Goal: Transaction & Acquisition: Purchase product/service

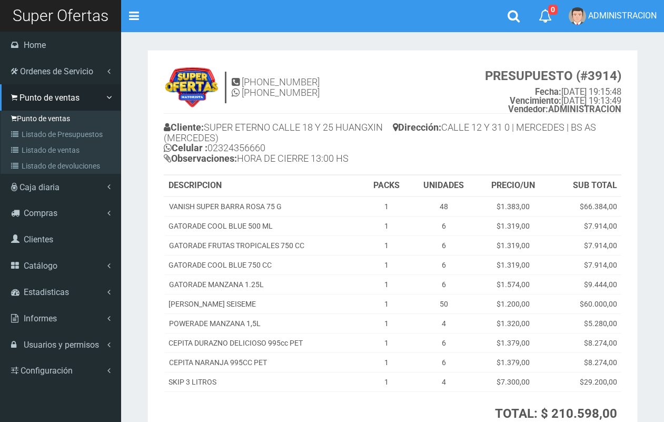
scroll to position [120, 0]
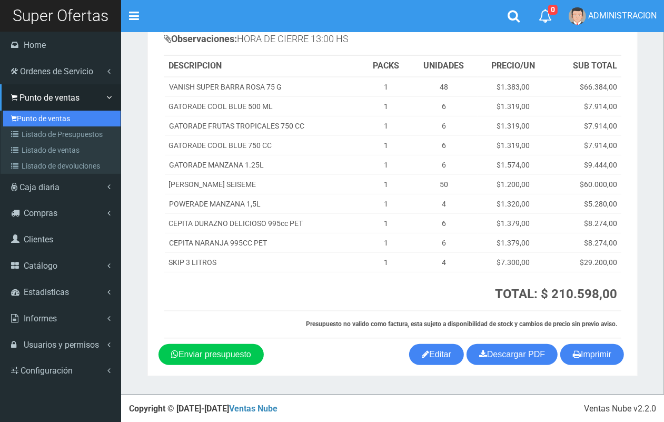
drag, startPoint x: 19, startPoint y: 119, endPoint x: 40, endPoint y: 123, distance: 20.9
click at [22, 119] on link "Punto de ventas" at bounding box center [61, 119] width 117 height 16
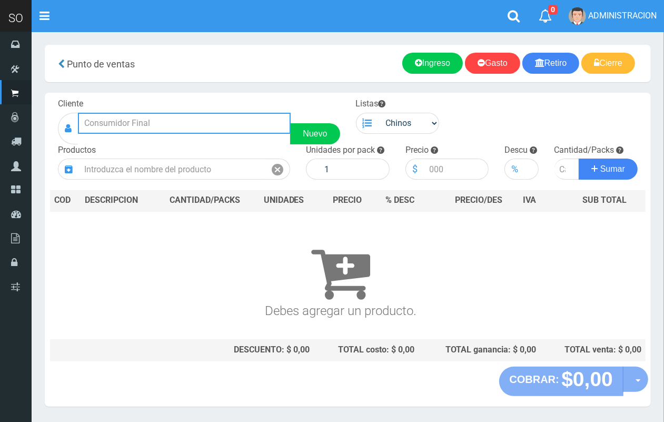
click at [166, 127] on input "text" at bounding box center [184, 123] width 213 height 21
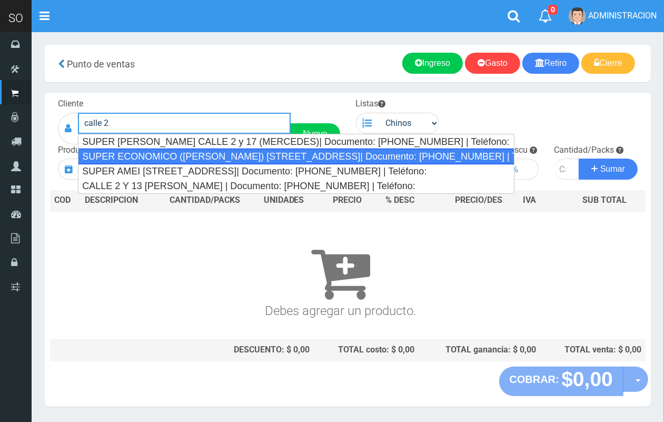
drag, startPoint x: 165, startPoint y: 162, endPoint x: 220, endPoint y: 160, distance: 54.8
click at [169, 162] on div "SUPER ECONOMICO (LAQUIA) CALLE 2 Y 43 (MERCEDES)| Documento: 2123156468 | Teléf…" at bounding box center [296, 157] width 436 height 16
type input "SUPER ECONOMICO (LAQUIA) CALLE 2 Y 43 (MERCEDES)| Documento: 2123156468 | Teléf…"
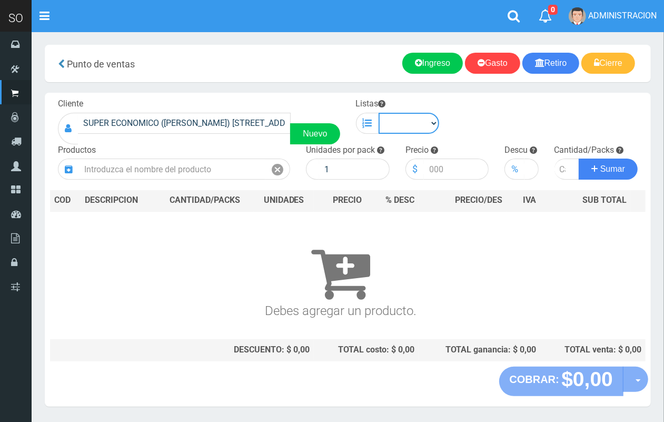
drag, startPoint x: 413, startPoint y: 129, endPoint x: 408, endPoint y: 132, distance: 6.1
click at [412, 130] on select "Chinos . ." at bounding box center [409, 123] width 61 height 21
select select "1"
click at [379, 113] on select "Chinos . ." at bounding box center [409, 123] width 61 height 21
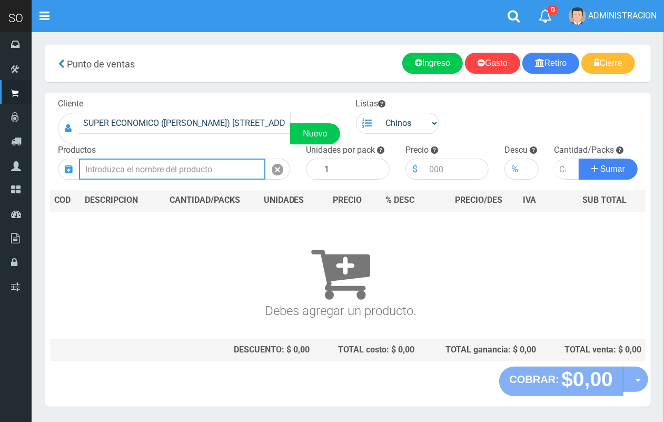
drag, startPoint x: 217, startPoint y: 170, endPoint x: 184, endPoint y: 90, distance: 86.0
click at [216, 167] on input "text" at bounding box center [172, 169] width 186 height 21
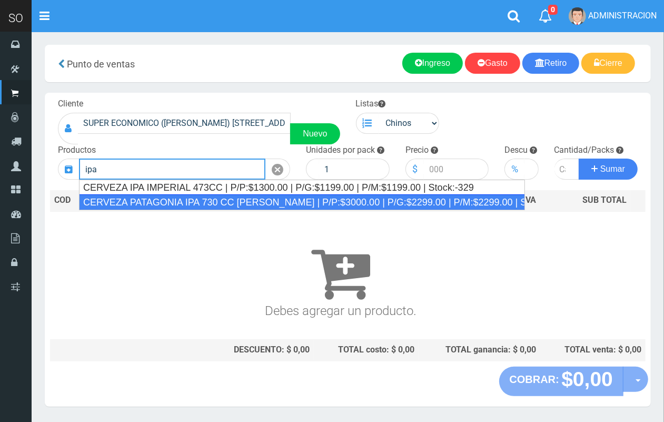
click at [212, 197] on div "CERVEZA PATAGONIA IPA 730 CC ROSA | P/P:$3000.00 | P/G:$2299.00 | P/M:$2299.00 …" at bounding box center [302, 202] width 446 height 16
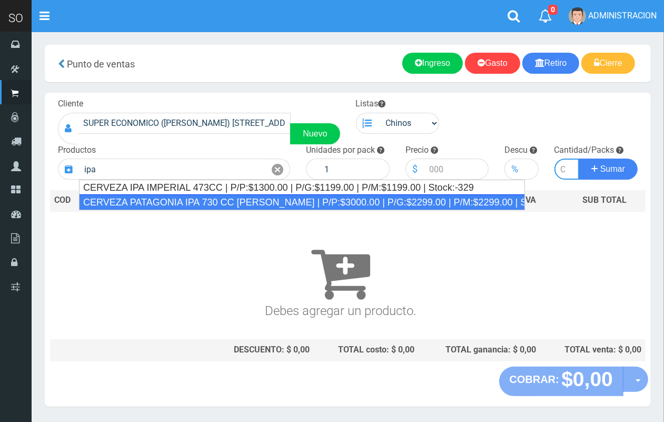
type input "CERVEZA PATAGONIA IPA 730 CC ROSA | P/P:$3000.00 | P/G:$2299.00 | P/M:$2299.00 …"
type input "6"
type input "3000.00"
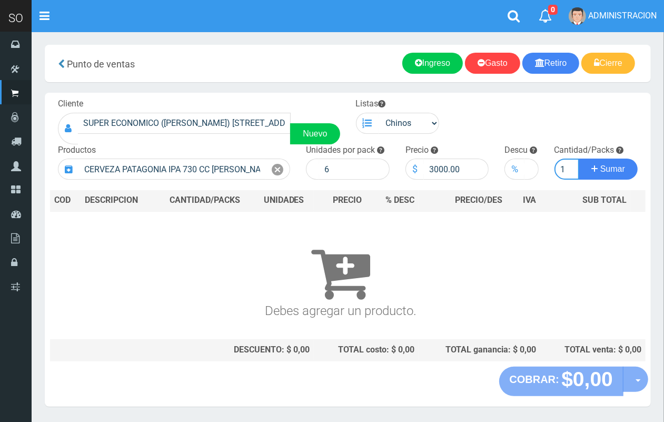
scroll to position [0, 1]
type input "1"
click at [579, 159] on button "Sumar" at bounding box center [608, 169] width 59 height 21
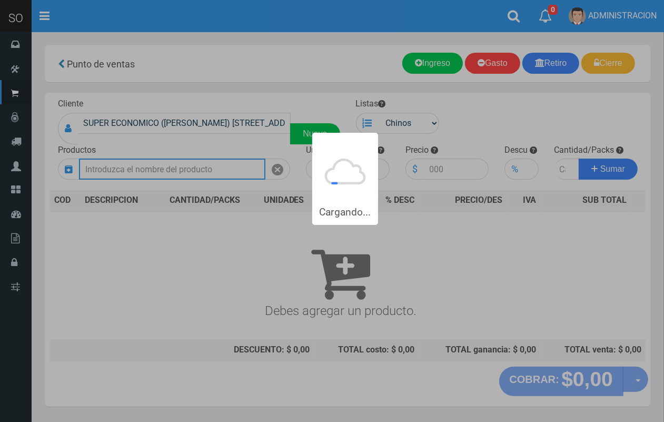
scroll to position [0, 0]
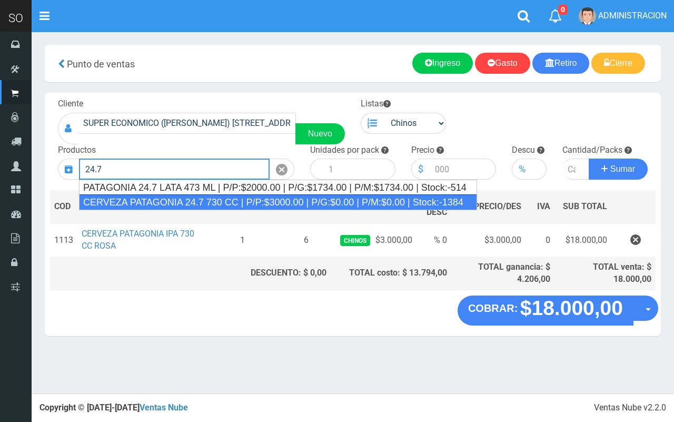
click at [224, 200] on div "CERVEZA PATAGONIA 24.7 730 CC | P/P:$3000.00 | P/G:$0.00 | P/M:$0.00 | Stock:-1…" at bounding box center [278, 202] width 398 height 16
type input "CERVEZA PATAGONIA 24.7 730 CC | P/P:$3000.00 | P/G:$0.00 | P/M:$0.00 | Stock:-1…"
type input "6"
type input "3000.00"
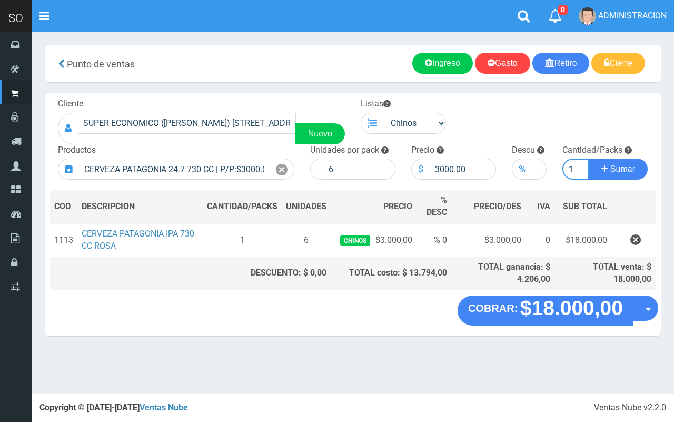
type input "1"
click at [589, 159] on button "Sumar" at bounding box center [618, 169] width 59 height 21
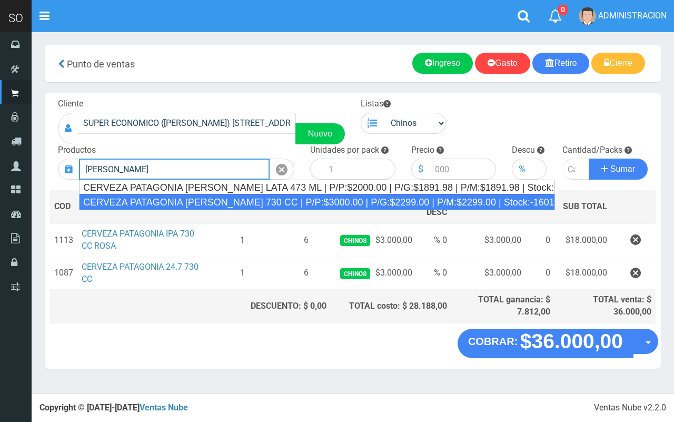
click at [228, 206] on div "CERVEZA PATAGONIA AMBER LAGER 730 CC | P/P:$3000.00 | P/G:$2299.00 | P/M:$2299.…" at bounding box center [317, 202] width 476 height 16
type input "CERVEZA PATAGONIA AMBER LAGER 730 CC | P/P:$3000.00 | P/G:$2299.00 | P/M:$2299.…"
type input "6"
type input "3000.00"
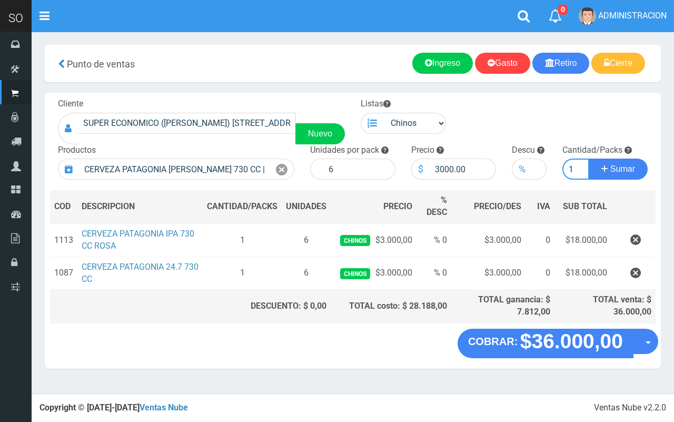
type input "1"
click at [589, 159] on button "Sumar" at bounding box center [618, 169] width 59 height 21
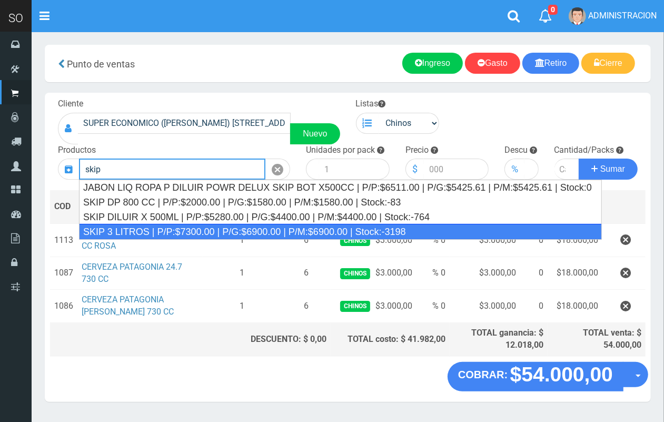
click at [228, 228] on div "SKIP 3 LITROS | P/P:$7300.00 | P/G:$6900.00 | P/M:$6900.00 | Stock:-3198" at bounding box center [340, 232] width 523 height 16
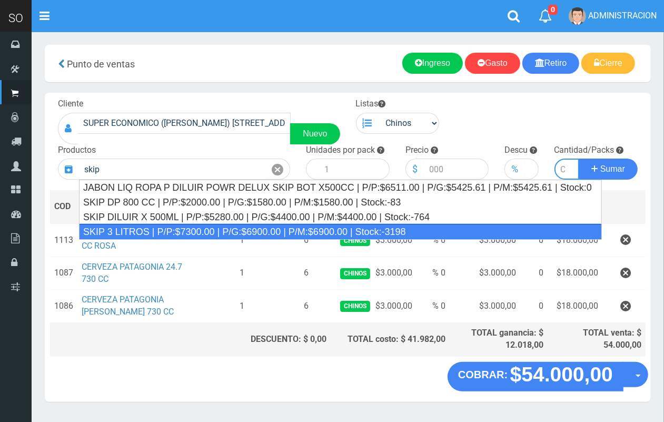
type input "SKIP 3 LITROS | P/P:$7300.00 | P/G:$6900.00 | P/M:$6900.00 | Stock:-3198"
type input "4"
type input "7300.00"
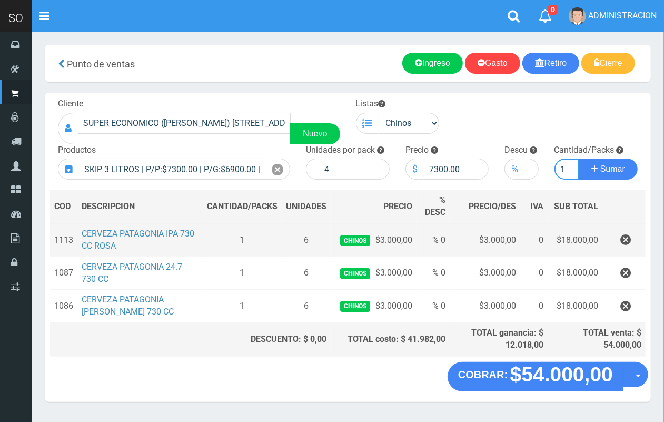
scroll to position [0, 1]
type input "1"
click at [579, 159] on button "Sumar" at bounding box center [608, 169] width 59 height 21
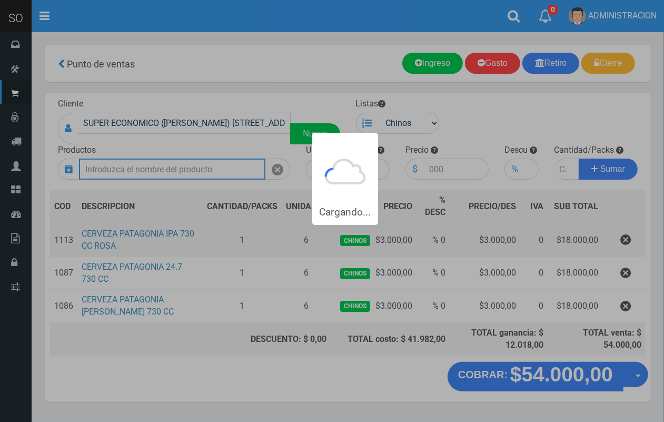
scroll to position [0, 0]
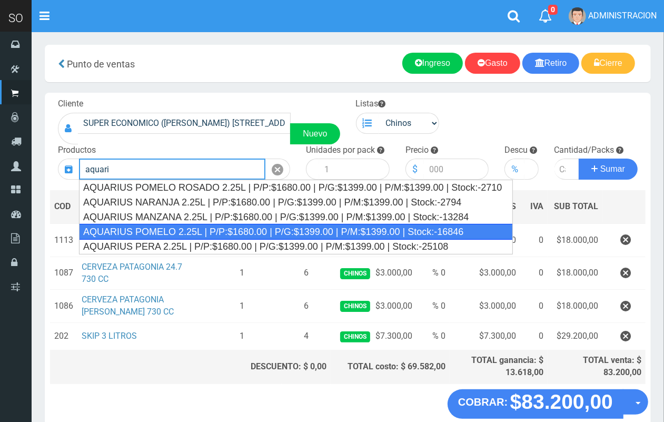
click at [222, 233] on div "AQUARIUS POMELO 2.25L | P/P:$1680.00 | P/G:$1399.00 | P/M:$1399.00 | Stock:-168…" at bounding box center [296, 232] width 434 height 16
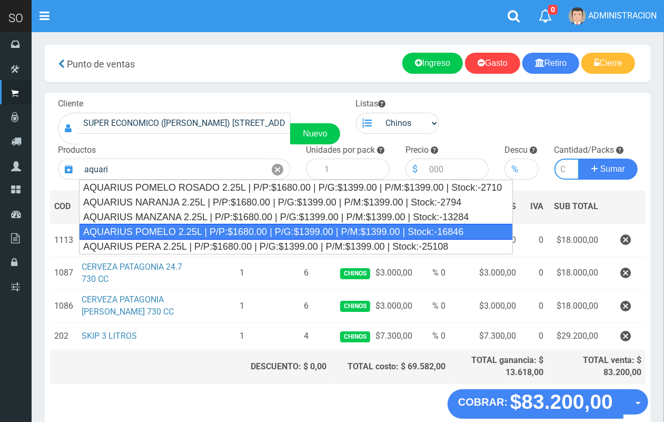
type input "AQUARIUS POMELO 2.25L | P/P:$1680.00 | P/G:$1399.00 | P/M:$1399.00 | Stock:-168…"
type input "6"
type input "1680.00"
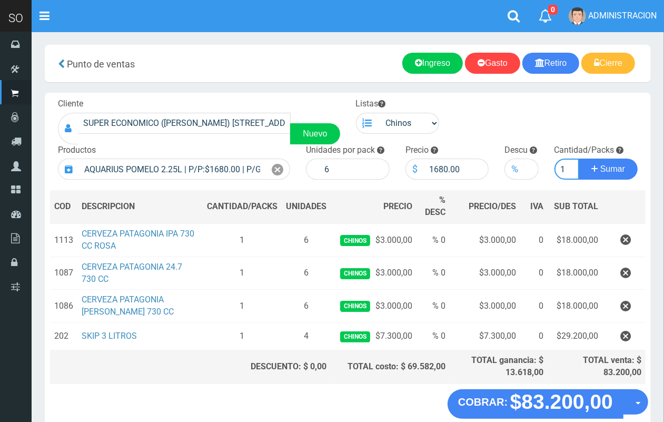
scroll to position [0, 1]
type input "1"
click at [579, 159] on button "Sumar" at bounding box center [608, 169] width 59 height 21
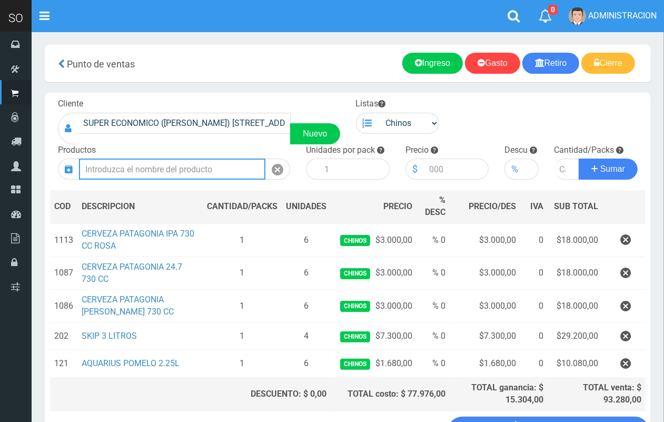
scroll to position [82, 0]
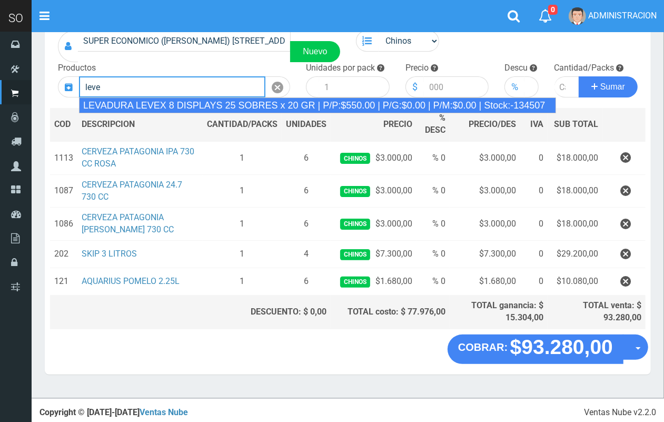
click at [245, 105] on div "LEVADURA LEVEX 8 DISPLAYS 25 SOBRES x 20 GR | P/P:$550.00 | P/G:$0.00 | P/M:$0.…" at bounding box center [317, 105] width 477 height 16
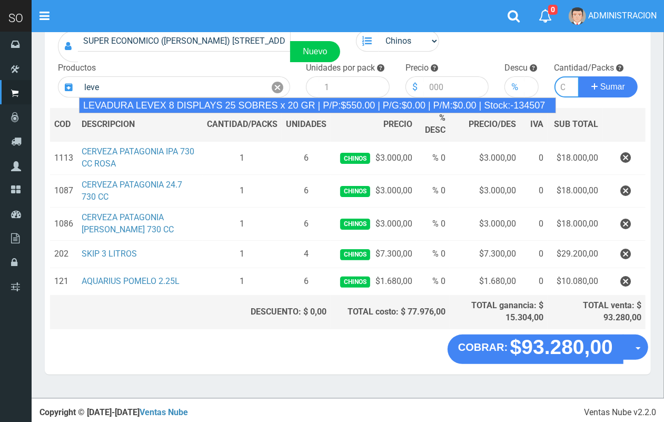
type input "LEVADURA LEVEX 8 DISPLAYS 25 SOBRES x 20 GR | P/P:$550.00 | P/G:$0.00 | P/M:$0.…"
type input "25"
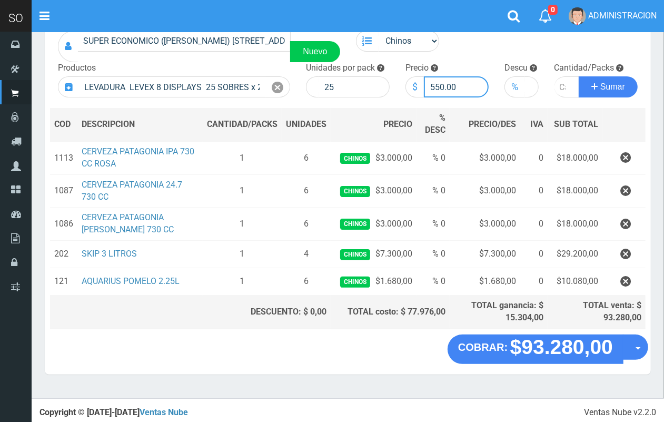
click at [440, 86] on input "550.00" at bounding box center [456, 86] width 65 height 21
type input "580.00"
click at [562, 84] on input "number" at bounding box center [567, 86] width 25 height 21
type input "2"
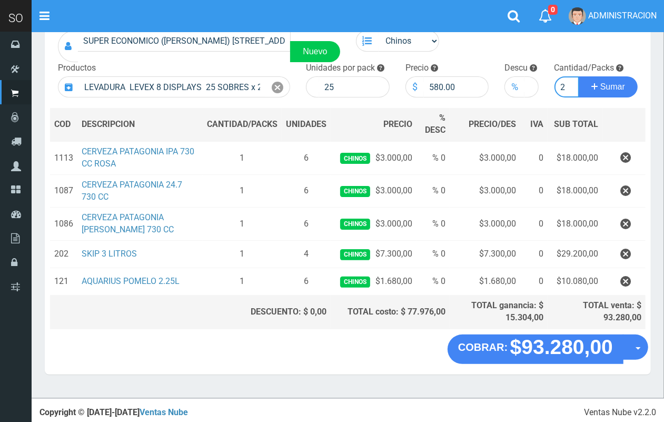
click at [579, 76] on button "Sumar" at bounding box center [608, 86] width 59 height 21
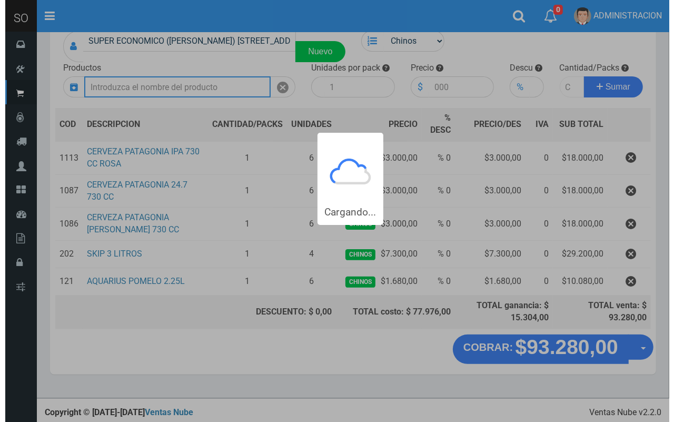
scroll to position [0, 0]
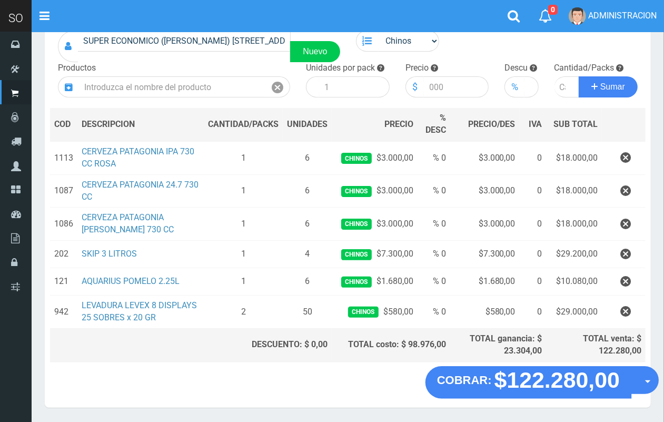
click at [644, 386] on button "Opciones" at bounding box center [645, 380] width 28 height 28
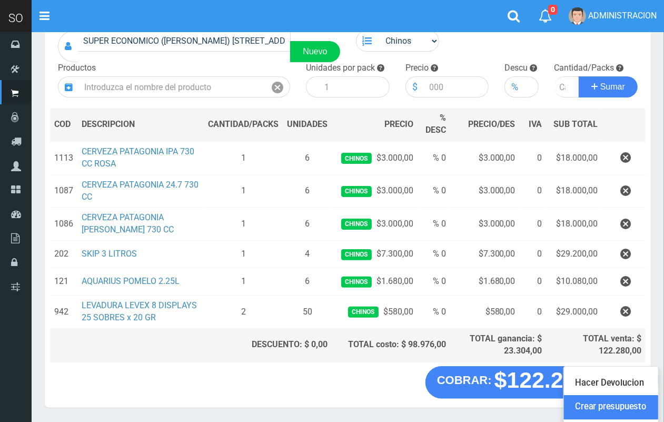
click at [637, 404] on link "Crear presupuesto" at bounding box center [611, 407] width 94 height 24
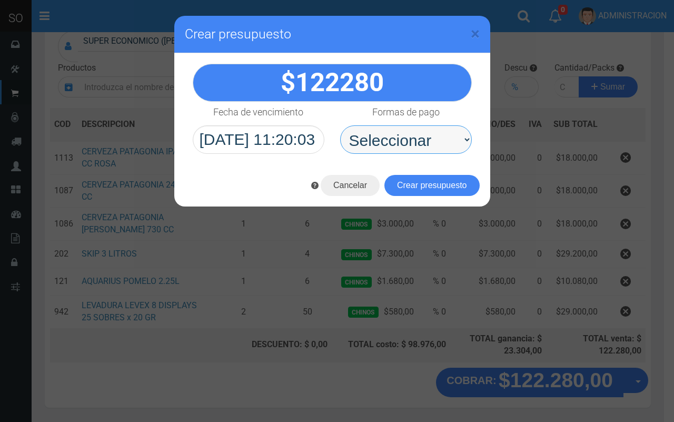
drag, startPoint x: 409, startPoint y: 137, endPoint x: 407, endPoint y: 151, distance: 14.5
click at [407, 140] on select "Seleccionar Efectivo Tarjeta de Crédito Depósito Débito" at bounding box center [406, 139] width 132 height 28
select select "Efectivo"
click at [340, 125] on select "Seleccionar Efectivo Tarjeta de Crédito Depósito Débito" at bounding box center [406, 139] width 132 height 28
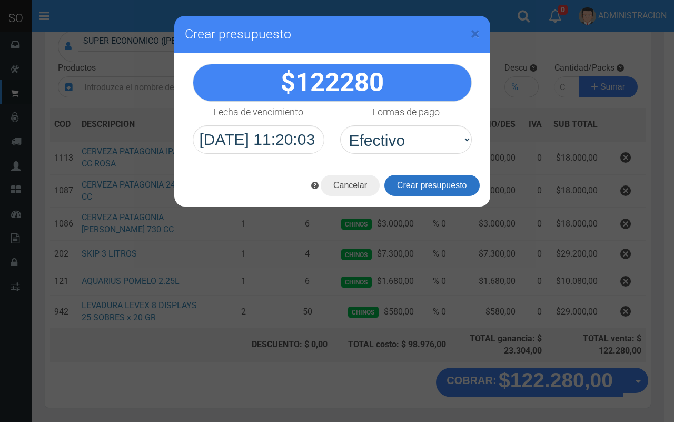
click at [414, 184] on button "Crear presupuesto" at bounding box center [431, 185] width 95 height 21
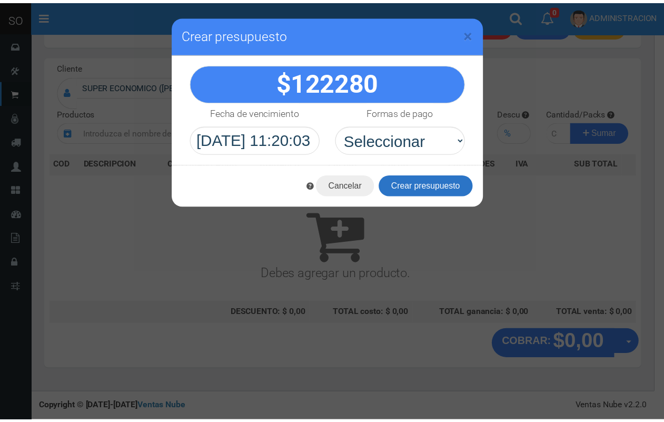
scroll to position [32, 0]
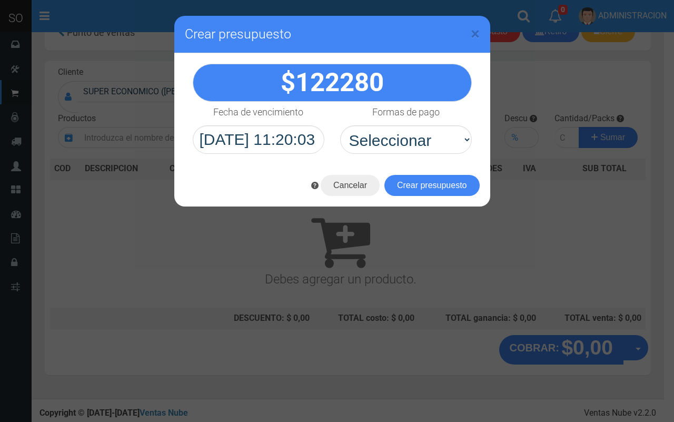
drag, startPoint x: 480, startPoint y: 33, endPoint x: 334, endPoint y: 1, distance: 148.9
click at [478, 32] on div "× Crear presupuesto" at bounding box center [332, 34] width 316 height 37
click at [474, 27] on span "×" at bounding box center [475, 34] width 9 height 20
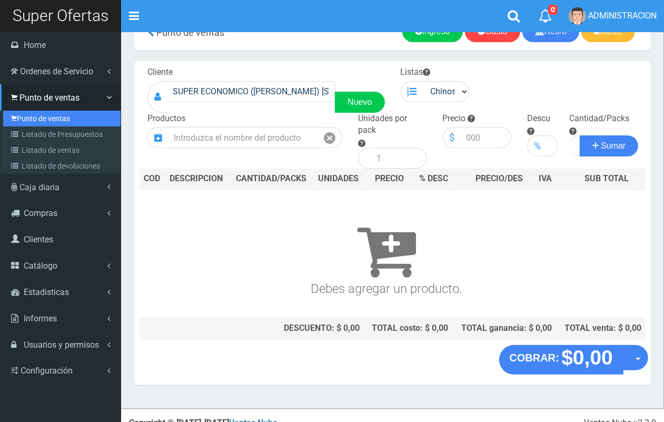
drag, startPoint x: 53, startPoint y: 114, endPoint x: 68, endPoint y: 113, distance: 15.8
click at [53, 113] on link "Punto de ventas" at bounding box center [61, 119] width 117 height 16
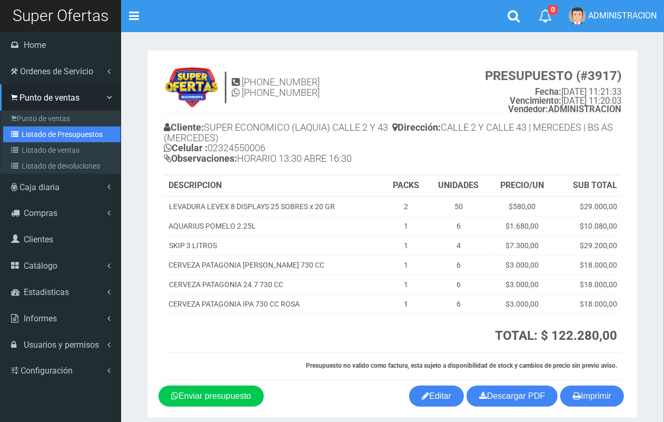
click at [25, 128] on link "Listado de Presupuestos" at bounding box center [61, 134] width 117 height 16
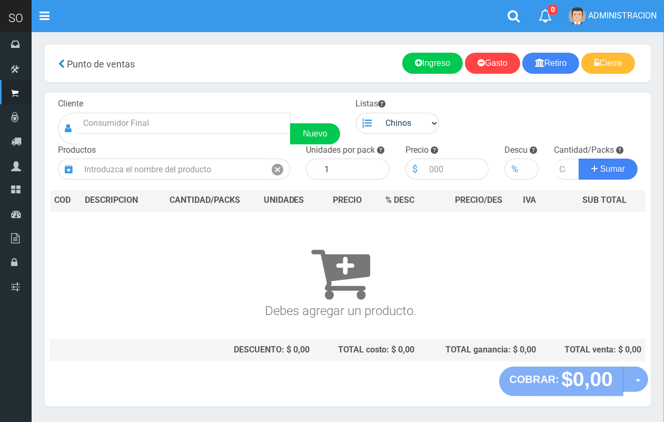
click at [207, 134] on div "Nuevo" at bounding box center [199, 129] width 282 height 32
click at [210, 130] on input "text" at bounding box center [184, 123] width 213 height 21
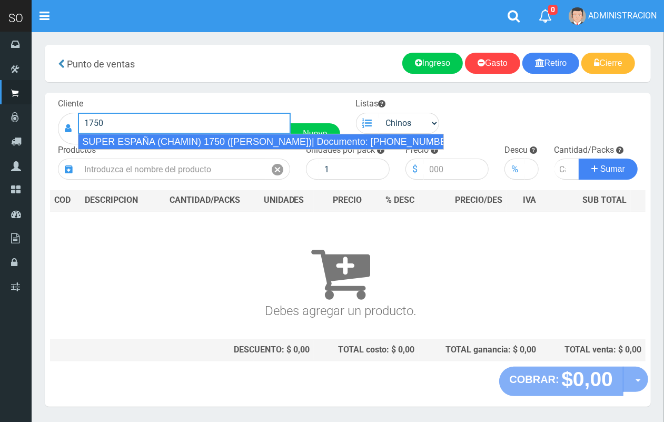
drag, startPoint x: 219, startPoint y: 142, endPoint x: 485, endPoint y: 127, distance: 266.4
click at [220, 142] on div "SUPER ESPAÑA (CHAMIN) 1750 (ZARATE)| Documento: 45674866343 | Teléfono:" at bounding box center [261, 142] width 366 height 16
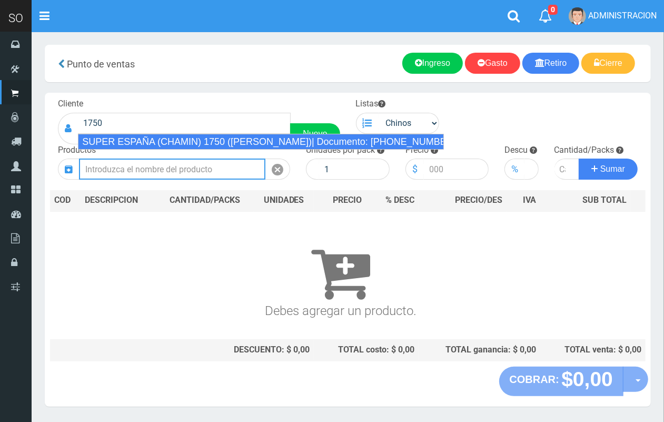
type input "SUPER ESPAÑA (CHAMIN) 1750 (ZARATE)| Documento: 45674866343 | Teléfono:"
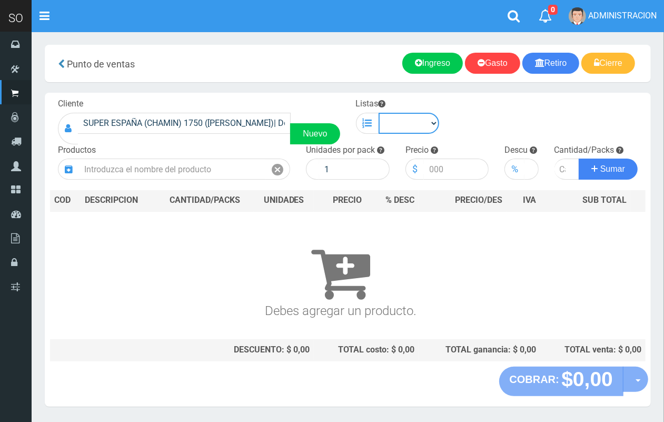
drag, startPoint x: 438, startPoint y: 122, endPoint x: 432, endPoint y: 125, distance: 6.4
click at [438, 122] on select "Chinos . ." at bounding box center [409, 123] width 61 height 21
select select "1"
click at [379, 113] on select "Chinos . ." at bounding box center [409, 123] width 61 height 21
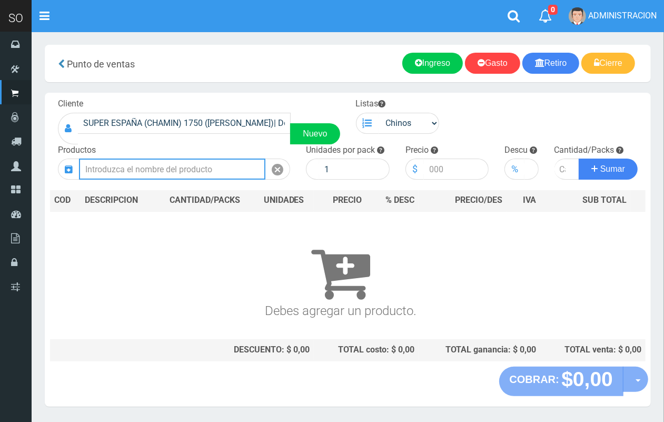
drag, startPoint x: 179, startPoint y: 169, endPoint x: 175, endPoint y: 135, distance: 34.0
click at [179, 167] on input "text" at bounding box center [172, 169] width 186 height 21
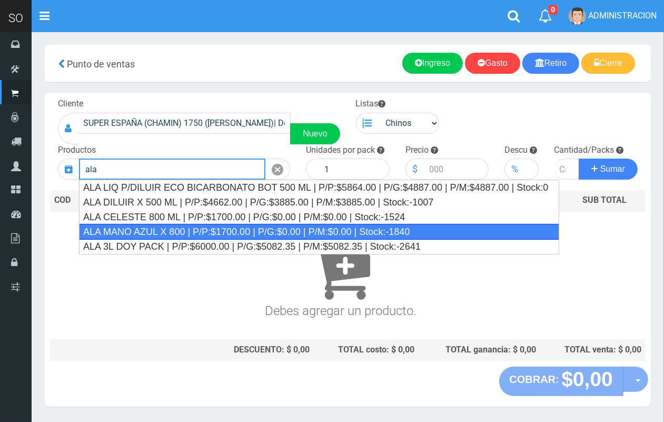
drag, startPoint x: 206, startPoint y: 232, endPoint x: 334, endPoint y: 190, distance: 134.9
click at [209, 232] on div "ALA MANO AZUL X 800 | P/P:$1700.00 | P/G:$0.00 | P/M:$0.00 | Stock:-1840" at bounding box center [319, 232] width 480 height 16
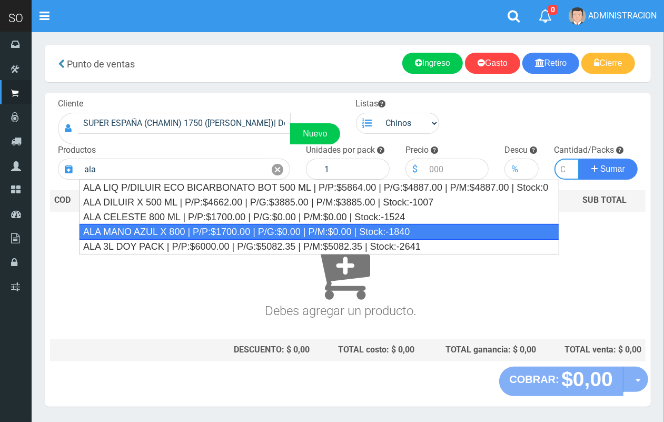
type input "ALA MANO AZUL X 800 | P/P:$1700.00 | P/G:$0.00 | P/M:$0.00 | Stock:-1840"
type input "12"
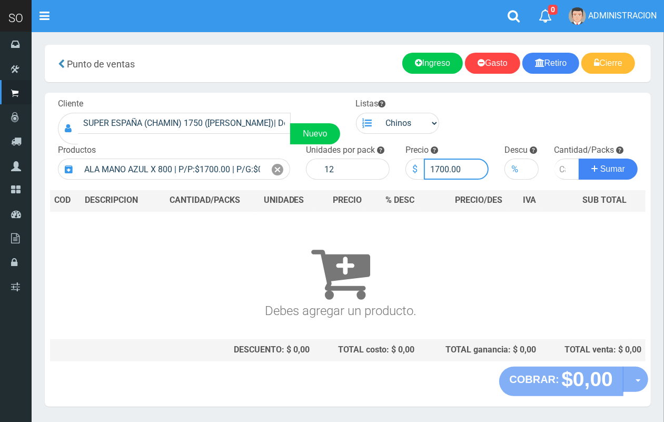
click at [440, 166] on input "1700.00" at bounding box center [456, 169] width 65 height 21
type input "1600.00"
click at [559, 172] on input "number" at bounding box center [567, 169] width 25 height 21
type input "10"
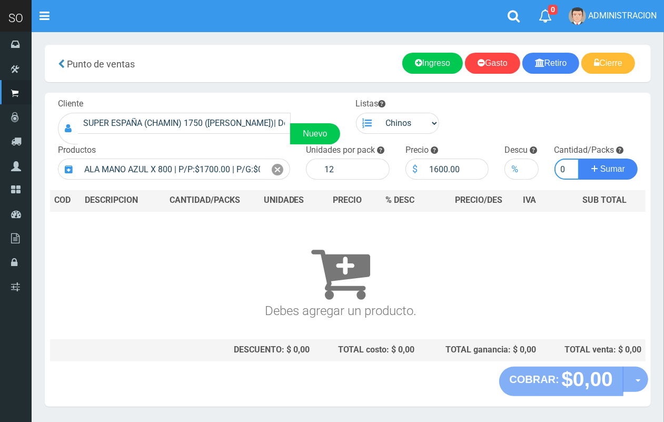
click at [579, 159] on button "Sumar" at bounding box center [608, 169] width 59 height 21
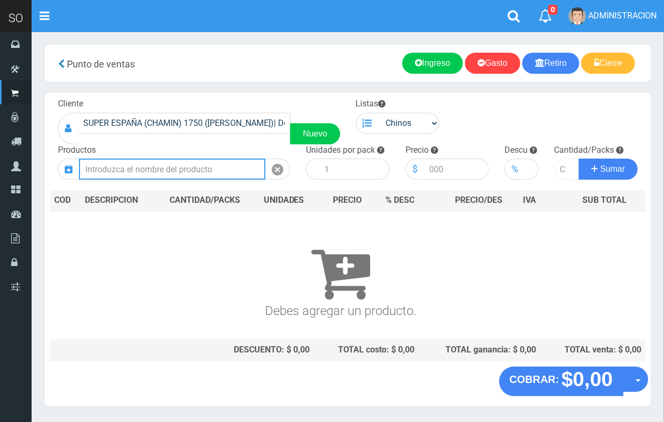
scroll to position [0, 0]
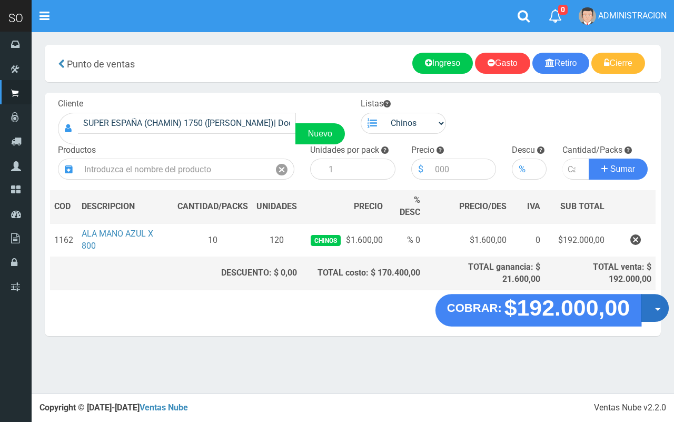
click at [651, 317] on button "Opciones" at bounding box center [655, 308] width 28 height 28
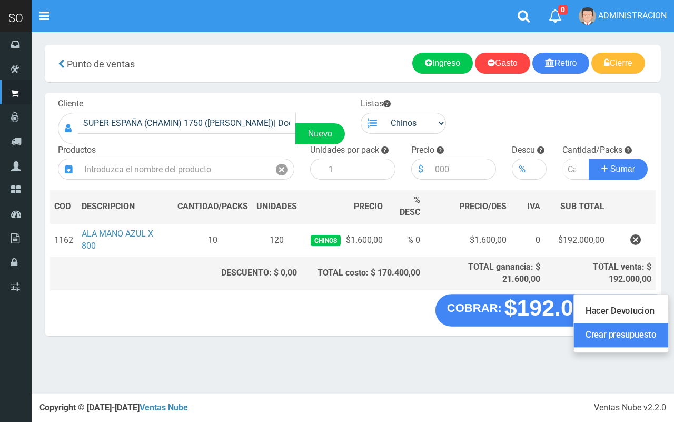
click at [644, 344] on link "Crear presupuesto" at bounding box center [621, 335] width 94 height 24
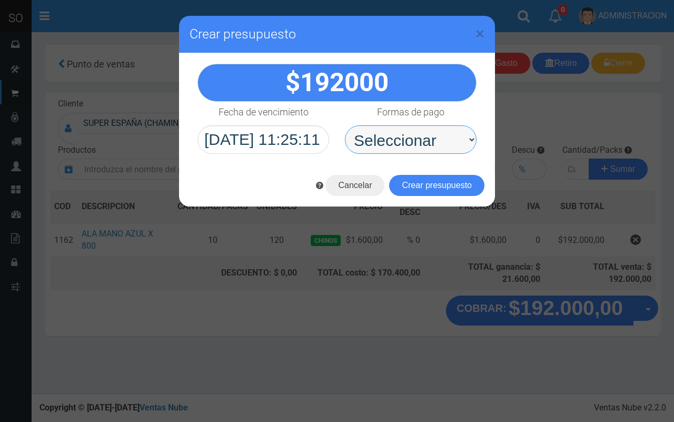
drag, startPoint x: 412, startPoint y: 136, endPoint x: 400, endPoint y: 134, distance: 11.7
click at [400, 130] on select "Seleccionar Efectivo Tarjeta de Crédito Depósito Débito" at bounding box center [411, 139] width 132 height 28
select select "Efectivo"
click at [345, 125] on select "Seleccionar Efectivo Tarjeta de Crédito Depósito Débito" at bounding box center [411, 139] width 132 height 28
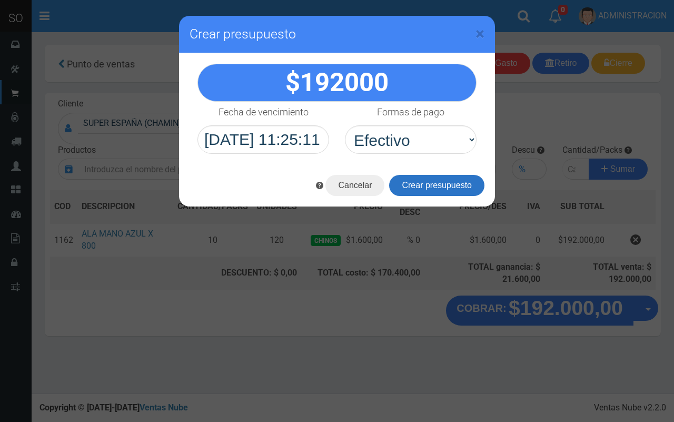
click at [430, 187] on button "Crear presupuesto" at bounding box center [436, 185] width 95 height 21
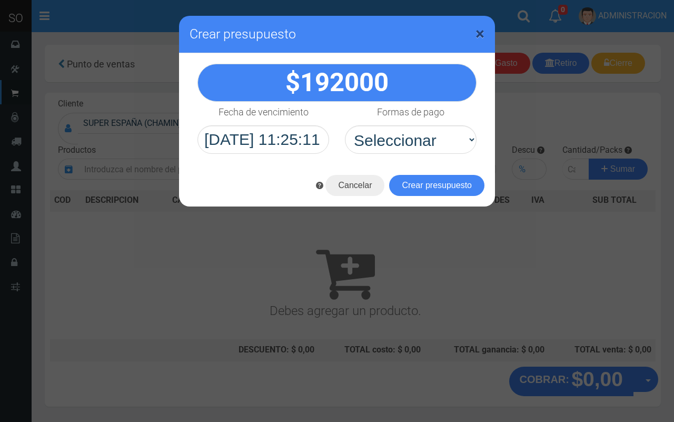
drag, startPoint x: 482, startPoint y: 32, endPoint x: 472, endPoint y: 31, distance: 10.1
click at [472, 31] on div "× Crear presupuesto" at bounding box center [337, 34] width 316 height 37
click at [481, 34] on span "×" at bounding box center [480, 34] width 9 height 20
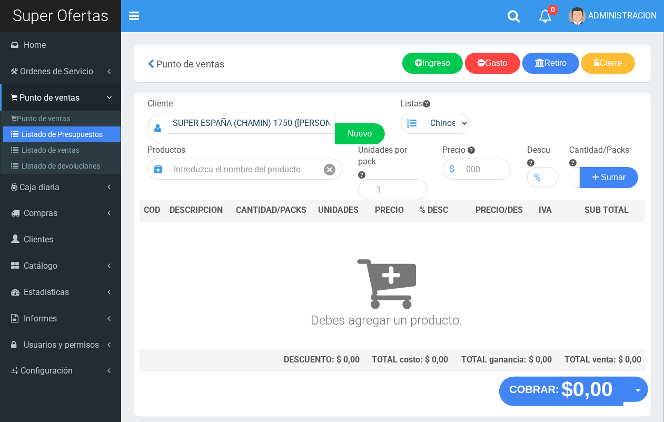
click at [36, 140] on link "Listado de Presupuestos" at bounding box center [61, 134] width 117 height 16
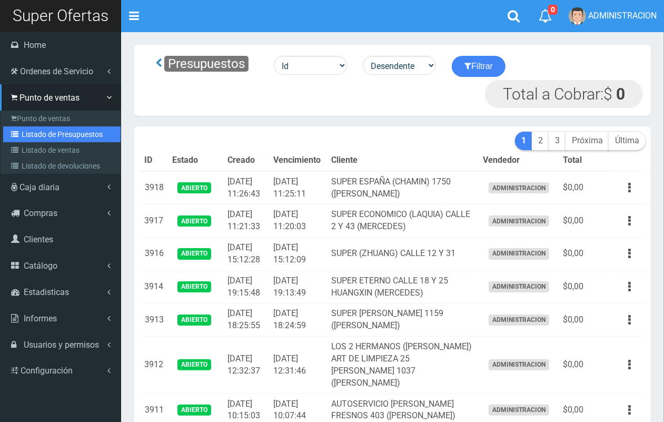
click at [33, 135] on link "Listado de Presupuestos" at bounding box center [61, 134] width 117 height 16
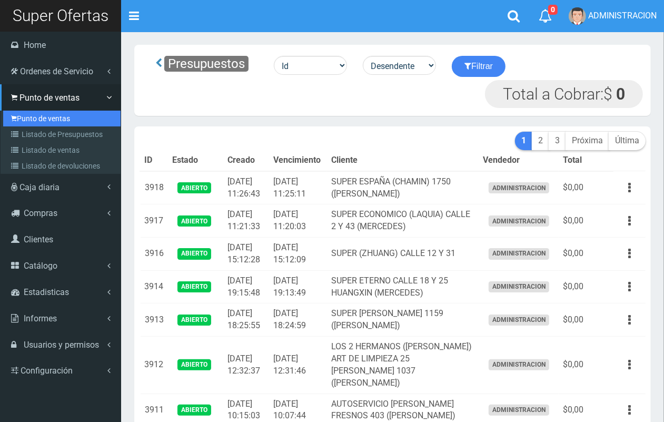
click at [35, 119] on link "Punto de ventas" at bounding box center [61, 119] width 117 height 16
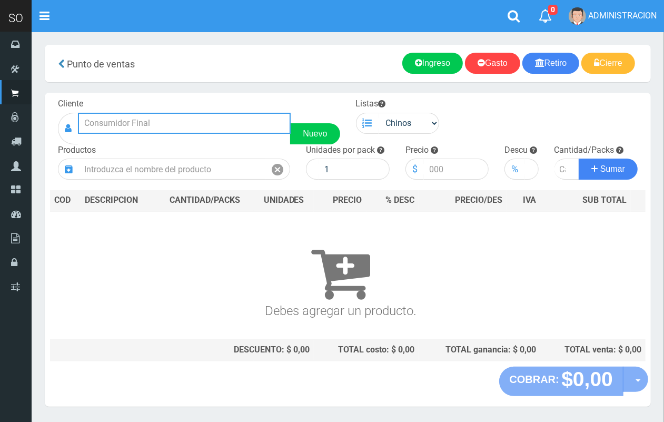
click at [179, 120] on input "text" at bounding box center [184, 123] width 213 height 21
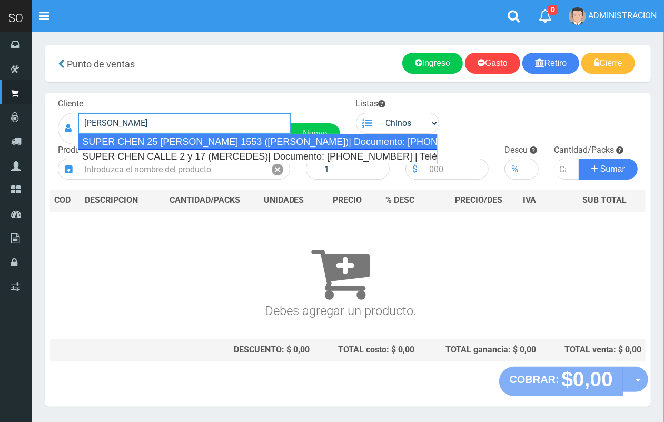
click at [183, 138] on div "SUPER CHEN 25 DE MAYO 1553 (GILES)| Documento: 55656565656 | Teléfono:" at bounding box center [258, 142] width 360 height 16
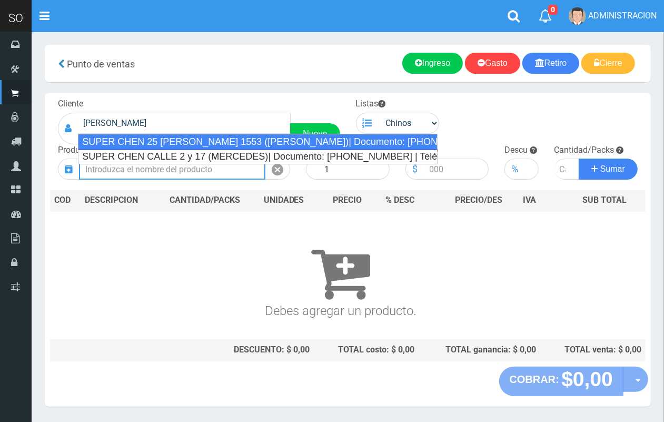
type input "SUPER CHEN 25 DE MAYO 1553 (GILES)| Documento: 55656565656 | Teléfono:"
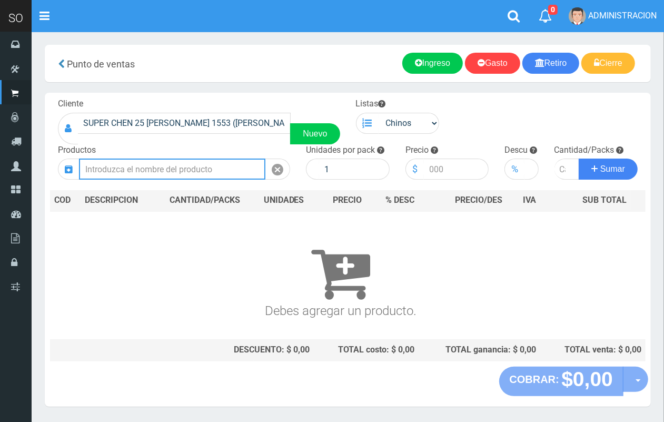
click at [161, 161] on input "text" at bounding box center [172, 169] width 186 height 21
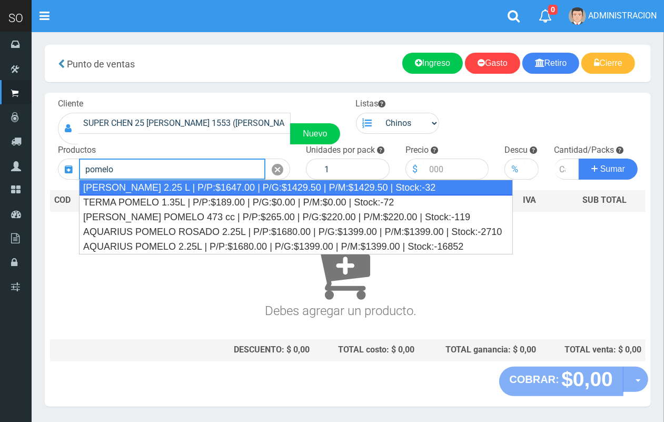
click at [181, 189] on div "MIRINDA POMELO 2.25 L | P/P:$1647.00 | P/G:$1429.50 | P/M:$1429.50 | Stock:-32" at bounding box center [296, 188] width 434 height 16
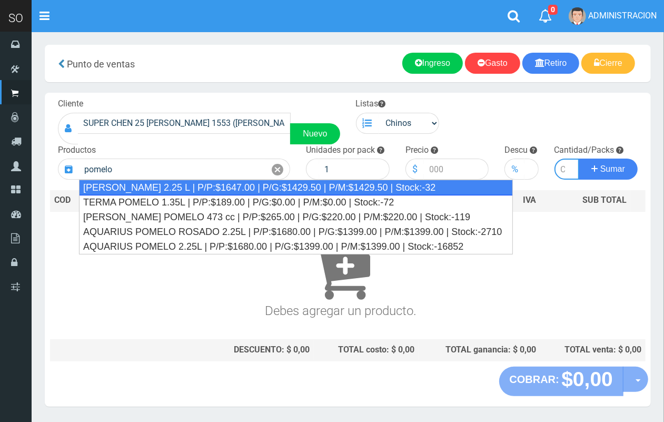
type input "MIRINDA POMELO 2.25 L | P/P:$1647.00 | P/G:$1429.50 | P/M:$1429.50 | Stock:-32"
type input "8"
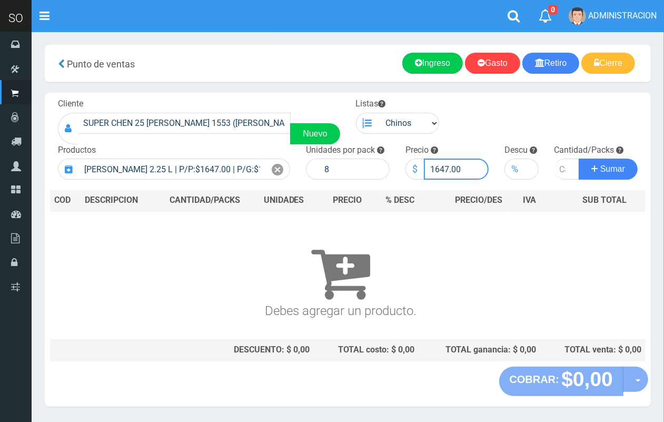
drag, startPoint x: 448, startPoint y: 165, endPoint x: 435, endPoint y: 163, distance: 12.7
click at [435, 164] on input "1647.00" at bounding box center [456, 169] width 65 height 21
type input "1550.00"
click at [556, 166] on input "number" at bounding box center [567, 169] width 25 height 21
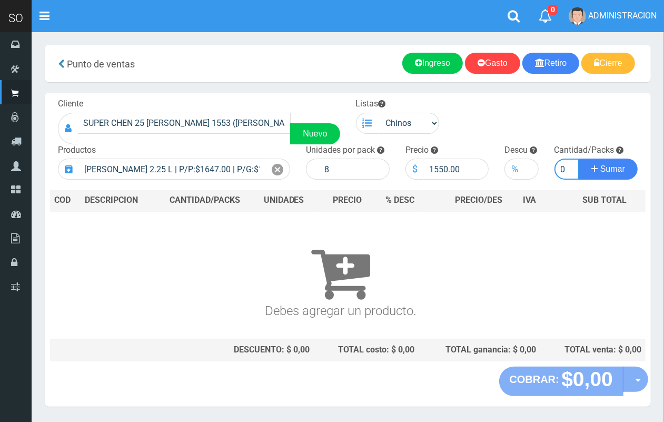
type input "10"
click at [579, 159] on button "Sumar" at bounding box center [608, 169] width 59 height 21
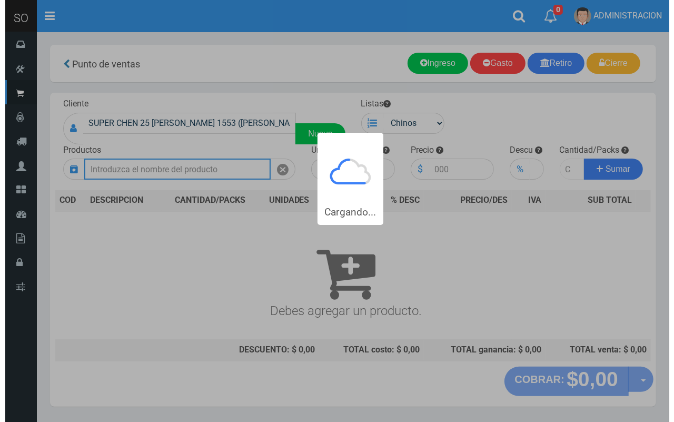
scroll to position [0, 0]
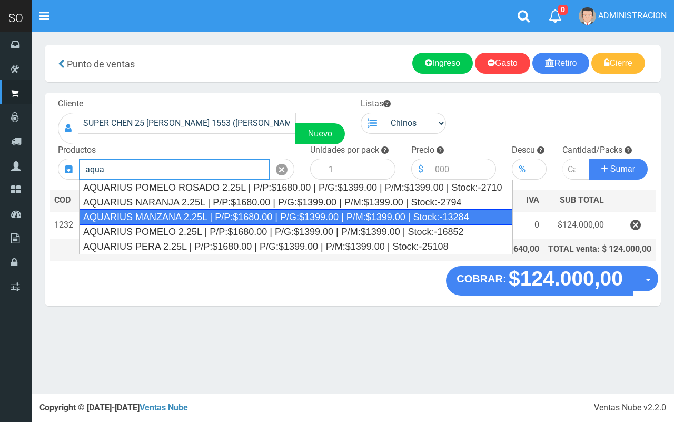
click at [454, 219] on div "AQUARIUS MANZANA 2.25L | P/P:$1680.00 | P/G:$1399.00 | P/M:$1399.00 | Stock:-13…" at bounding box center [296, 217] width 434 height 16
type input "AQUARIUS MANZANA 2.25L | P/P:$1680.00 | P/G:$1399.00 | P/M:$1399.00 | Stock:-13…"
type input "6"
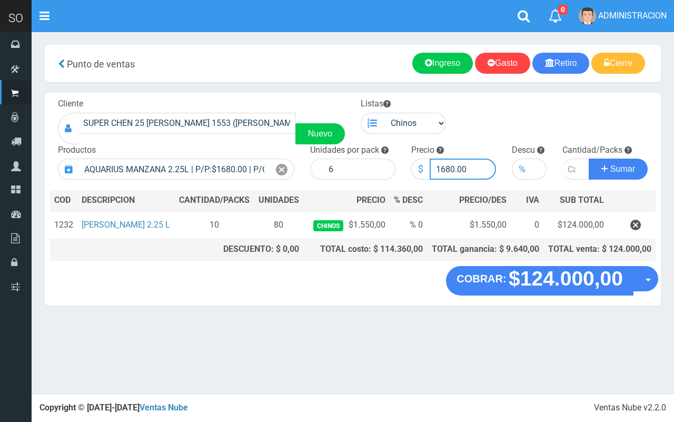
drag, startPoint x: 453, startPoint y: 169, endPoint x: 443, endPoint y: 167, distance: 9.5
click at [443, 167] on input "1680.00" at bounding box center [463, 169] width 67 height 21
type input "1550.00"
click at [569, 163] on input "number" at bounding box center [575, 169] width 27 height 21
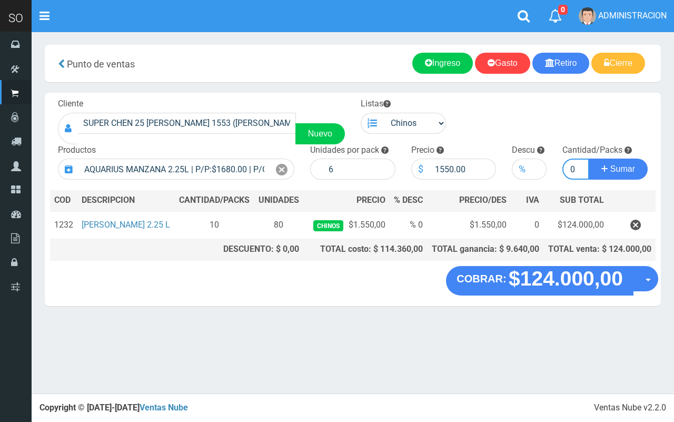
type input "10"
click at [589, 159] on button "Sumar" at bounding box center [618, 169] width 59 height 21
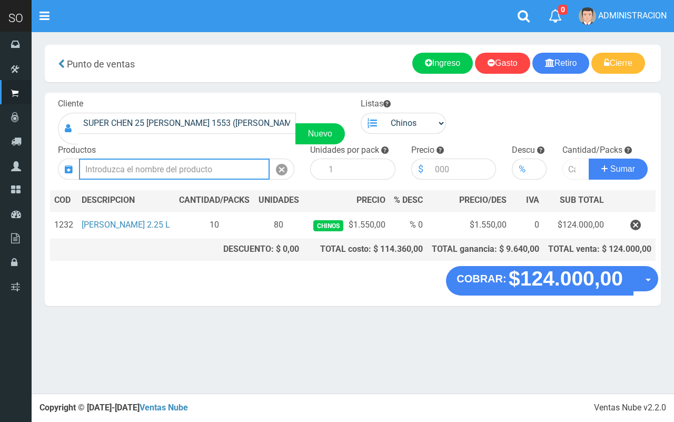
scroll to position [0, 0]
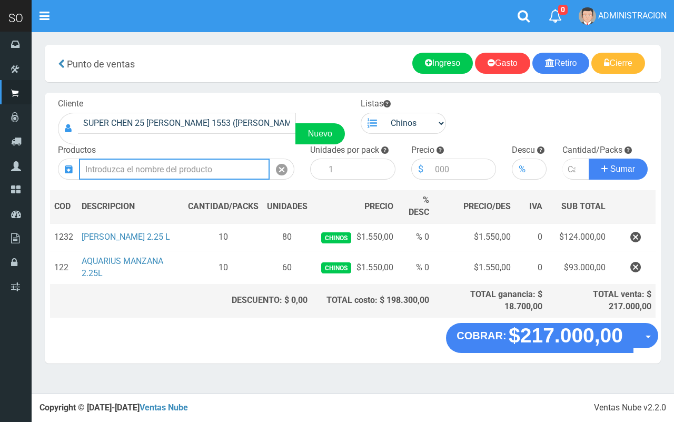
click at [161, 174] on input "text" at bounding box center [174, 169] width 191 height 21
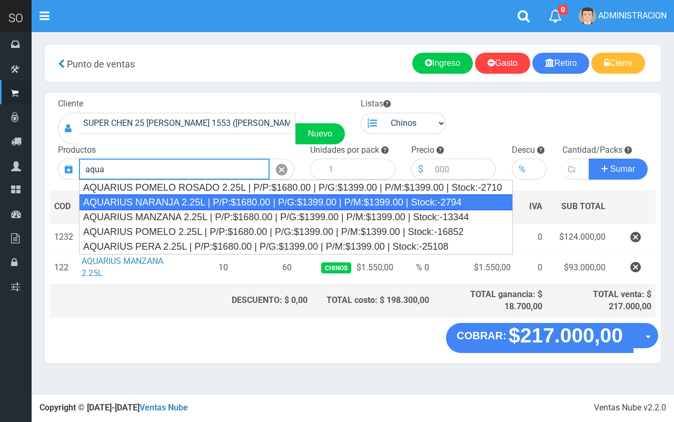
click at [191, 203] on div "AQUARIUS NARANJA 2.25L | P/P:$1680.00 | P/G:$1399.00 | P/M:$1399.00 | Stock:-27…" at bounding box center [296, 202] width 434 height 16
type input "AQUARIUS NARANJA 2.25L | P/P:$1680.00 | P/G:$1399.00 | P/M:$1399.00 | Stock:-27…"
type input "6"
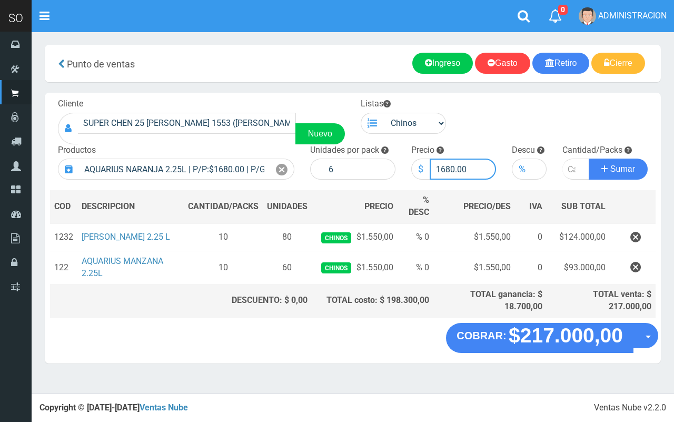
drag, startPoint x: 453, startPoint y: 167, endPoint x: 442, endPoint y: 166, distance: 11.2
click at [442, 166] on input "1680.00" at bounding box center [463, 169] width 67 height 21
type input "1550.00"
click at [566, 166] on input "number" at bounding box center [575, 169] width 27 height 21
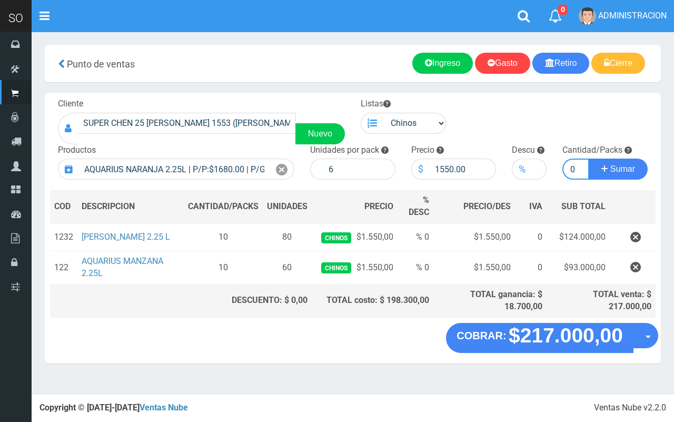
type input "10"
click at [589, 159] on button "Sumar" at bounding box center [618, 169] width 59 height 21
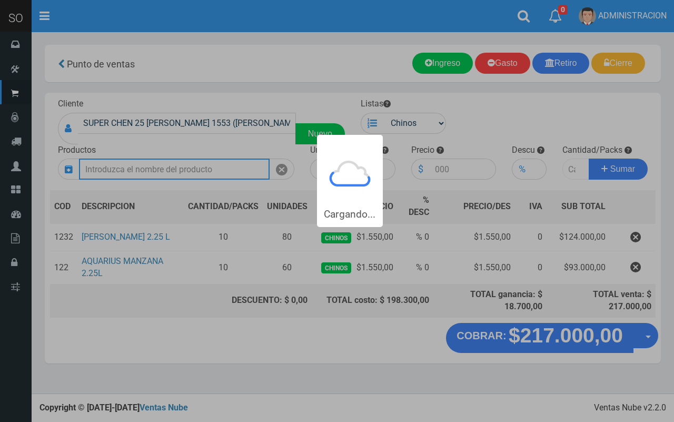
scroll to position [0, 0]
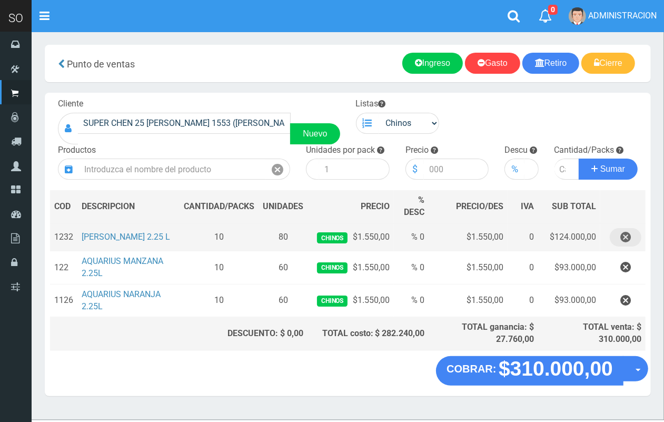
click at [626, 238] on icon "button" at bounding box center [625, 237] width 11 height 18
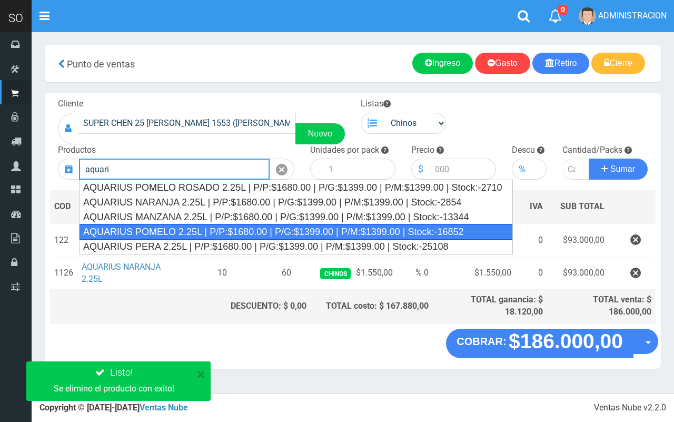
drag, startPoint x: 143, startPoint y: 226, endPoint x: 428, endPoint y: 187, distance: 288.1
click at [143, 227] on div "AQUARIUS POMELO 2.25L | P/P:$1680.00 | P/G:$1399.00 | P/M:$1399.00 | Stock:-168…" at bounding box center [296, 232] width 434 height 16
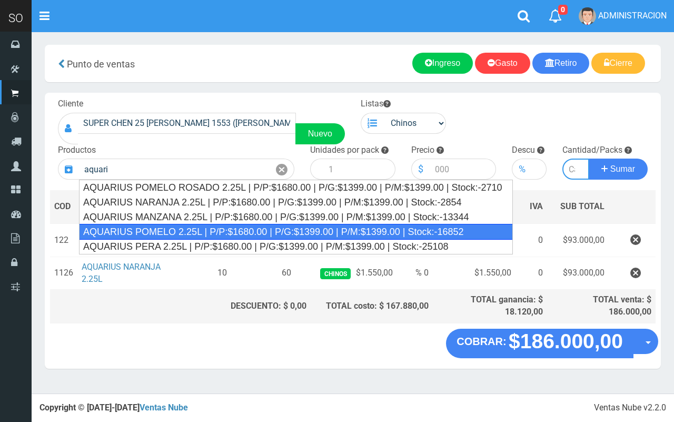
type input "AQUARIUS POMELO 2.25L | P/P:$1680.00 | P/G:$1399.00 | P/M:$1399.00 | Stock:-168…"
type input "6"
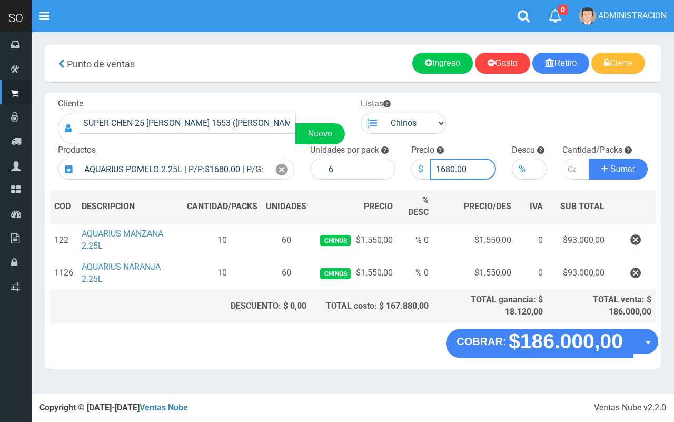
drag, startPoint x: 454, startPoint y: 170, endPoint x: 440, endPoint y: 169, distance: 14.2
click at [440, 170] on input "1680.00" at bounding box center [463, 169] width 67 height 21
type input "1550.00"
click at [569, 163] on input "number" at bounding box center [575, 169] width 27 height 21
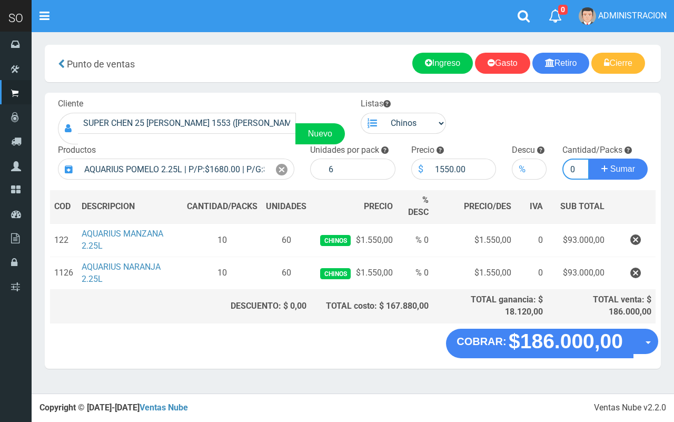
type input "10"
click at [589, 159] on button "Sumar" at bounding box center [618, 169] width 59 height 21
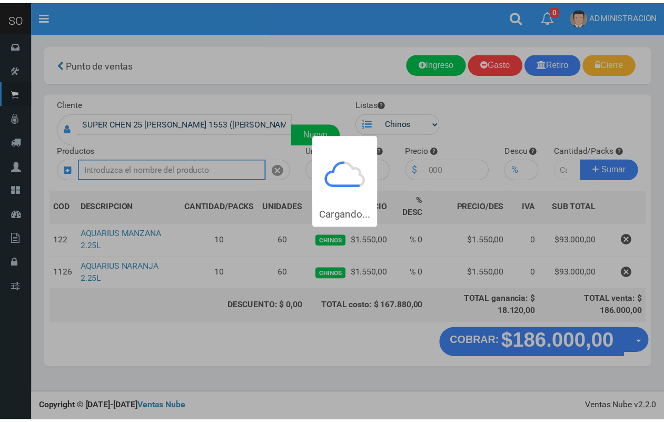
scroll to position [0, 0]
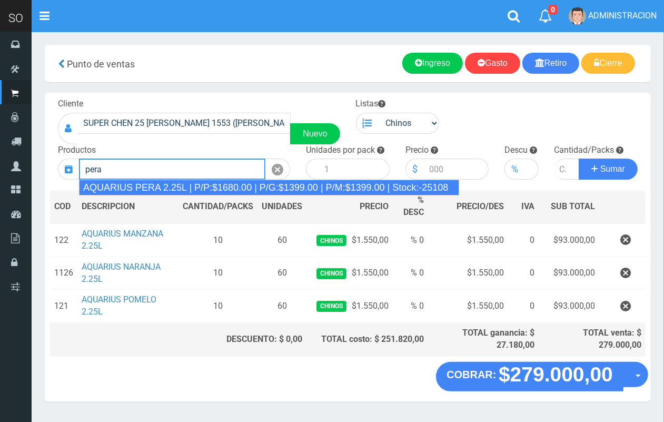
click at [181, 189] on div "AQUARIUS PERA 2.25L | P/P:$1680.00 | P/G:$1399.00 | P/M:$1399.00 | Stock:-25108" at bounding box center [269, 188] width 380 height 16
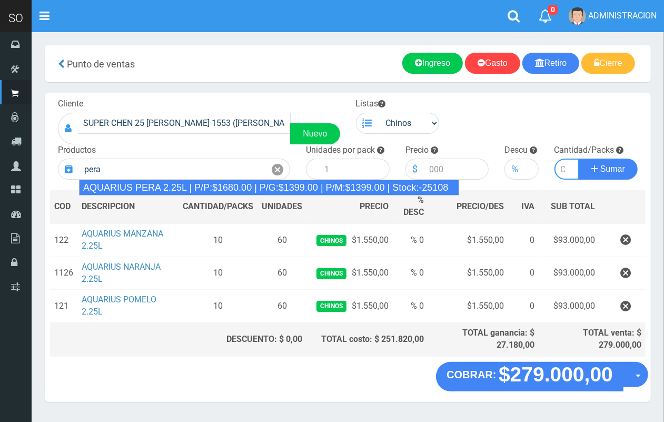
type input "AQUARIUS PERA 2.25L | P/P:$1680.00 | P/G:$1399.00 | P/M:$1399.00 | Stock:-25108"
type input "6"
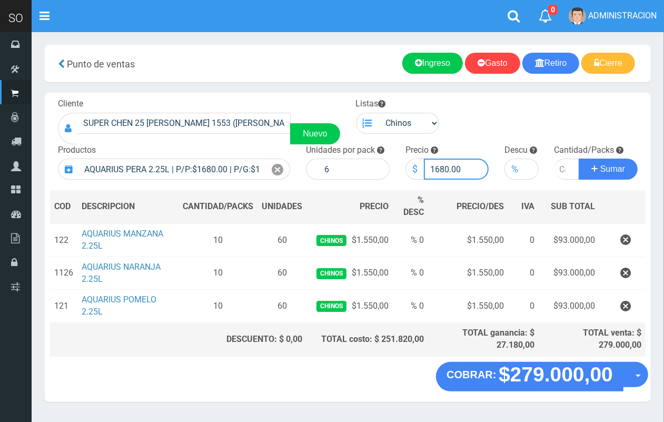
drag, startPoint x: 448, startPoint y: 169, endPoint x: 433, endPoint y: 167, distance: 15.4
click at [433, 167] on input "1680.00" at bounding box center [456, 169] width 65 height 21
type input "1550.00"
click at [559, 172] on input "number" at bounding box center [567, 169] width 25 height 21
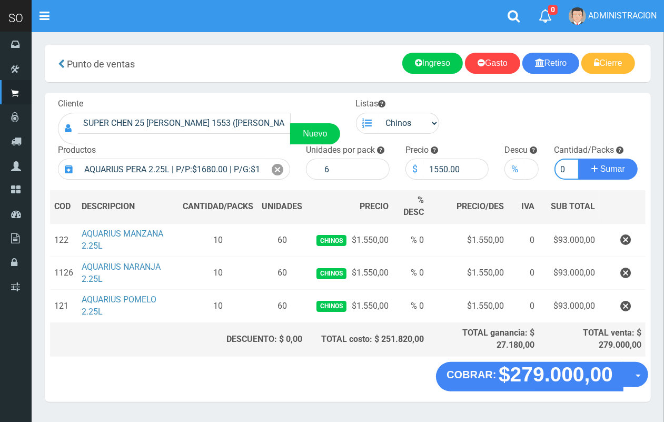
type input "10"
click at [579, 159] on button "Sumar" at bounding box center [608, 169] width 59 height 21
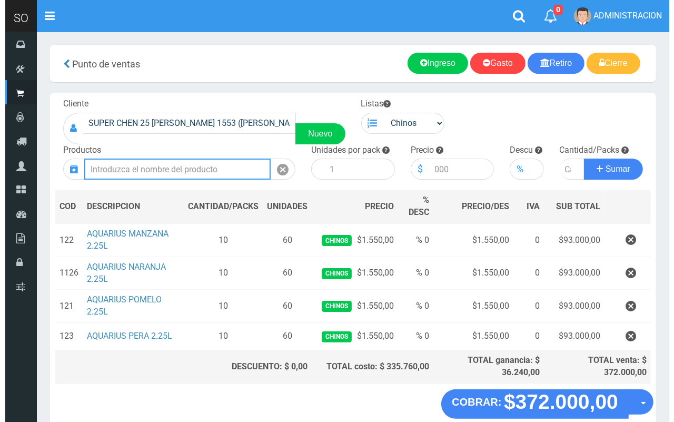
scroll to position [55, 0]
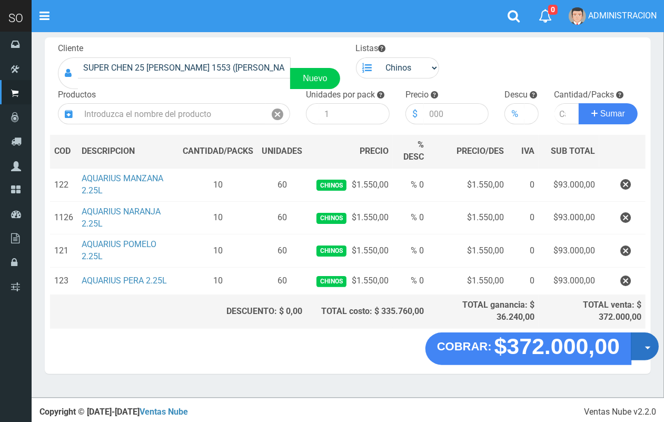
click at [636, 353] on button "Opciones" at bounding box center [645, 346] width 28 height 28
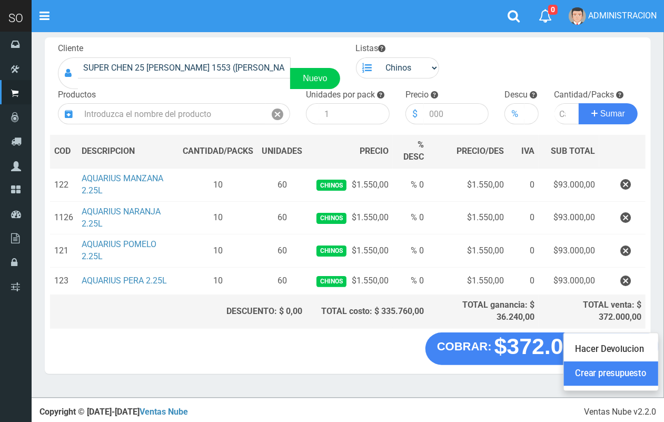
click at [632, 374] on link "Crear presupuesto" at bounding box center [611, 373] width 94 height 24
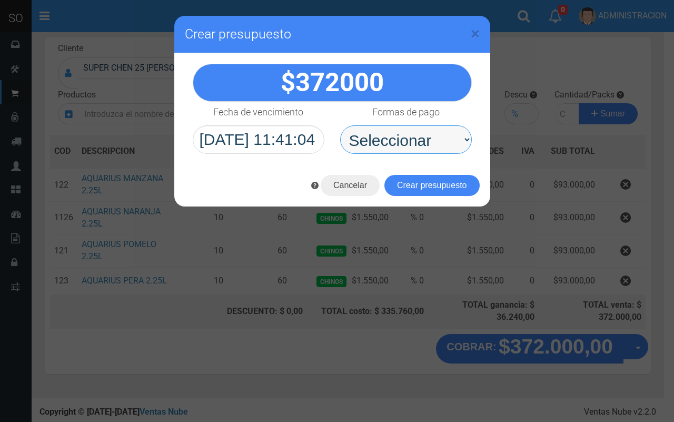
click at [426, 153] on select "Seleccionar Efectivo Tarjeta de Crédito Depósito Débito" at bounding box center [406, 139] width 132 height 28
select select "Efectivo"
click at [340, 125] on select "Seleccionar Efectivo Tarjeta de Crédito Depósito Débito" at bounding box center [406, 139] width 132 height 28
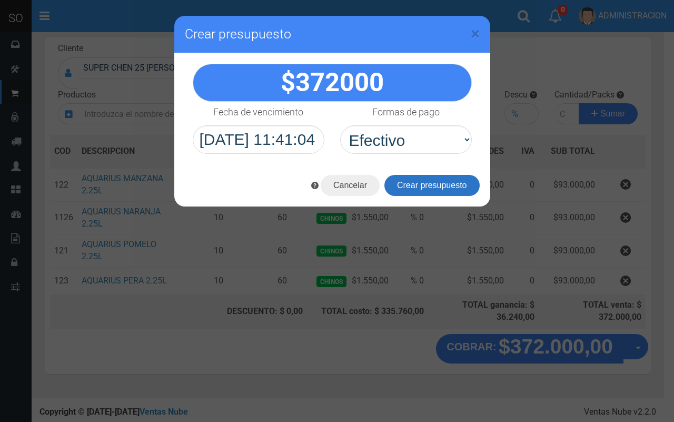
click at [470, 189] on button "Crear presupuesto" at bounding box center [431, 185] width 95 height 21
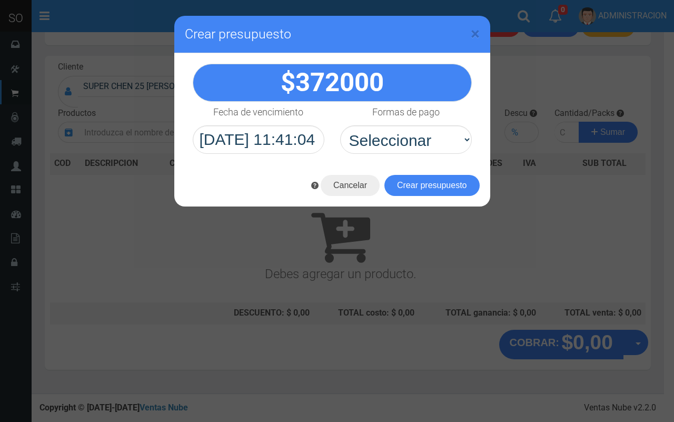
scroll to position [32, 0]
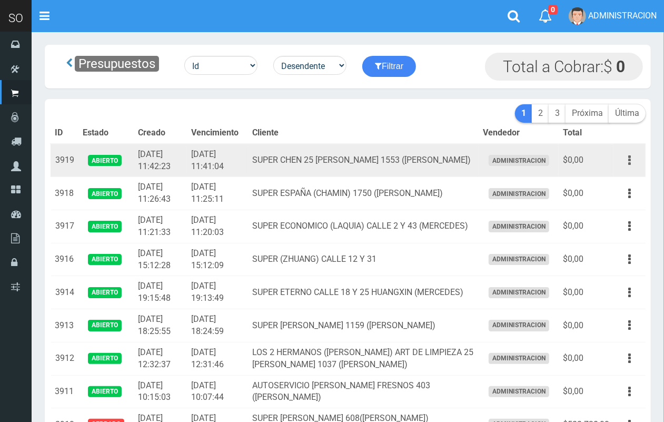
click at [627, 154] on button "button" at bounding box center [630, 160] width 24 height 18
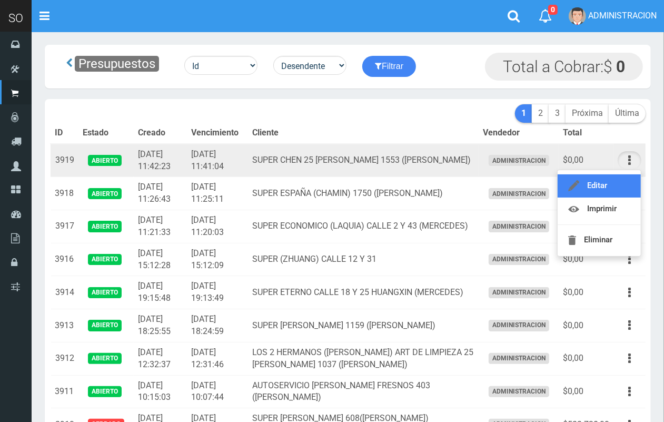
click at [627, 179] on link "Editar" at bounding box center [599, 185] width 83 height 23
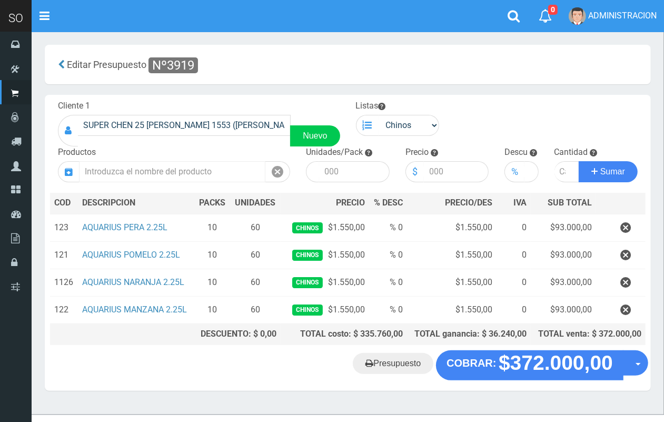
click at [187, 170] on input "text" at bounding box center [172, 171] width 186 height 21
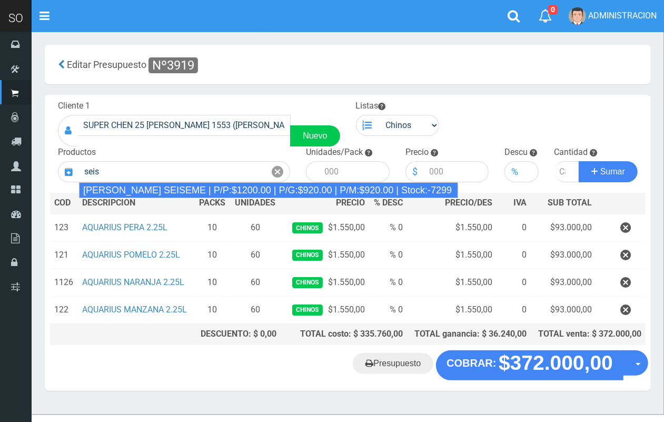
click at [215, 187] on div "[PERSON_NAME] SEISEME | P/P:$1200.00 | P/G:$920.00 | P/M:$920.00 | Stock:-7299" at bounding box center [268, 190] width 379 height 16
type input "[PERSON_NAME] SEISEME | P/P:$1200.00 | P/G:$920.00 | P/M:$920.00 | Stock:-7299"
type input "50"
type input "1200.00"
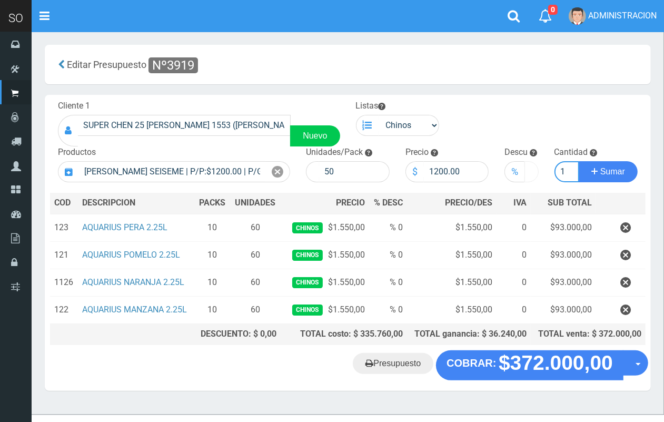
scroll to position [0, 1]
type input "1"
click at [579, 161] on button "Sumar" at bounding box center [608, 171] width 59 height 21
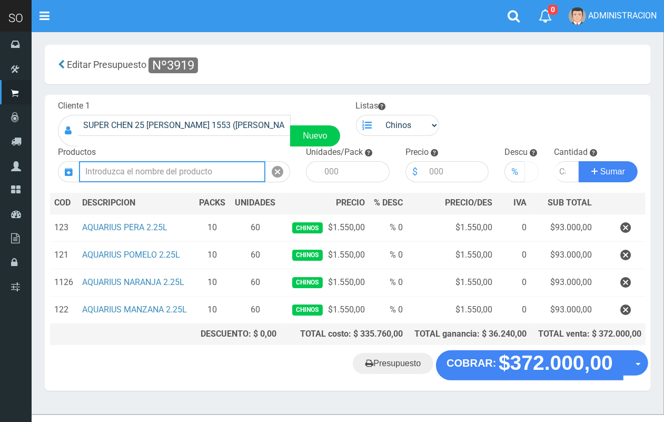
scroll to position [0, 0]
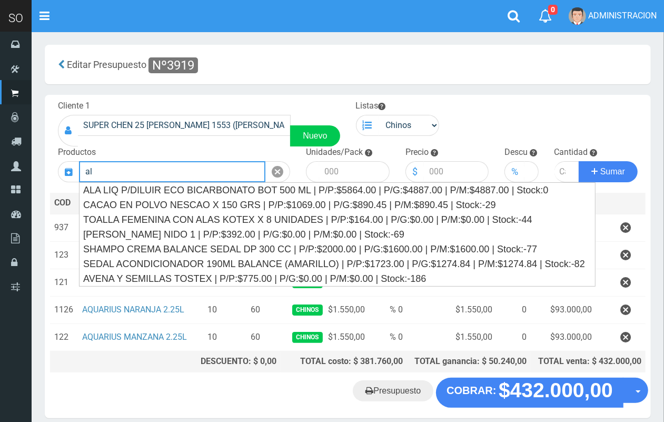
type input "a"
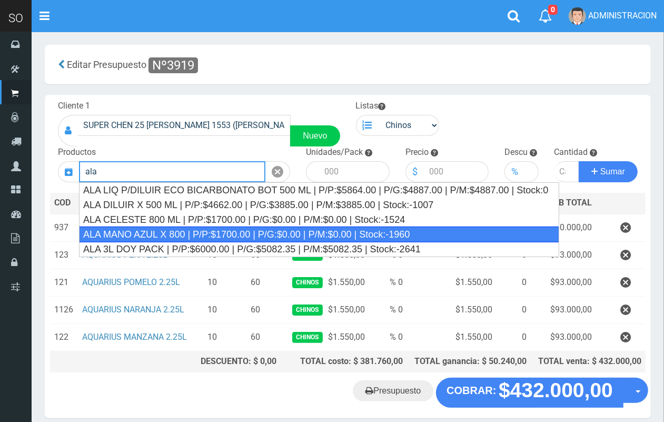
click at [219, 228] on div "ALA MANO AZUL X 800 | P/P:$1700.00 | P/G:$0.00 | P/M:$0.00 | Stock:-1960" at bounding box center [319, 234] width 480 height 16
type input "ALA MANO AZUL X 800 | P/P:$1700.00 | P/G:$0.00 | P/M:$0.00 | Stock:-1960"
type input "12"
type input "1700.00"
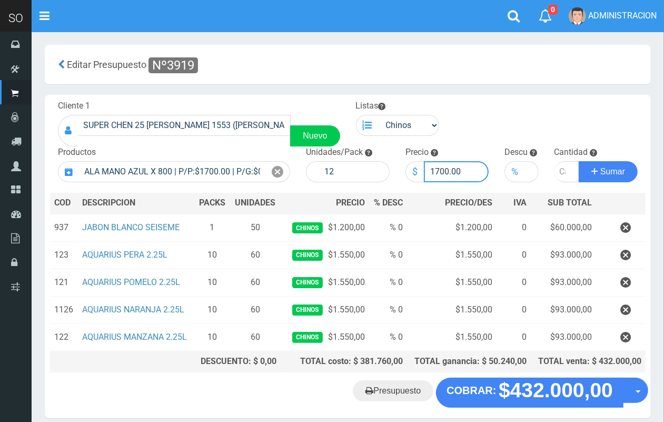
click at [438, 166] on input "1700.00" at bounding box center [456, 171] width 65 height 21
click at [558, 170] on input "number" at bounding box center [567, 171] width 25 height 21
type input "1"
click at [579, 161] on button "Sumar" at bounding box center [608, 171] width 59 height 21
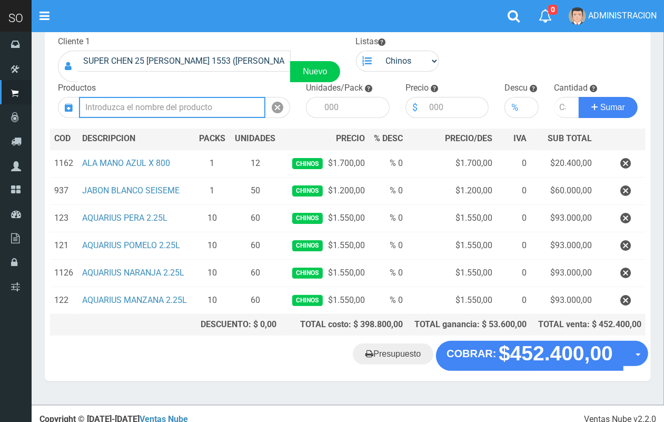
scroll to position [72, 0]
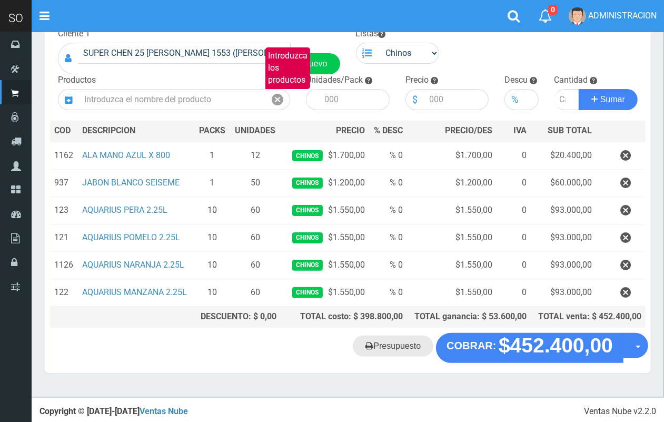
click at [364, 341] on link "Presupuesto" at bounding box center [393, 345] width 81 height 21
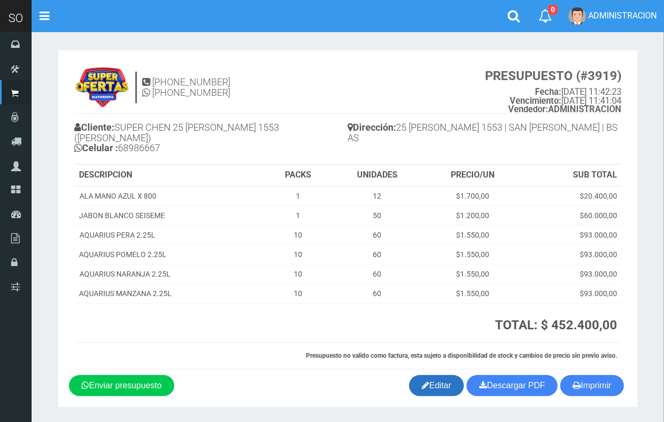
click at [430, 375] on link "Editar" at bounding box center [436, 385] width 55 height 21
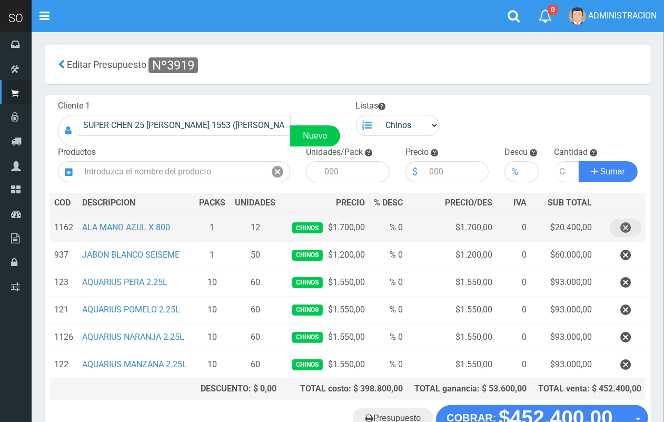
click at [628, 224] on icon "button" at bounding box center [625, 228] width 11 height 18
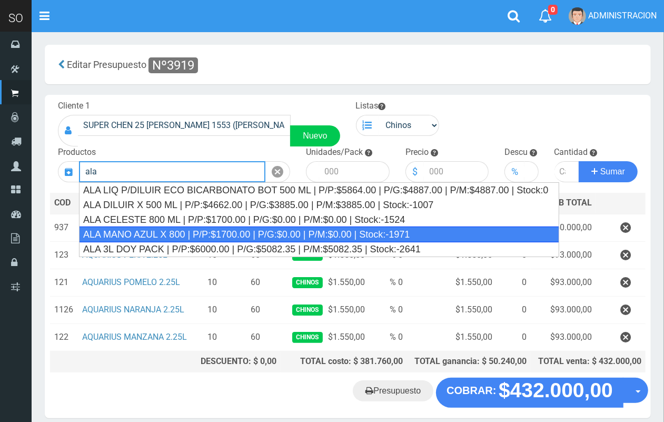
click at [222, 229] on div "ALA MANO AZUL X 800 | P/P:$1700.00 | P/G:$0.00 | P/M:$0.00 | Stock:-1971" at bounding box center [319, 234] width 480 height 16
type input "ALA MANO AZUL X 800 | P/P:$1700.00 | P/G:$0.00 | P/M:$0.00 | Stock:-1971"
type input "12"
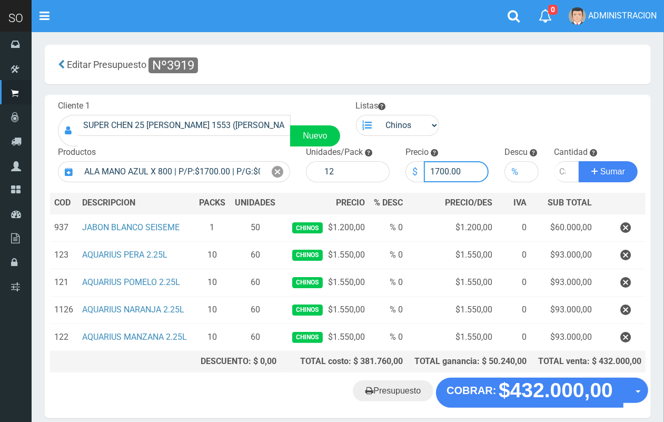
click at [440, 166] on input "1700.00" at bounding box center [456, 171] width 65 height 21
type input "1600.00"
click at [560, 177] on input "number" at bounding box center [567, 171] width 25 height 21
type input "5"
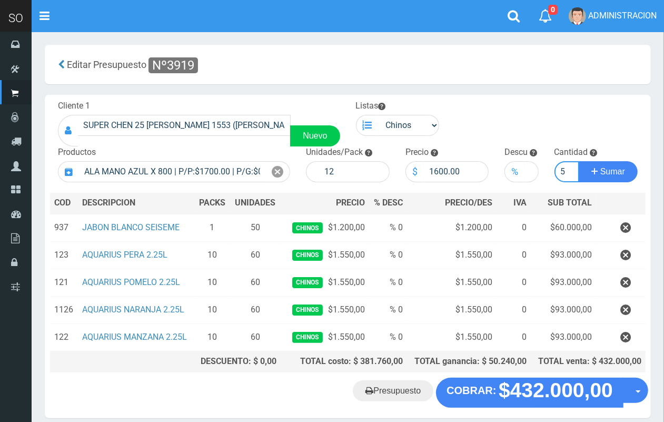
click at [579, 161] on button "Sumar" at bounding box center [608, 171] width 59 height 21
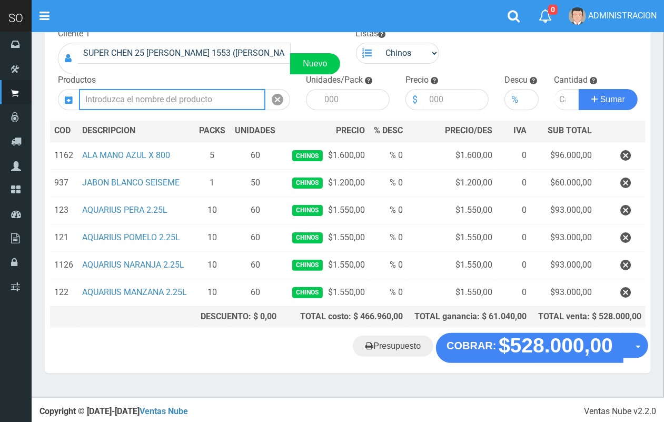
scroll to position [0, 0]
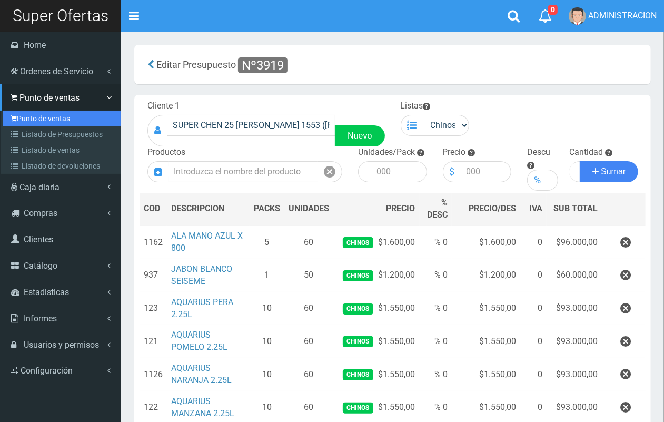
drag, startPoint x: 31, startPoint y: 120, endPoint x: 45, endPoint y: 120, distance: 14.2
click at [32, 120] on link "Punto de ventas" at bounding box center [61, 119] width 117 height 16
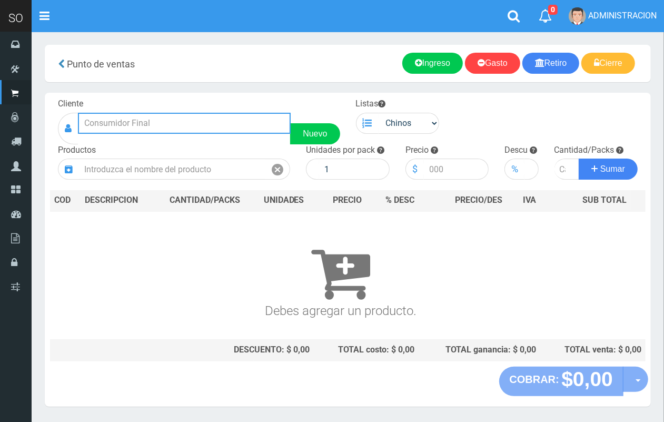
drag, startPoint x: 156, startPoint y: 120, endPoint x: 137, endPoint y: 11, distance: 110.0
click at [153, 115] on input "text" at bounding box center [184, 123] width 213 height 21
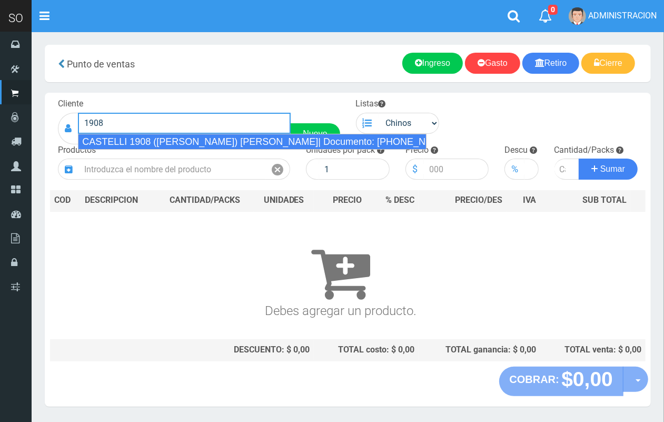
drag, startPoint x: 147, startPoint y: 138, endPoint x: 343, endPoint y: 138, distance: 195.4
click at [150, 138] on div "CASTELLI 1908 (VERONICA) CAMPANA| Documento: 5555555555 | Teléfono:" at bounding box center [252, 142] width 349 height 16
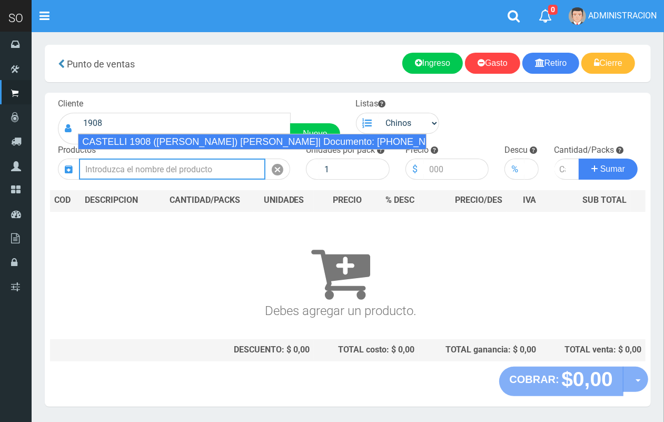
type input "CASTELLI 1908 (VERONICA) CAMPANA| Documento: 5555555555 | Teléfono:"
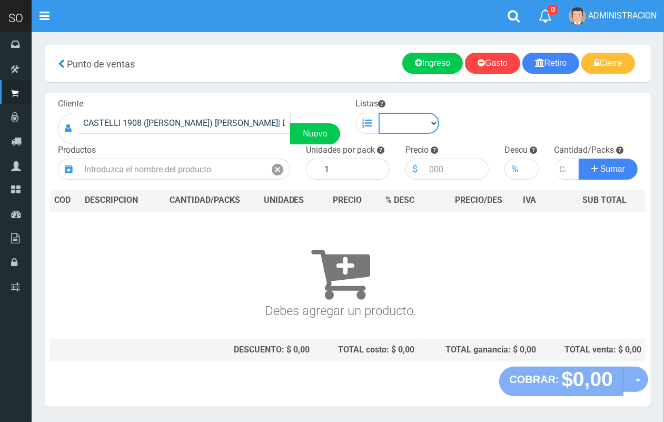
click at [419, 120] on select "Chinos . ." at bounding box center [409, 123] width 61 height 21
select select "1"
click at [379, 113] on select "Chinos . ." at bounding box center [409, 123] width 61 height 21
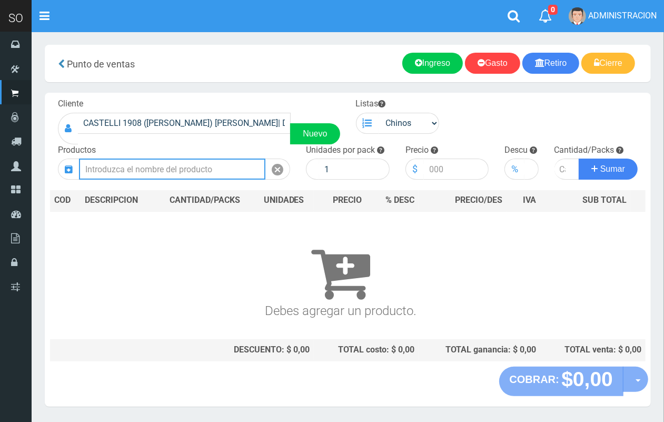
click at [224, 162] on input "text" at bounding box center [172, 169] width 186 height 21
drag, startPoint x: 98, startPoint y: 170, endPoint x: 48, endPoint y: 170, distance: 50.0
click at [48, 170] on div "Cliente CASTELLI 1908 (VERONICA) CAMPANA| Documento: 5555555555 | Teléfono: Nue…" at bounding box center [348, 230] width 606 height 274
drag, startPoint x: 52, startPoint y: 155, endPoint x: 32, endPoint y: 155, distance: 19.5
click at [32, 155] on section "× Titulo del Msj texto Mas Texto Cancelar Aceptar Punto de ventas Ingreso" at bounding box center [348, 231] width 632 height 399
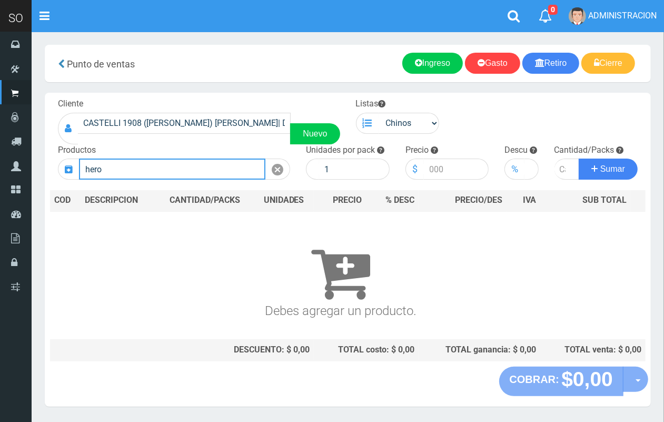
type input "heroe"
drag, startPoint x: 141, startPoint y: 176, endPoint x: 74, endPoint y: 176, distance: 66.9
click at [74, 176] on div "heroe" at bounding box center [174, 169] width 232 height 21
type input "l"
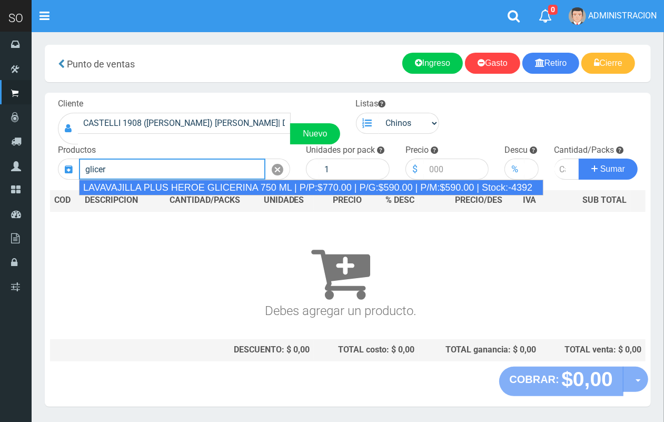
click at [186, 185] on div "LAVAVAJILLA PLUS HEROE GLICERINA 750 ML | P/P:$770.00 | P/G:$590.00 | P/M:$590.…" at bounding box center [311, 188] width 464 height 16
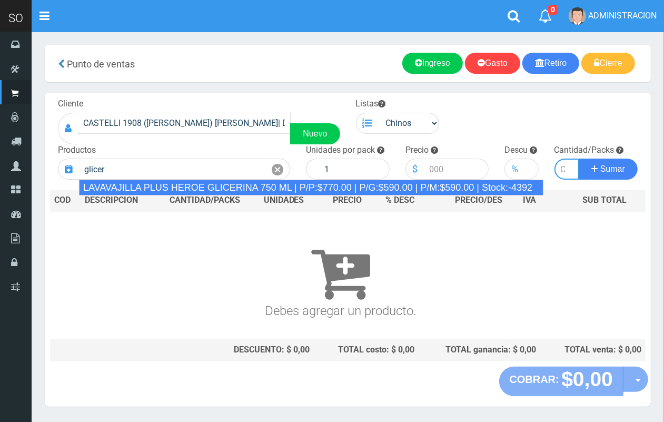
type input "LAVAVAJILLA PLUS HEROE GLICERINA 750 ML | P/P:$770.00 | P/G:$590.00 | P/M:$590.…"
type input "15"
type input "770.00"
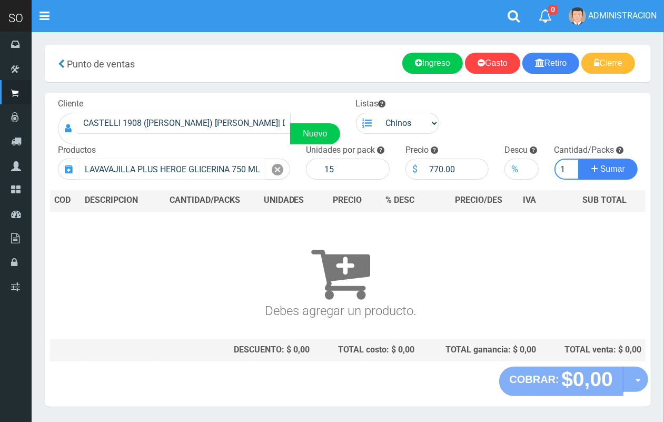
scroll to position [0, 1]
type input "1"
click at [579, 159] on button "Sumar" at bounding box center [608, 169] width 59 height 21
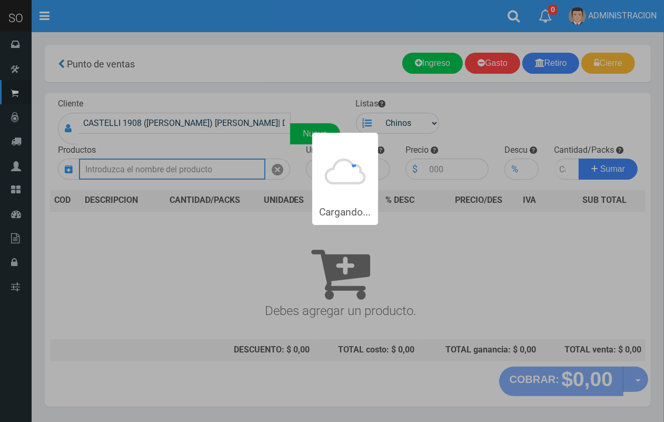
scroll to position [0, 0]
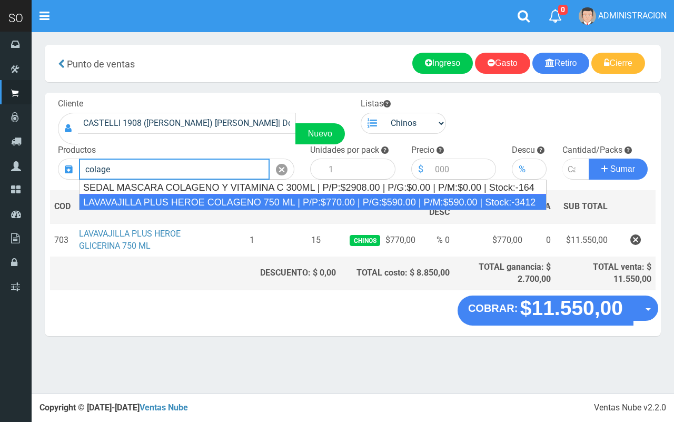
click at [195, 196] on div "LAVAVAJILLA PLUS HEROE COLAGENO 750 ML | P/P:$770.00 | P/G:$590.00 | P/M:$590.0…" at bounding box center [313, 202] width 468 height 16
type input "LAVAVAJILLA PLUS HEROE COLAGENO 750 ML | P/P:$770.00 | P/G:$590.00 | P/M:$590.0…"
type input "15"
type input "770.00"
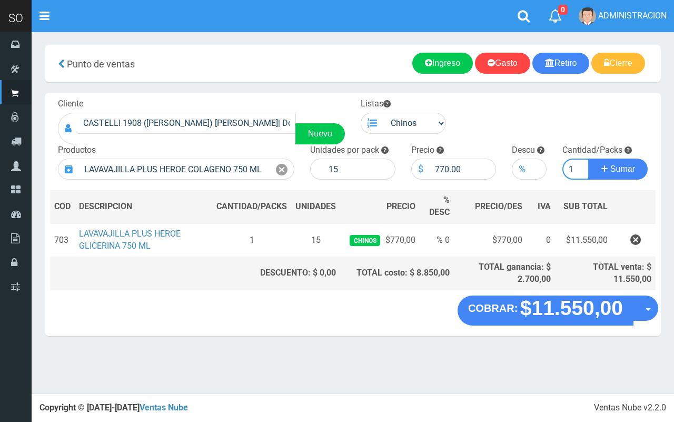
type input "1"
click at [589, 159] on button "Sumar" at bounding box center [618, 169] width 59 height 21
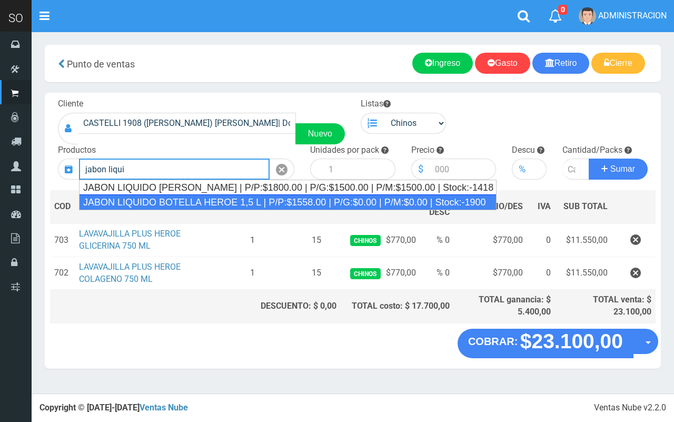
click at [191, 203] on div "JABON LIQUIDO BOTELLA HEROE 1,5 L | P/P:$1558.00 | P/G:$0.00 | P/M:$0.00 | Stoc…" at bounding box center [288, 202] width 418 height 16
type input "JABON LIQUIDO BOTELLA HEROE 1,5 L | P/P:$1558.00 | P/G:$0.00 | P/M:$0.00 | Stoc…"
type input "6"
type input "1558.00"
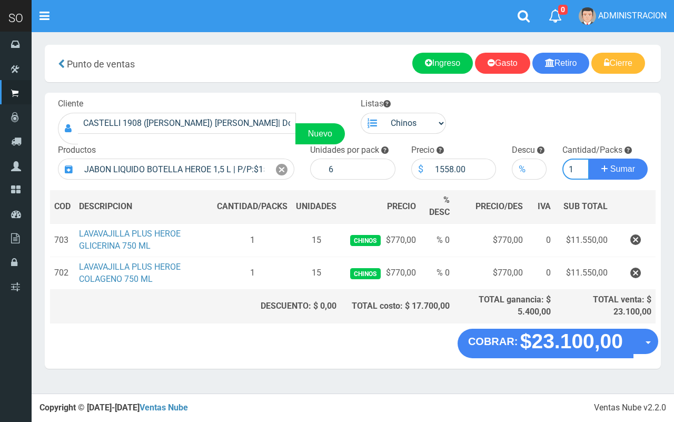
type input "1"
click at [589, 159] on button "Sumar" at bounding box center [618, 169] width 59 height 21
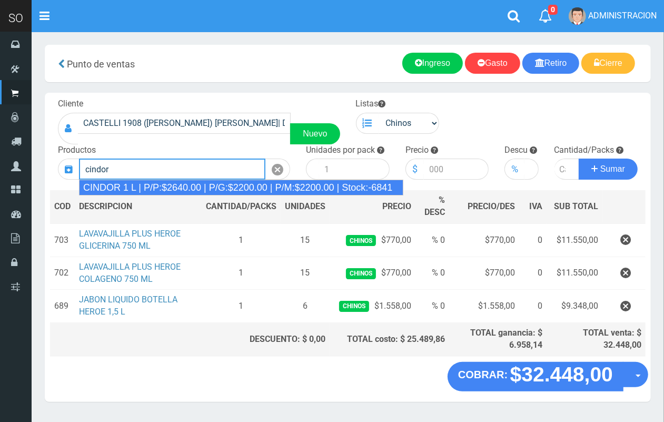
click at [209, 185] on div "CINDOR 1 L | P/P:$2640.00 | P/G:$2200.00 | P/M:$2200.00 | Stock:-6841" at bounding box center [241, 188] width 324 height 16
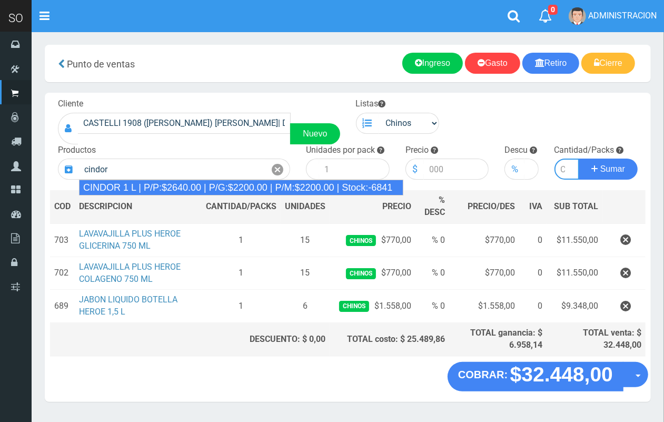
type input "CINDOR 1 L | P/P:$2640.00 | P/G:$2200.00 | P/M:$2200.00 | Stock:-6841"
type input "12"
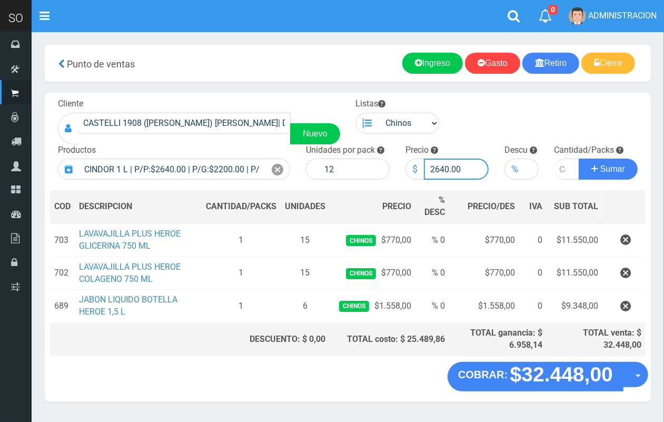
drag, startPoint x: 448, startPoint y: 167, endPoint x: 429, endPoint y: 166, distance: 19.0
click at [429, 166] on input "2640.00" at bounding box center [456, 169] width 65 height 21
click at [430, 169] on input "500.00" at bounding box center [456, 169] width 65 height 21
type input "2500.00"
click at [560, 165] on input "number" at bounding box center [567, 169] width 25 height 21
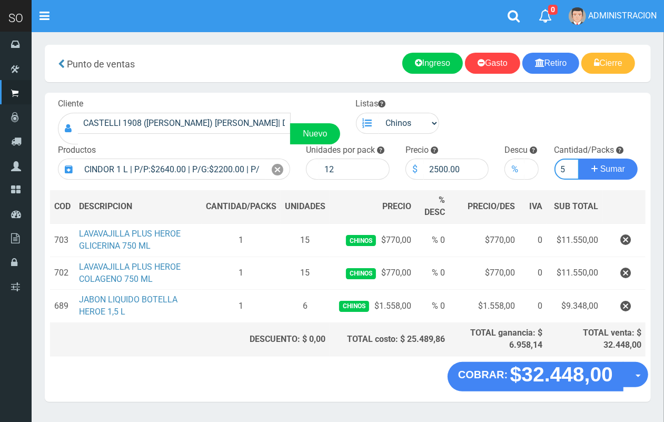
scroll to position [0, 1]
type input "5"
click at [579, 159] on button "Sumar" at bounding box center [608, 169] width 59 height 21
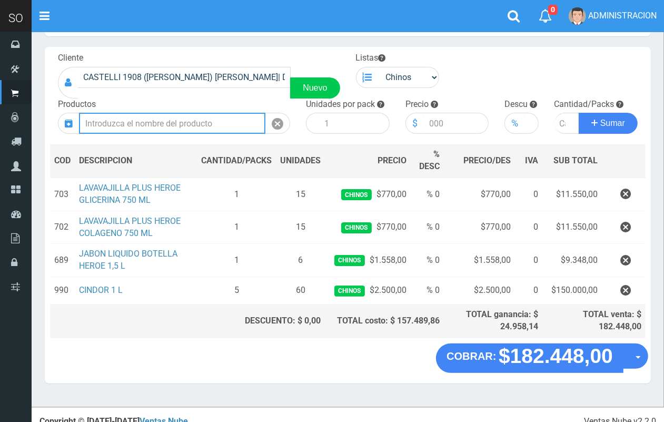
scroll to position [47, 0]
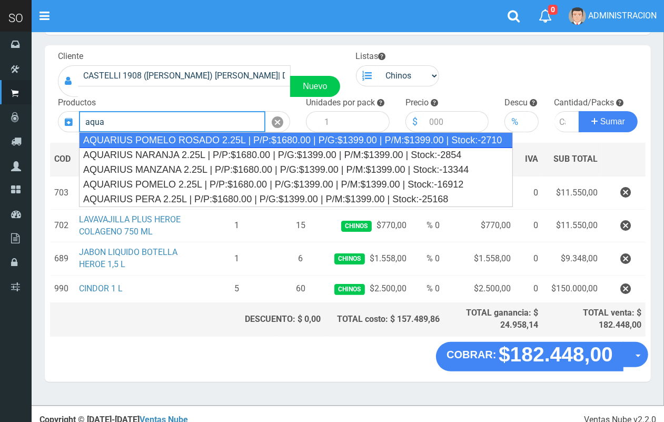
click at [230, 133] on div "AQUARIUS POMELO ROSADO 2.25L | P/P:$1680.00 | P/G:$1399.00 | P/M:$1399.00 | Sto…" at bounding box center [296, 140] width 434 height 16
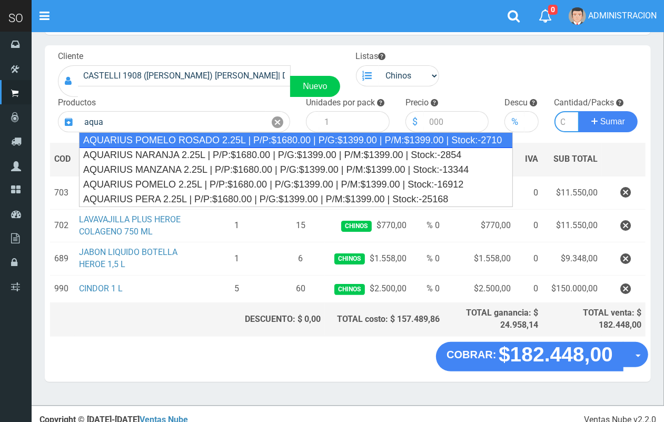
type input "AQUARIUS POMELO ROSADO 2.25L | P/P:$1680.00 | P/G:$1399.00 | P/M:$1399.00 | Sto…"
type input "6"
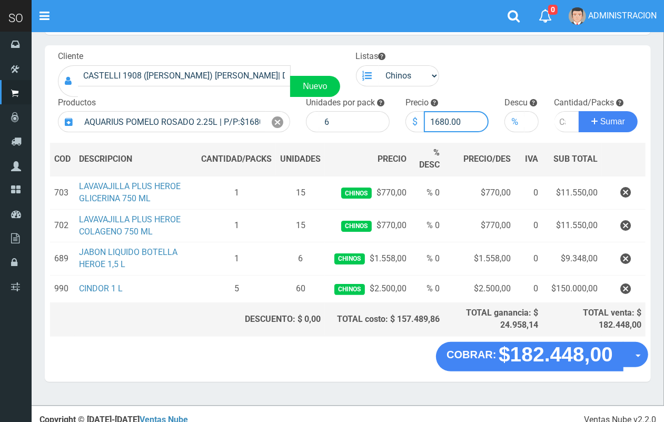
drag, startPoint x: 448, startPoint y: 119, endPoint x: 436, endPoint y: 117, distance: 12.3
click at [436, 117] on input "1680.00" at bounding box center [456, 121] width 65 height 21
type input "1560.00"
click at [560, 122] on input "number" at bounding box center [567, 121] width 25 height 21
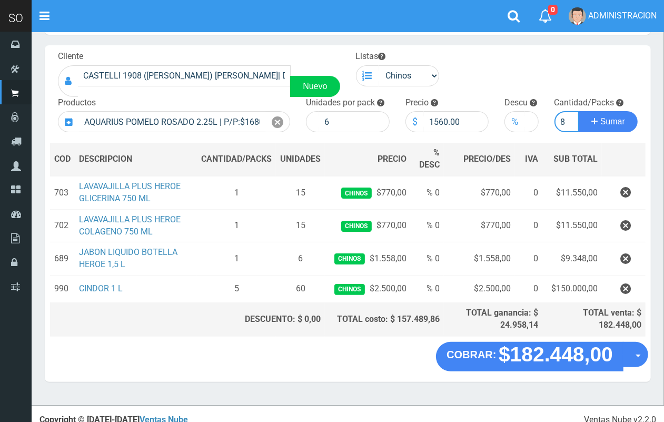
type input "8"
click at [579, 111] on button "Sumar" at bounding box center [608, 121] width 59 height 21
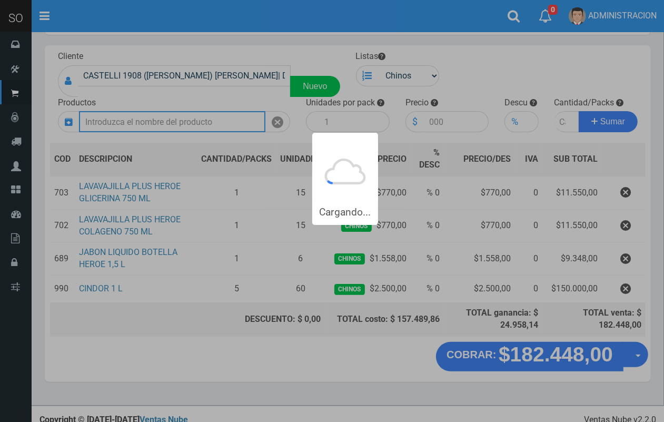
scroll to position [0, 0]
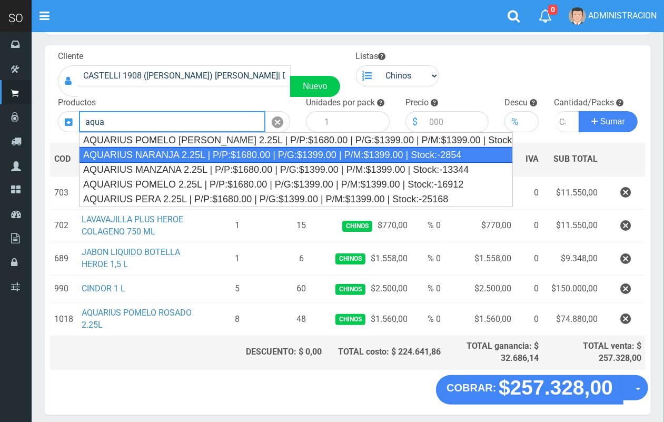
click at [295, 149] on div "AQUARIUS NARANJA 2.25L | P/P:$1680.00 | P/G:$1399.00 | P/M:$1399.00 | Stock:-28…" at bounding box center [296, 155] width 434 height 16
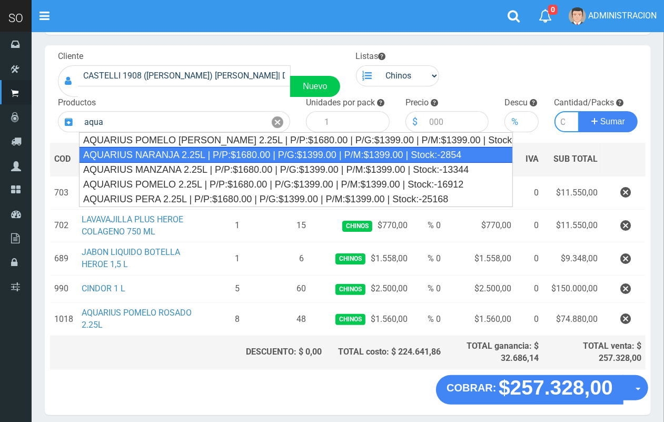
type input "AQUARIUS NARANJA 2.25L | P/P:$1680.00 | P/G:$1399.00 | P/M:$1399.00 | Stock:-28…"
type input "6"
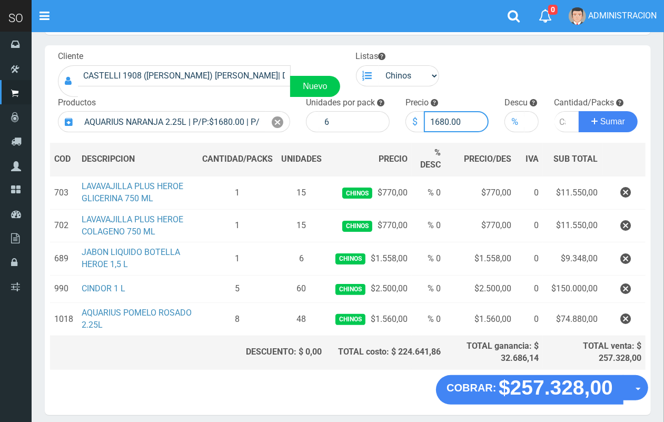
drag, startPoint x: 448, startPoint y: 120, endPoint x: 436, endPoint y: 117, distance: 12.4
click at [436, 117] on input "1680.00" at bounding box center [456, 121] width 65 height 21
type input "1560.00"
click at [559, 123] on input "number" at bounding box center [567, 121] width 25 height 21
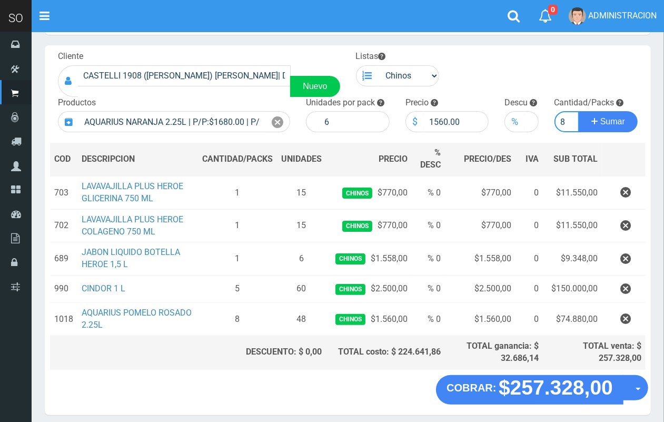
type input "8"
click at [579, 111] on button "Sumar" at bounding box center [608, 121] width 59 height 21
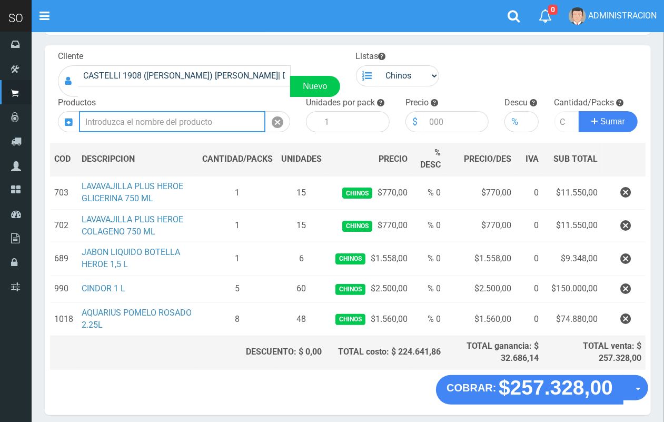
scroll to position [0, 0]
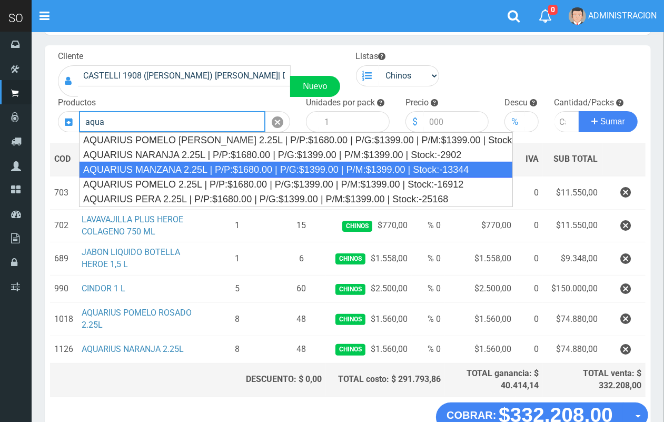
click at [366, 173] on div "AQUARIUS MANZANA 2.25L | P/P:$1680.00 | P/G:$1399.00 | P/M:$1399.00 | Stock:-13…" at bounding box center [296, 170] width 434 height 16
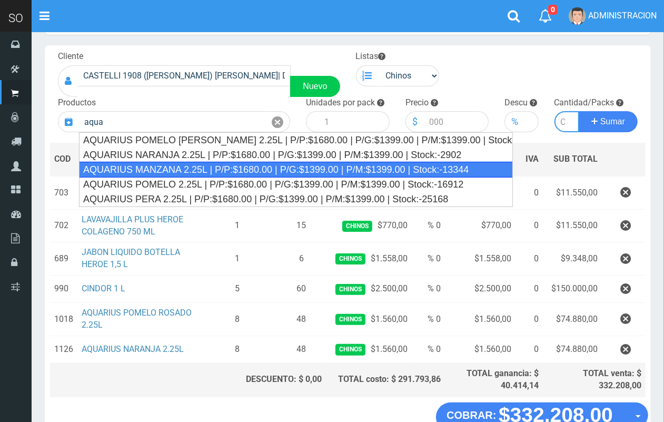
type input "AQUARIUS MANZANA 2.25L | P/P:$1680.00 | P/G:$1399.00 | P/M:$1399.00 | Stock:-13…"
type input "6"
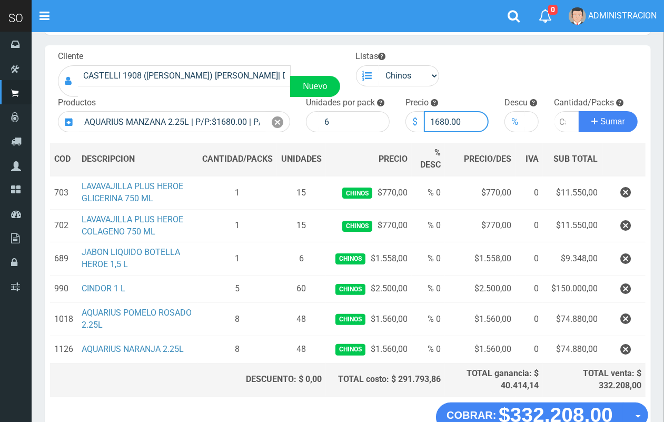
drag, startPoint x: 448, startPoint y: 122, endPoint x: 436, endPoint y: 120, distance: 12.3
click at [436, 120] on input "1680.00" at bounding box center [456, 121] width 65 height 21
type input "1560.00"
click at [558, 120] on input "number" at bounding box center [567, 121] width 25 height 21
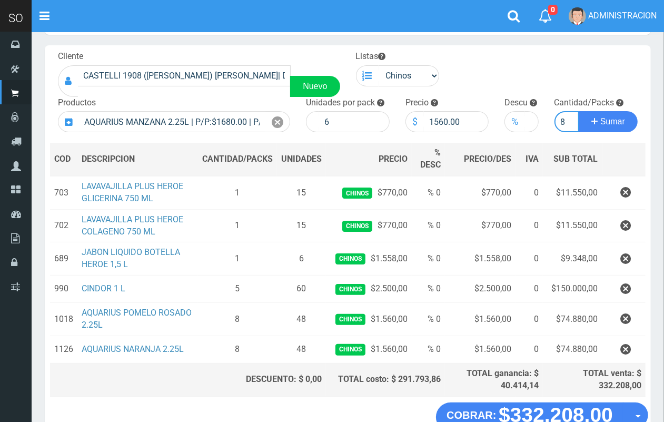
type input "8"
click at [579, 111] on button "Sumar" at bounding box center [608, 121] width 59 height 21
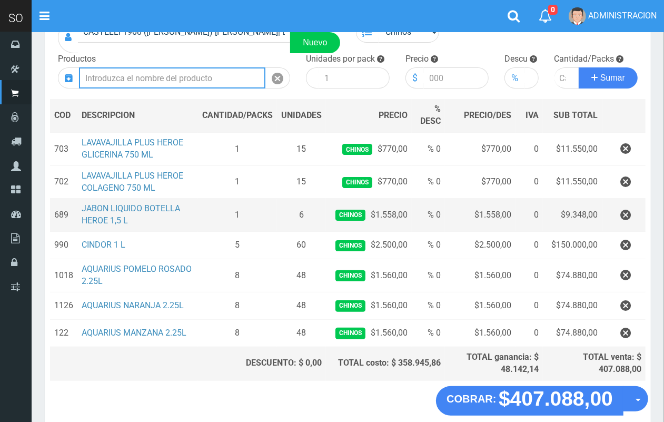
scroll to position [91, 0]
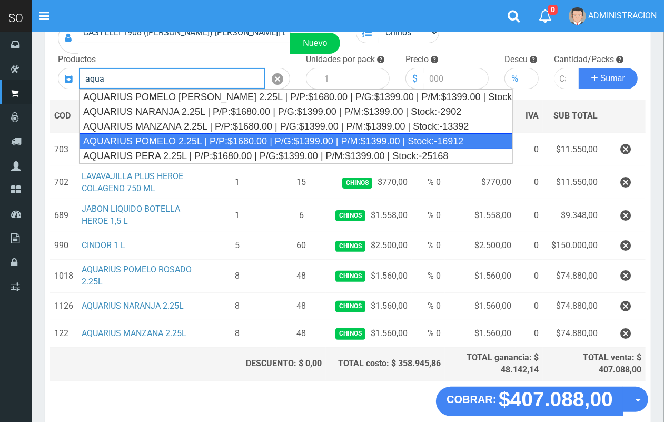
click at [296, 144] on div "AQUARIUS POMELO 2.25L | P/P:$1680.00 | P/G:$1399.00 | P/M:$1399.00 | Stock:-169…" at bounding box center [296, 141] width 434 height 16
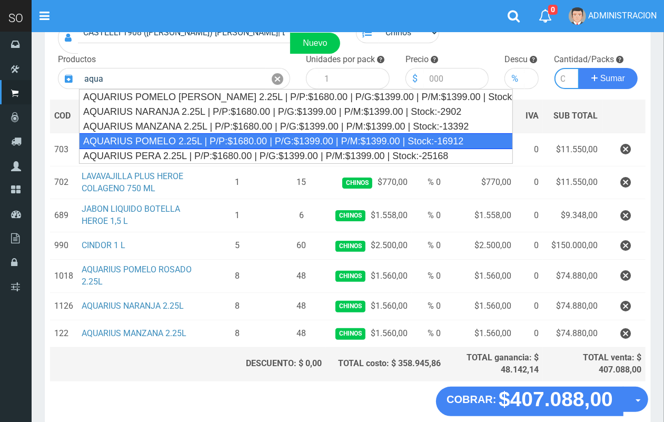
type input "AQUARIUS POMELO 2.25L | P/P:$1680.00 | P/G:$1399.00 | P/M:$1399.00 | Stock:-169…"
type input "6"
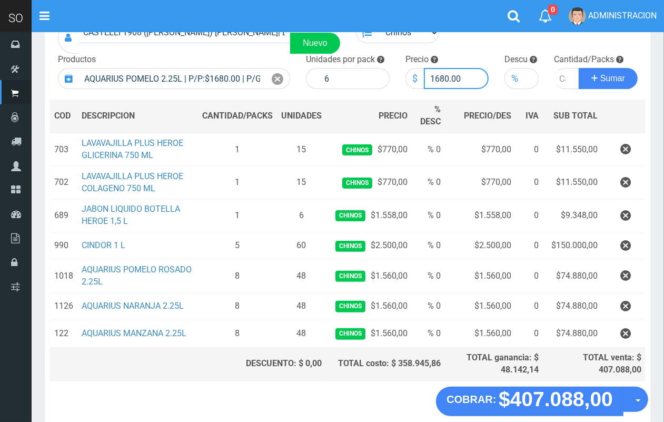
drag, startPoint x: 448, startPoint y: 78, endPoint x: 434, endPoint y: 78, distance: 13.7
click at [434, 78] on input "1680.00" at bounding box center [456, 78] width 65 height 21
type input "1560.00"
click at [556, 75] on input "number" at bounding box center [567, 78] width 25 height 21
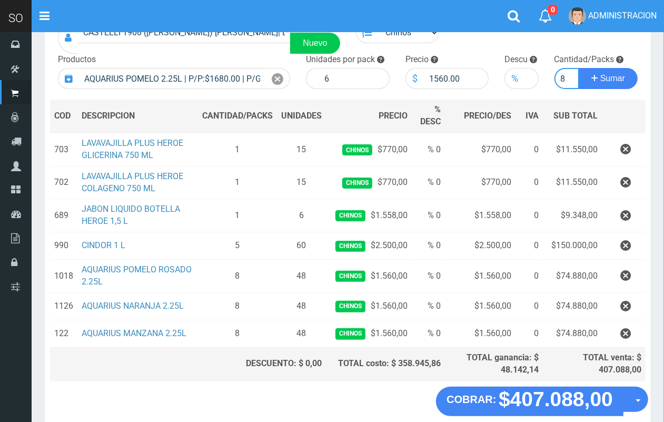
type input "8"
click at [579, 68] on button "Sumar" at bounding box center [608, 78] width 59 height 21
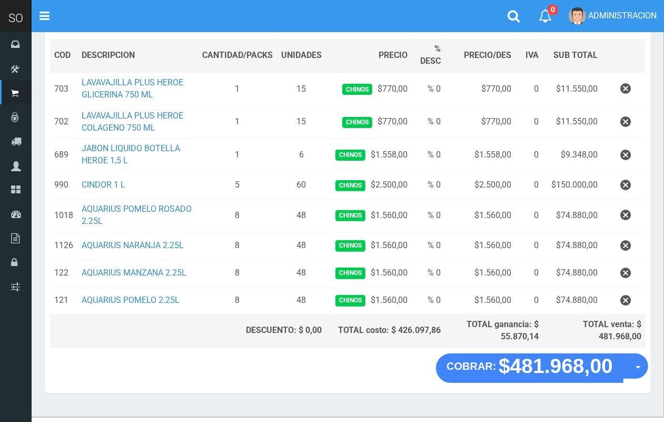
scroll to position [0, 0]
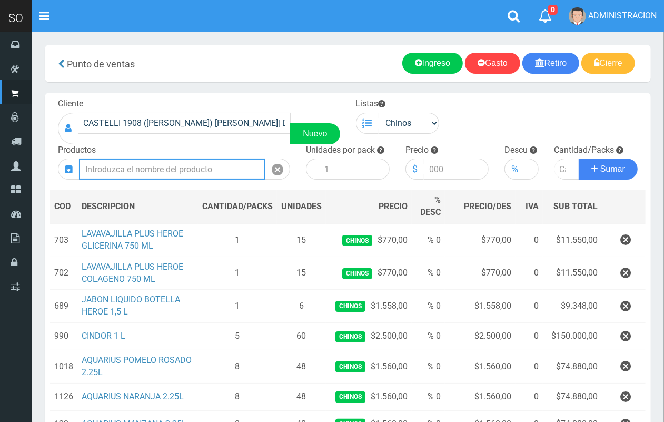
type input "e"
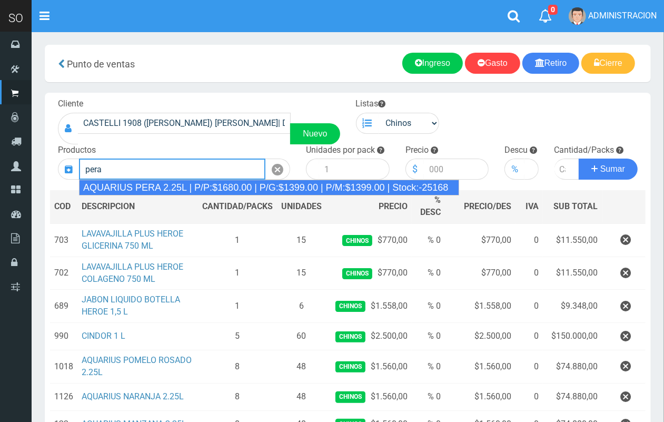
click at [134, 188] on div "AQUARIUS PERA 2.25L | P/P:$1680.00 | P/G:$1399.00 | P/M:$1399.00 | Stock:-25168" at bounding box center [269, 188] width 380 height 16
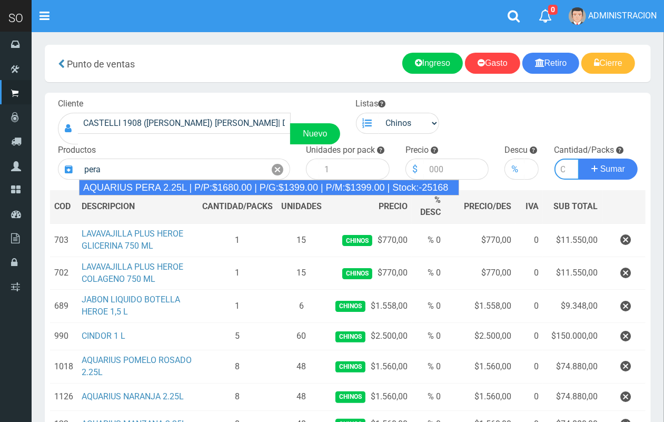
type input "AQUARIUS PERA 2.25L | P/P:$1680.00 | P/G:$1399.00 | P/M:$1399.00 | Stock:-25168"
type input "6"
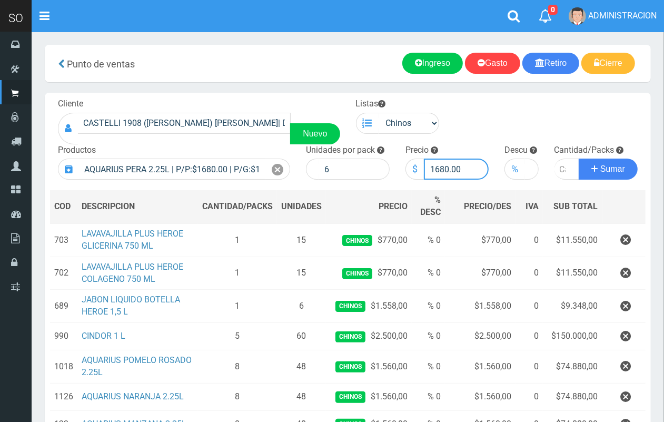
drag, startPoint x: 448, startPoint y: 167, endPoint x: 435, endPoint y: 167, distance: 13.2
click at [435, 167] on input "1680.00" at bounding box center [456, 169] width 65 height 21
type input "1560.00"
click at [559, 166] on input "number" at bounding box center [567, 169] width 25 height 21
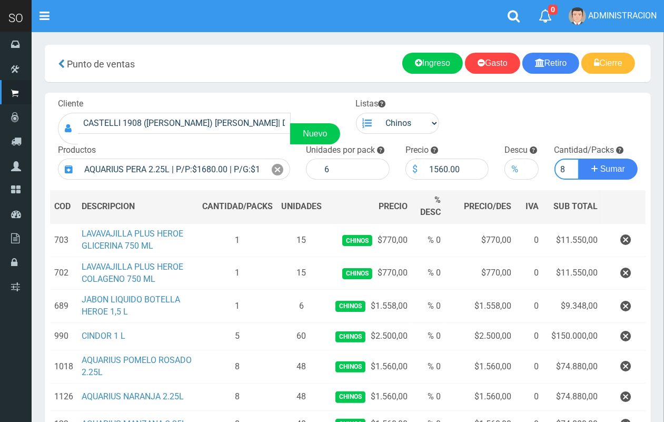
type input "8"
click at [579, 159] on button "Sumar" at bounding box center [608, 169] width 59 height 21
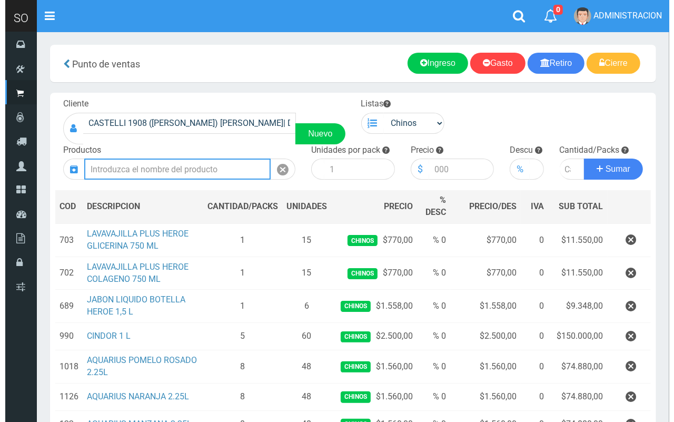
scroll to position [198, 0]
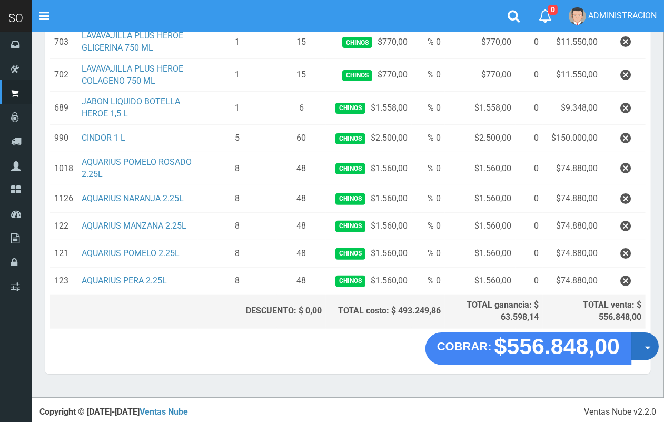
click at [641, 353] on button "Opciones" at bounding box center [645, 346] width 28 height 28
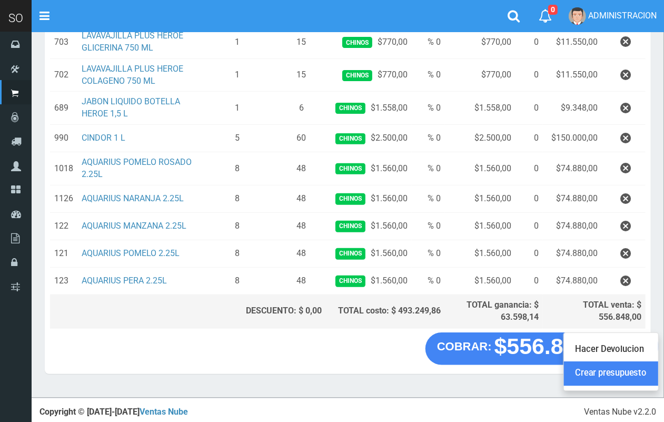
click at [632, 372] on link "Crear presupuesto" at bounding box center [611, 373] width 94 height 24
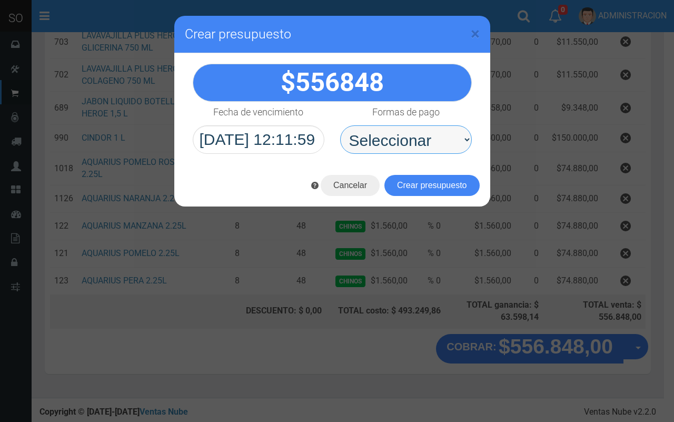
click at [390, 142] on select "Seleccionar Efectivo Tarjeta de Crédito Depósito Débito" at bounding box center [406, 139] width 132 height 28
select select "Efectivo"
click at [340, 125] on select "Seleccionar Efectivo Tarjeta de Crédito Depósito Débito" at bounding box center [406, 139] width 132 height 28
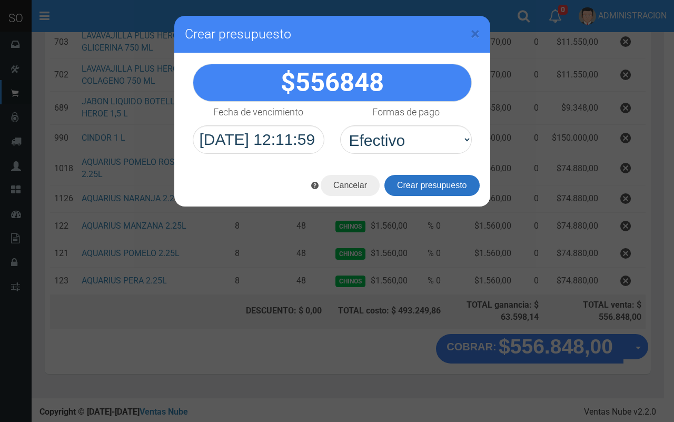
click at [449, 187] on button "Crear presupuesto" at bounding box center [431, 185] width 95 height 21
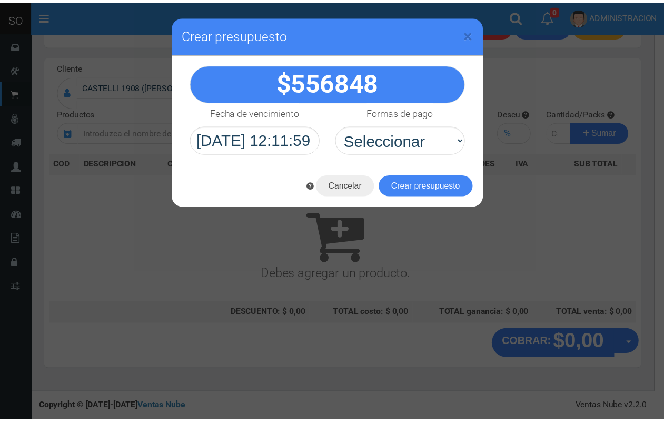
scroll to position [0, 0]
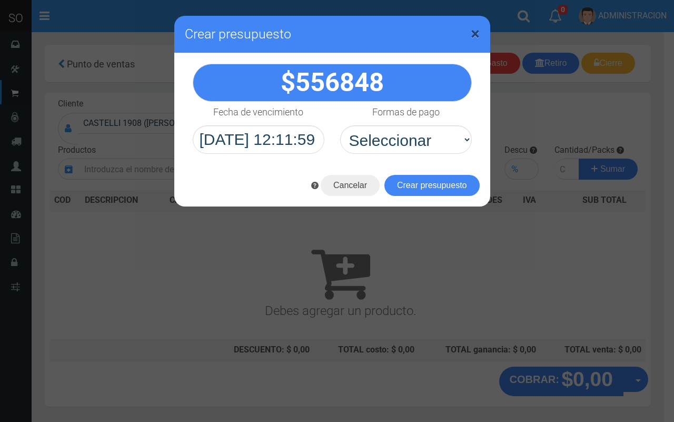
click at [477, 31] on span "×" at bounding box center [475, 34] width 9 height 20
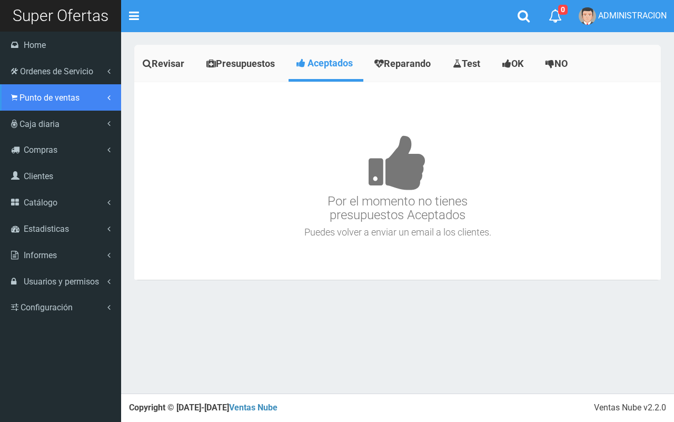
click at [59, 99] on span "Punto de ventas" at bounding box center [49, 98] width 60 height 10
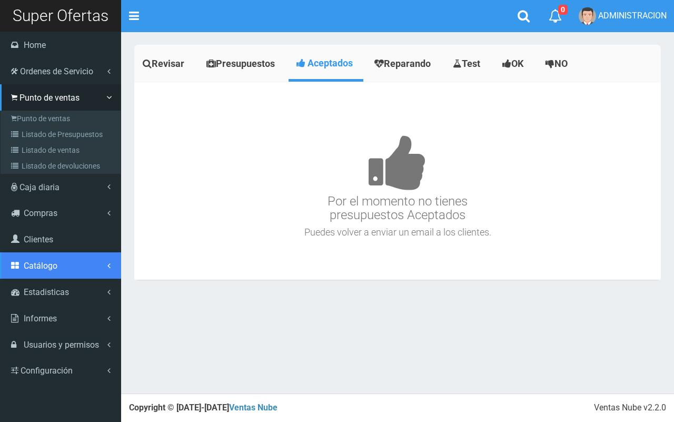
click at [67, 266] on link "Catálogo" at bounding box center [60, 265] width 121 height 26
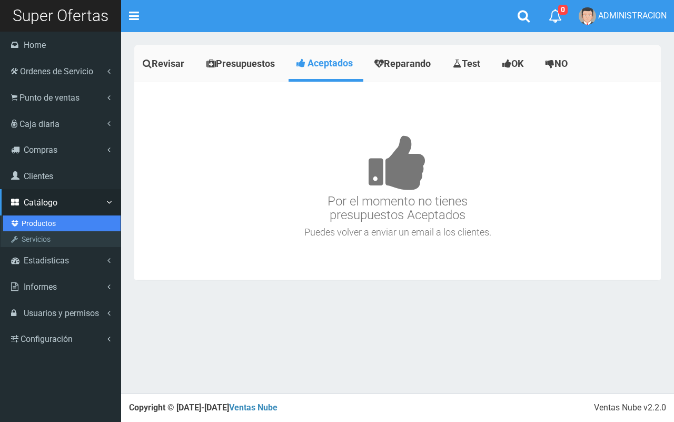
click at [47, 219] on link "Productos" at bounding box center [61, 223] width 117 height 16
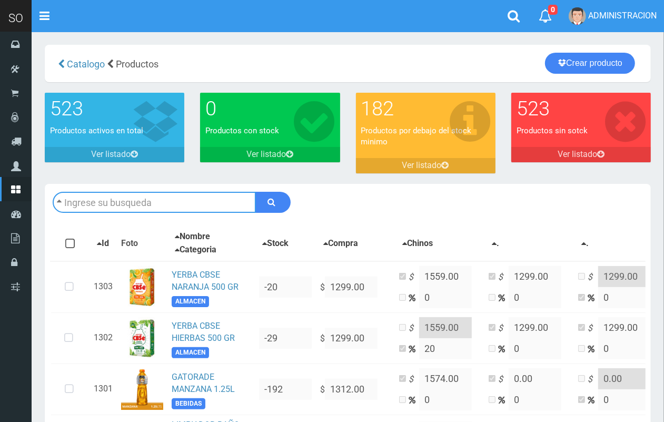
click at [149, 195] on input "text" at bounding box center [154, 202] width 203 height 21
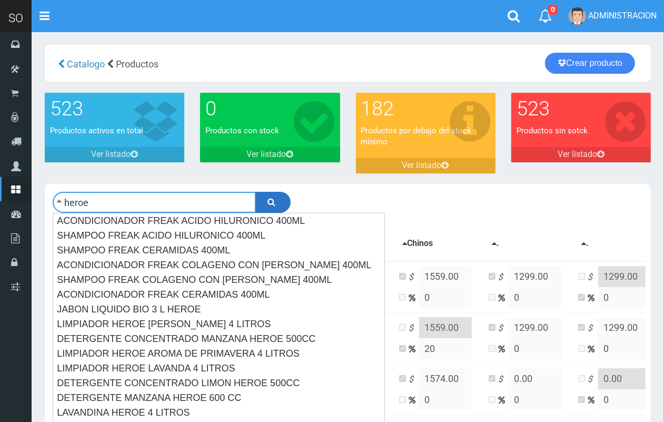
type input "heroe"
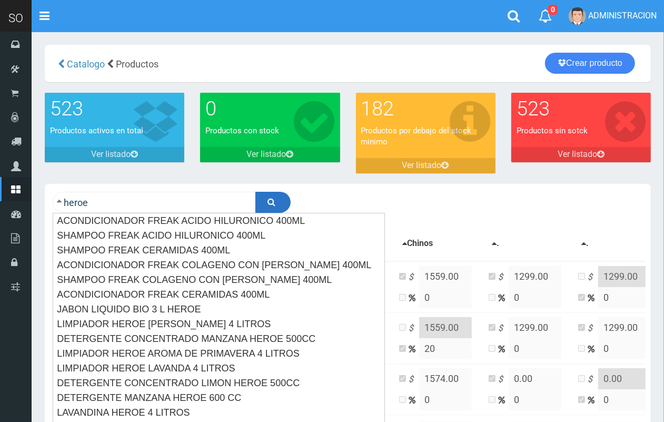
click at [279, 201] on button "submit" at bounding box center [272, 202] width 35 height 21
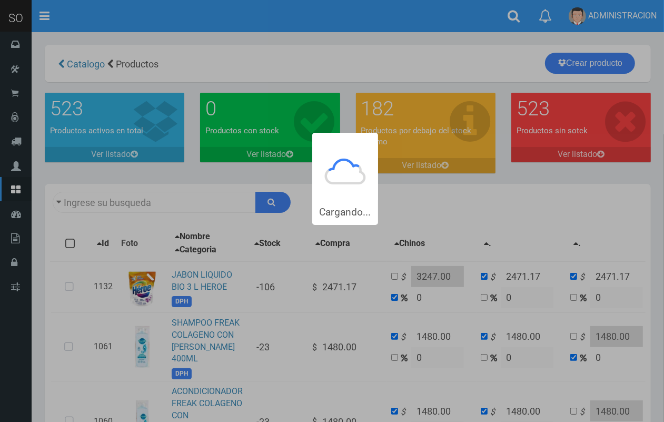
type input "heroe"
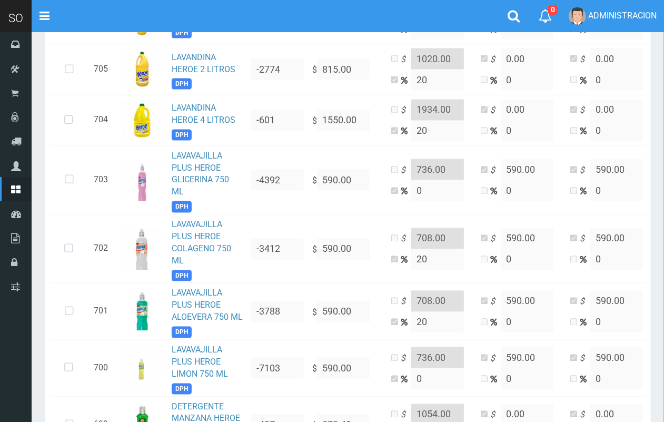
scroll to position [1231, 0]
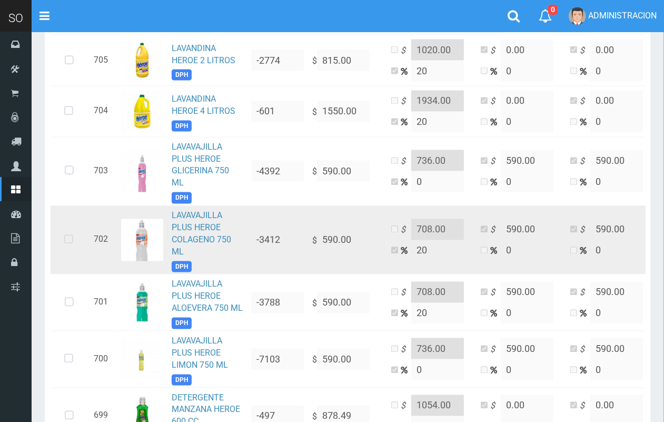
drag, startPoint x: 75, startPoint y: 224, endPoint x: 86, endPoint y: 164, distance: 60.5
click at [75, 223] on icon at bounding box center [69, 240] width 28 height 35
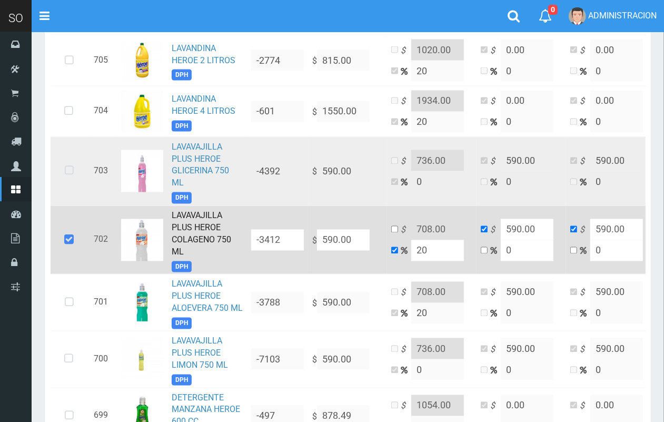
click at [83, 164] on td at bounding box center [70, 171] width 39 height 68
drag, startPoint x: 78, startPoint y: 170, endPoint x: 70, endPoint y: 172, distance: 8.8
click at [72, 172] on icon at bounding box center [69, 171] width 28 height 35
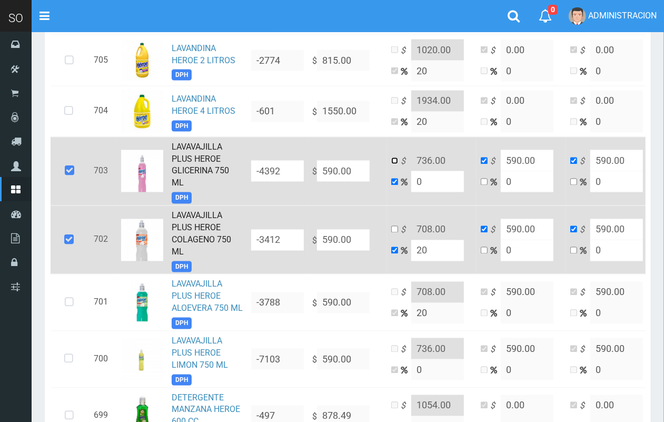
drag, startPoint x: 393, startPoint y: 162, endPoint x: 417, endPoint y: 155, distance: 25.2
click at [393, 162] on input "checkbox" at bounding box center [394, 160] width 7 height 7
checkbox input "true"
checkbox input "false"
drag, startPoint x: 434, startPoint y: 159, endPoint x: 423, endPoint y: 157, distance: 11.7
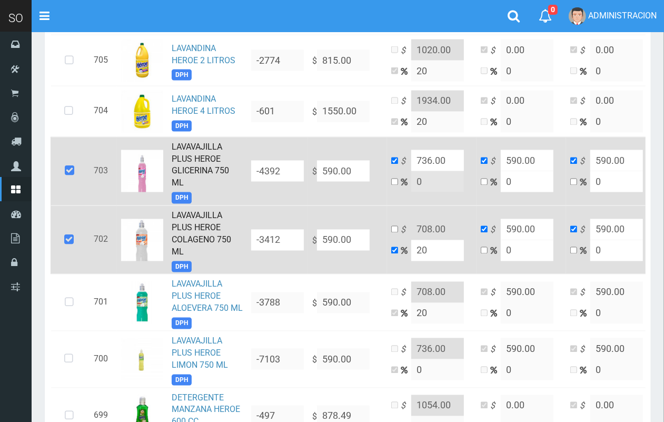
click at [423, 157] on input "736.00" at bounding box center [437, 160] width 53 height 21
type input "770.00"
drag, startPoint x: 393, startPoint y: 225, endPoint x: 417, endPoint y: 226, distance: 23.7
click at [393, 226] on input "checkbox" at bounding box center [394, 229] width 7 height 7
checkbox input "true"
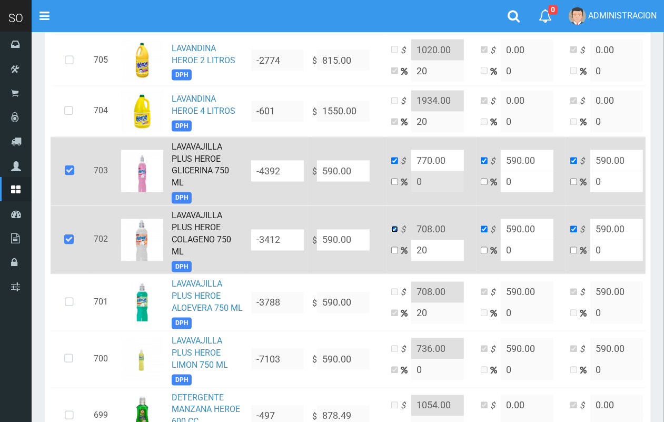
checkbox input "false"
drag, startPoint x: 431, startPoint y: 224, endPoint x: 424, endPoint y: 223, distance: 6.9
click at [424, 223] on input "708.00" at bounding box center [437, 229] width 53 height 21
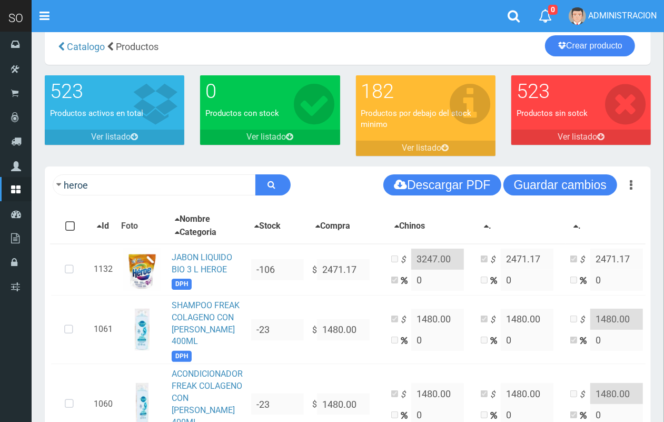
scroll to position [48, 0]
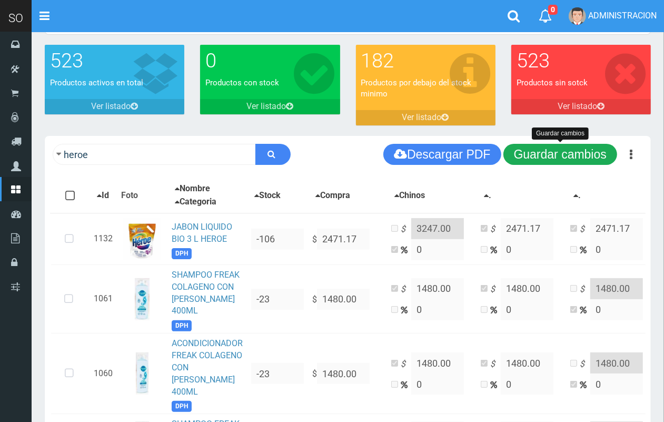
type input "770.00"
click at [586, 157] on button "Guardar cambios" at bounding box center [560, 154] width 114 height 21
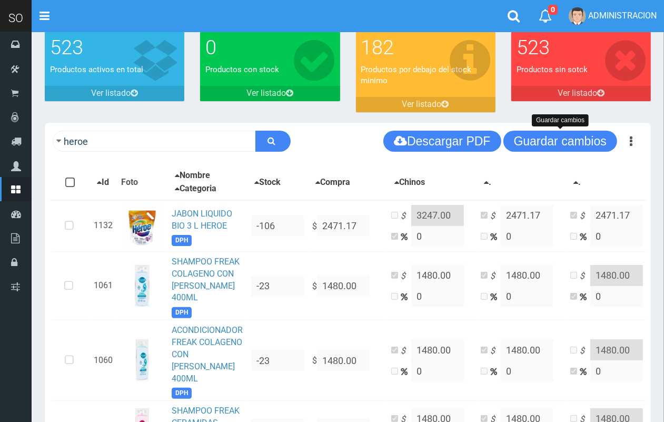
scroll to position [0, 0]
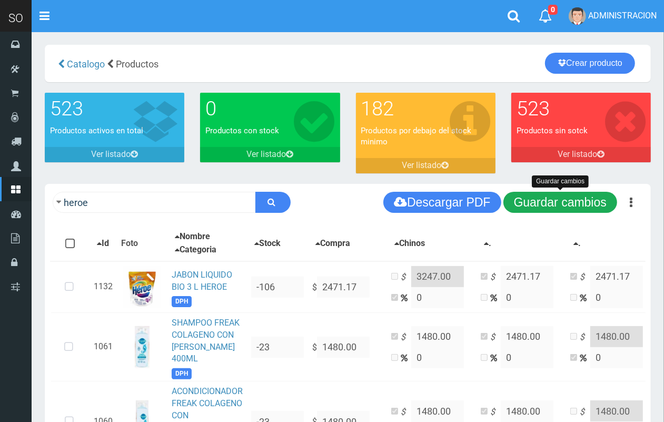
click at [573, 207] on button "Guardar cambios" at bounding box center [560, 202] width 114 height 21
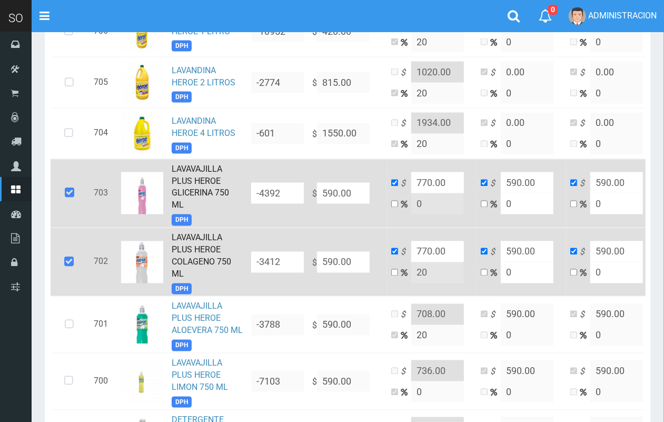
scroll to position [1213, 0]
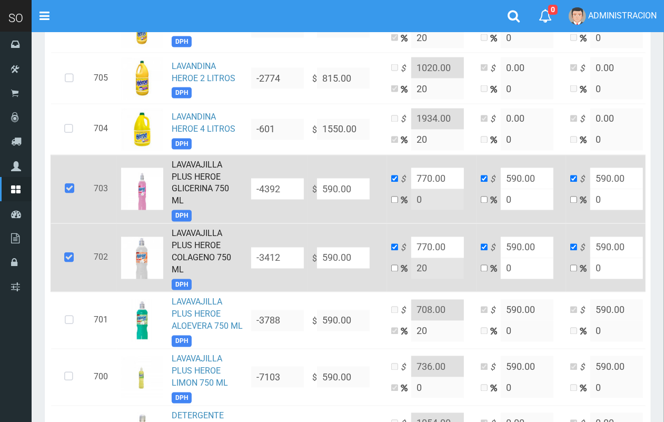
click at [200, 174] on link "LAVAVAJILLA PLUS HEROE GLICERINA 750 ML" at bounding box center [200, 183] width 57 height 46
click at [185, 246] on td "LAVAVAJILLA PLUS HEROE COLAGENO 750 ML DPH" at bounding box center [207, 258] width 80 height 68
click at [177, 236] on link "LAVAVAJILLA PLUS HEROE COLAGENO 750 ML" at bounding box center [202, 252] width 60 height 46
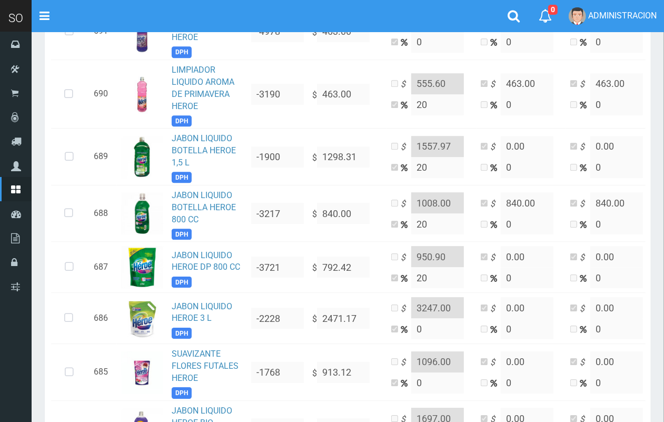
scroll to position [2110, 0]
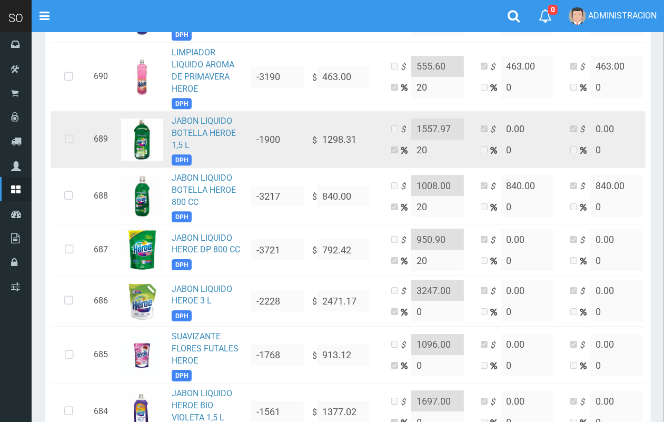
click at [67, 122] on icon at bounding box center [69, 139] width 28 height 35
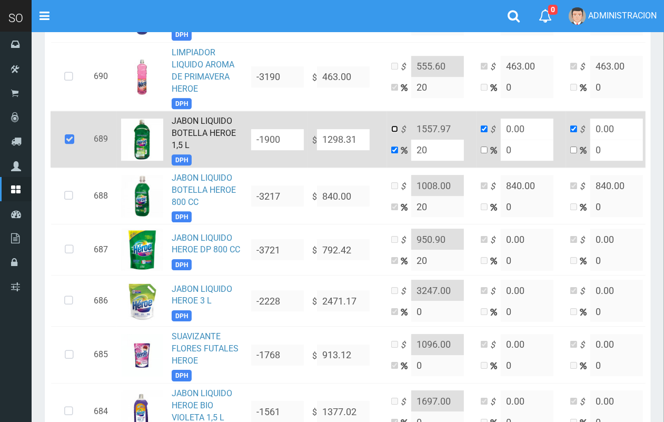
drag, startPoint x: 394, startPoint y: 115, endPoint x: 401, endPoint y: 114, distance: 6.9
click at [394, 125] on input "checkbox" at bounding box center [394, 128] width 7 height 7
checkbox input "true"
checkbox input "false"
drag, startPoint x: 454, startPoint y: 113, endPoint x: 433, endPoint y: 112, distance: 20.6
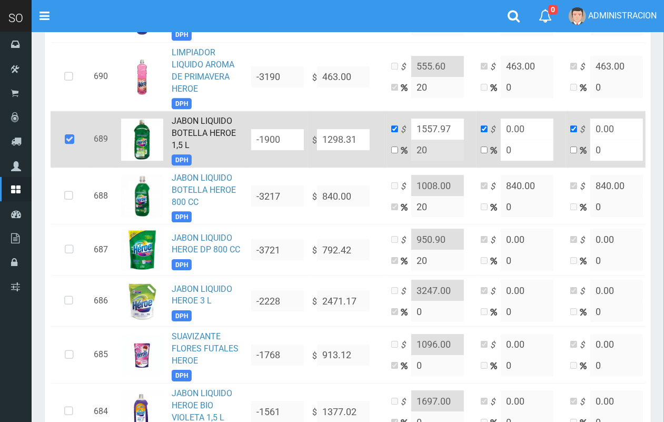
click at [433, 118] on input "1557.97" at bounding box center [437, 128] width 53 height 21
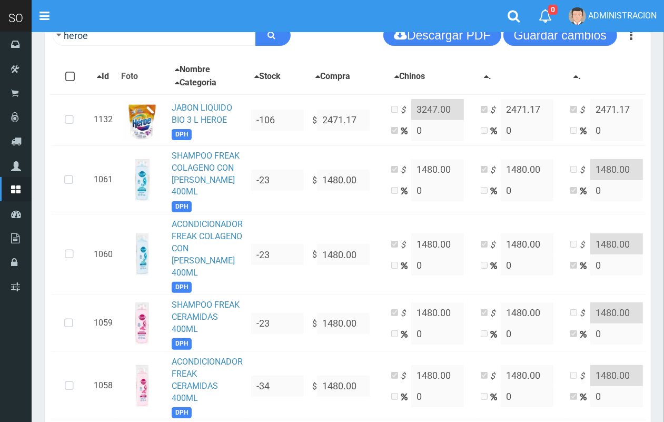
scroll to position [158, 0]
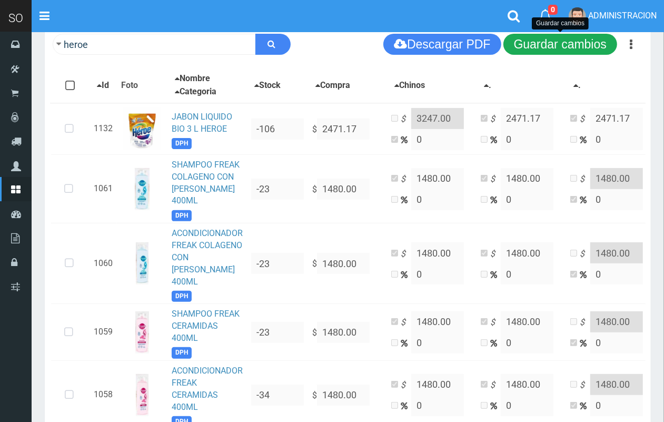
type input "1558.00"
click at [565, 41] on button "Guardar cambios" at bounding box center [560, 44] width 114 height 21
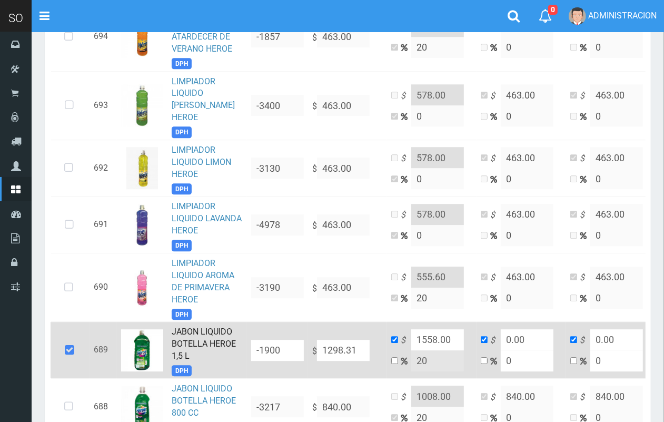
scroll to position [2000, 0]
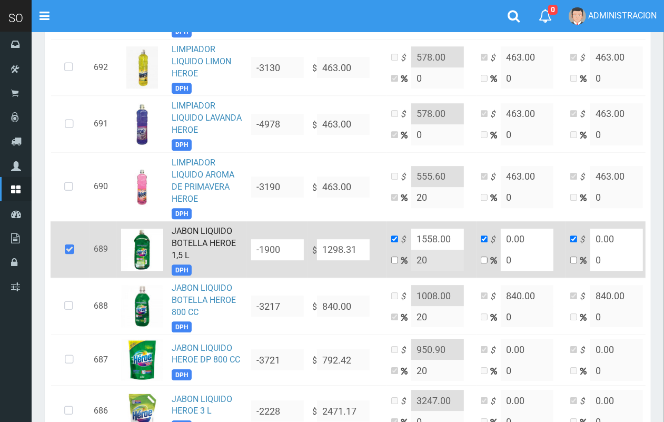
click at [208, 226] on link "JABON LIQUIDO BOTELLA HEROE 1,5 L" at bounding box center [204, 243] width 64 height 34
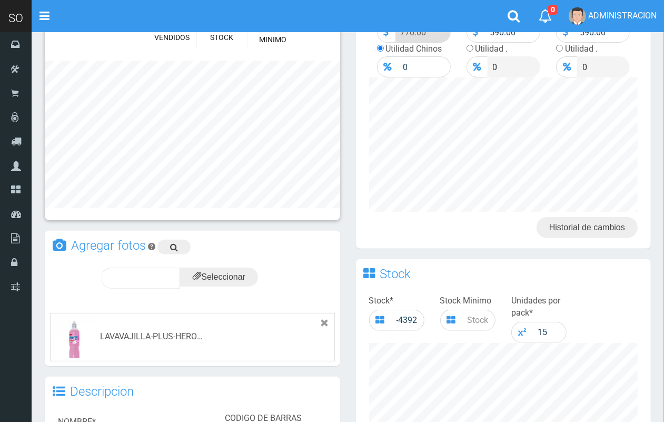
scroll to position [229, 0]
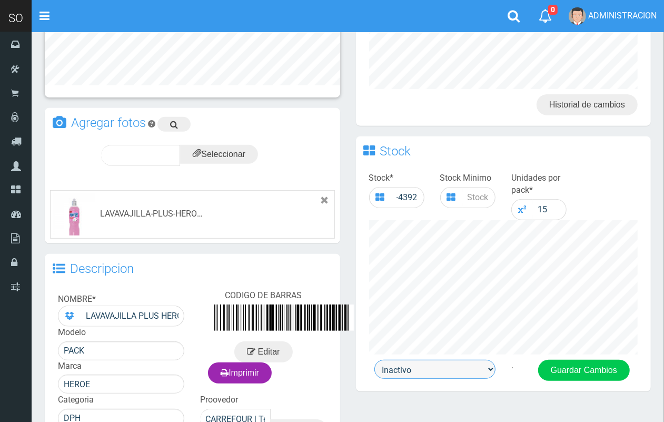
click at [443, 371] on select "Activo Inactivo" at bounding box center [434, 369] width 121 height 19
select select "1"
click at [374, 360] on select "Activo Inactivo" at bounding box center [434, 369] width 121 height 19
drag, startPoint x: 586, startPoint y: 372, endPoint x: 562, endPoint y: 358, distance: 27.8
click at [586, 371] on button "Guardar Cambios" at bounding box center [584, 370] width 92 height 21
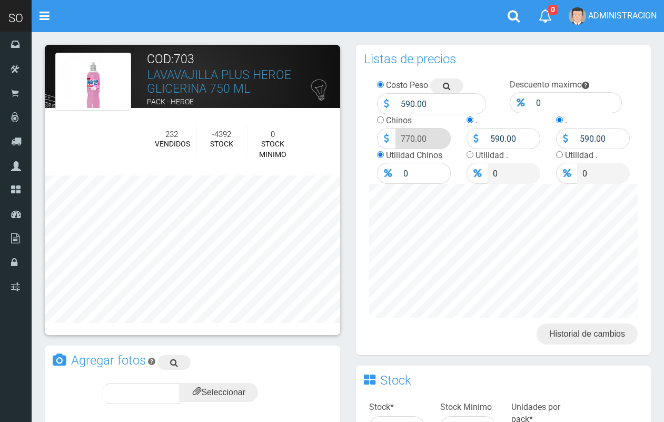
scroll to position [229, 0]
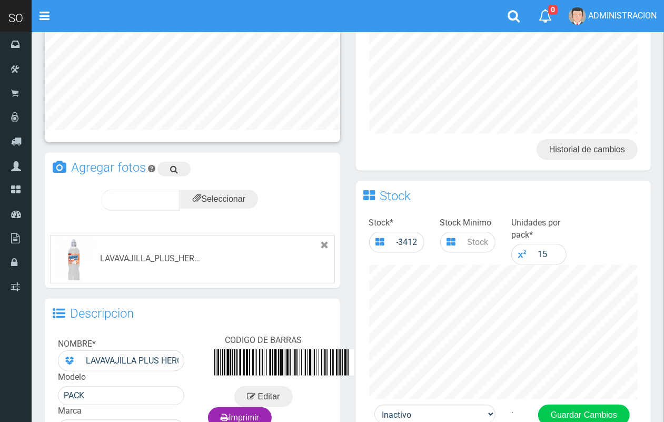
scroll to position [188, 0]
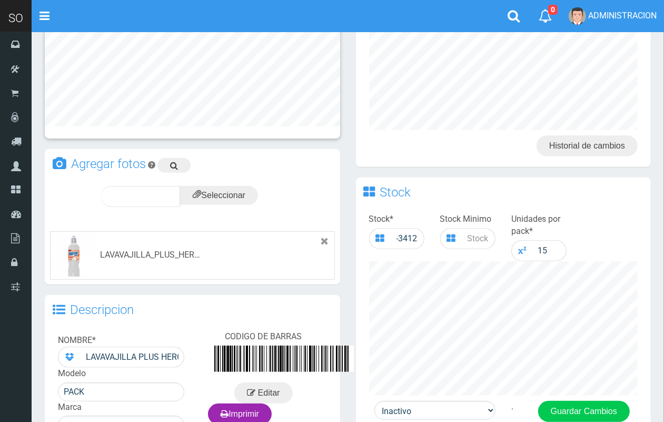
drag, startPoint x: 663, startPoint y: 251, endPoint x: 658, endPoint y: 282, distance: 31.9
click at [662, 278] on section "× Titulo del Msj texto Mas Texto Cancelar Aceptar ×" at bounding box center [348, 213] width 632 height 738
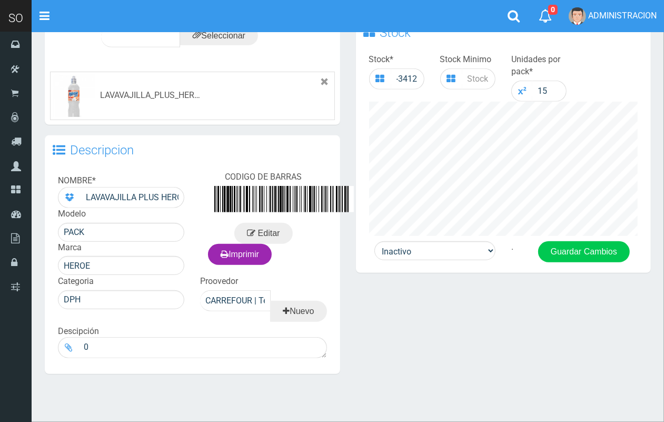
scroll to position [350, 0]
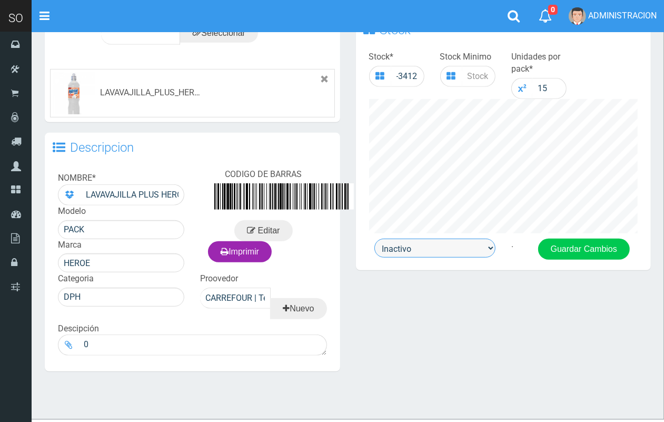
click at [432, 241] on select "Activo Inactivo" at bounding box center [434, 248] width 121 height 19
select select "1"
click at [374, 239] on select "Activo Inactivo" at bounding box center [434, 248] width 121 height 19
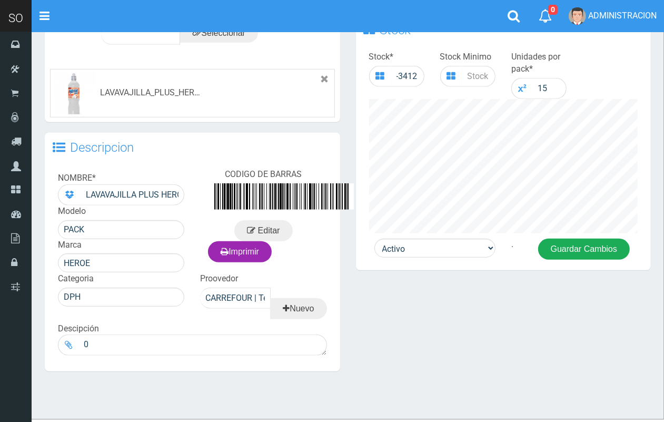
click at [577, 254] on button "Guardar Cambios" at bounding box center [584, 249] width 92 height 21
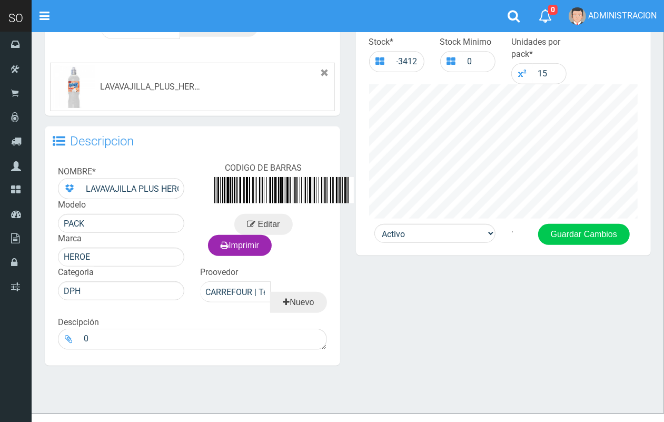
scroll to position [367, 0]
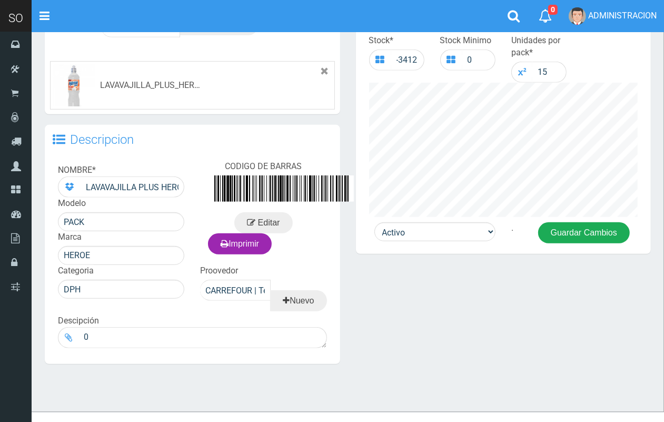
click at [586, 238] on button "Guardar Cambios" at bounding box center [584, 232] width 92 height 21
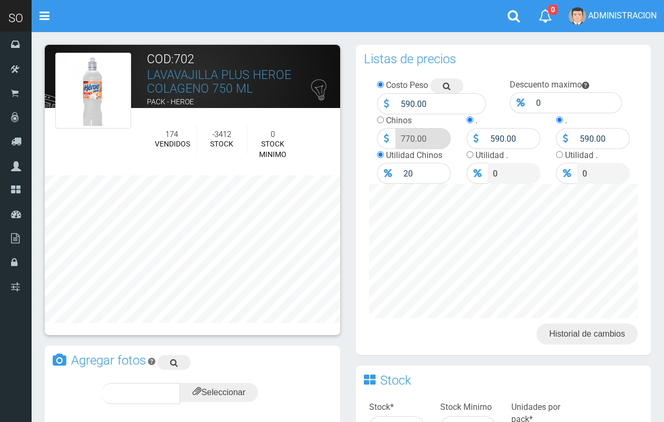
scroll to position [368, 0]
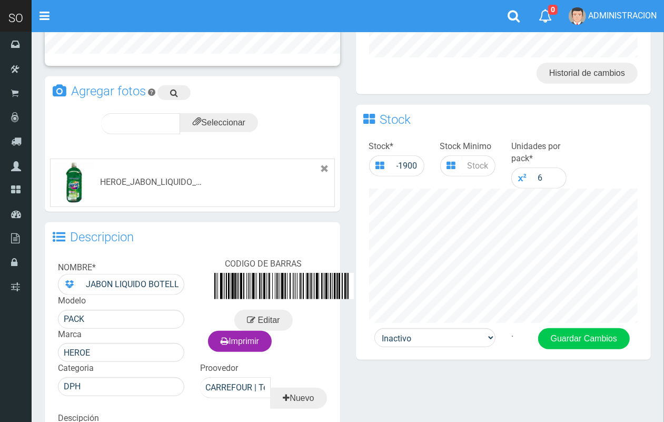
scroll to position [272, 0]
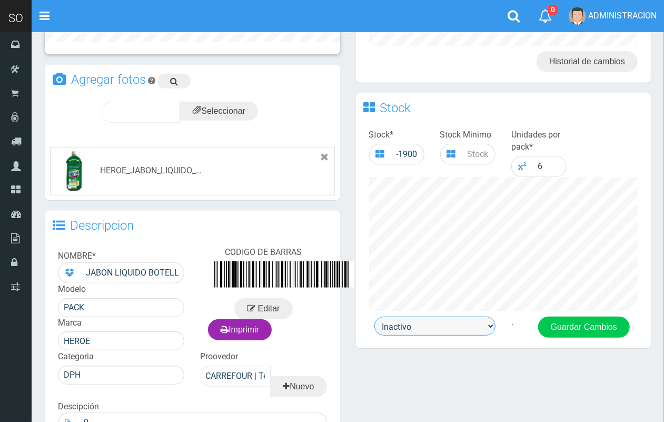
click at [449, 324] on select "Activo Inactivo" at bounding box center [434, 326] width 121 height 19
select select "1"
click at [374, 317] on select "Activo Inactivo" at bounding box center [434, 326] width 121 height 19
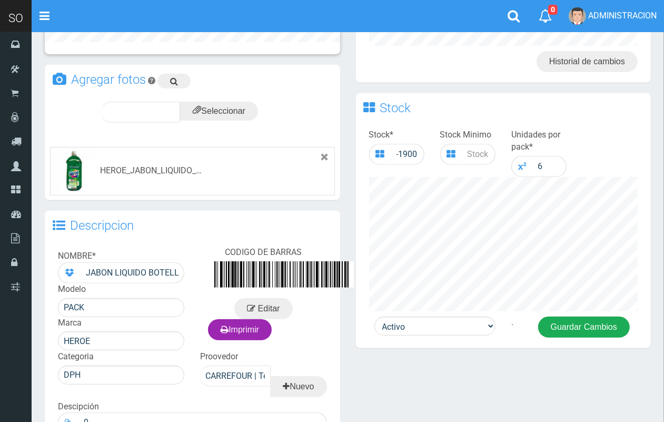
click at [594, 322] on button "Guardar Cambios" at bounding box center [584, 327] width 92 height 21
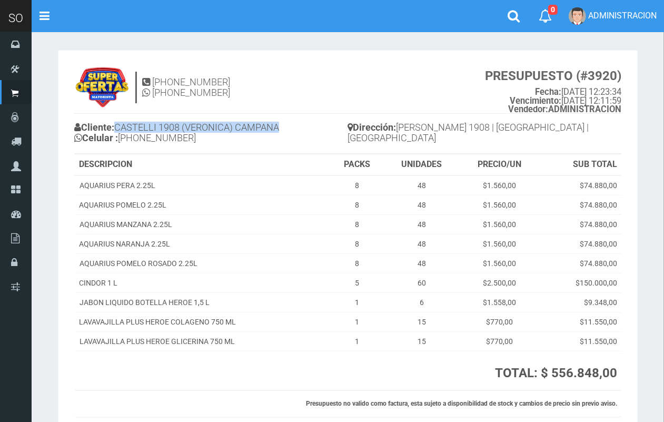
drag, startPoint x: 288, startPoint y: 124, endPoint x: 117, endPoint y: 124, distance: 170.6
click at [117, 124] on h4 "Cliente: CASTELLI 1908 (VERONICA) CAMPANA Celular : +54 9 11 5117-6926" at bounding box center [211, 134] width 274 height 29
copy h4 "CASTELLI 1908 (VERONICA) CAMPANA"
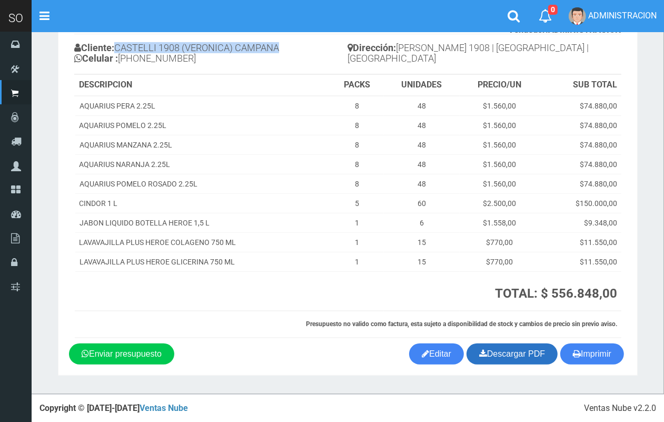
click at [506, 352] on link "Descargar PDF" at bounding box center [512, 353] width 91 height 21
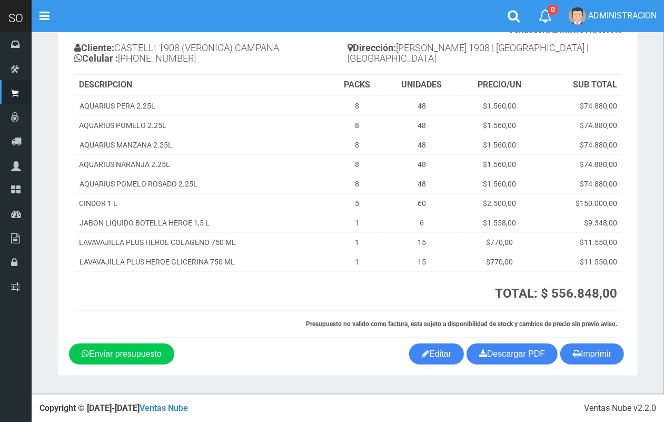
click at [644, 192] on section "× Titulo del Msj texto Mas Texto Cancelar Aceptar" at bounding box center [348, 173] width 632 height 442
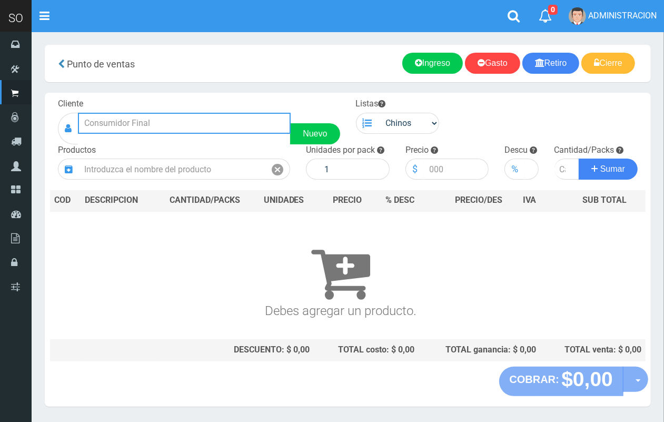
drag, startPoint x: 167, startPoint y: 126, endPoint x: 137, endPoint y: 17, distance: 113.1
click at [170, 126] on input "text" at bounding box center [184, 123] width 213 height 21
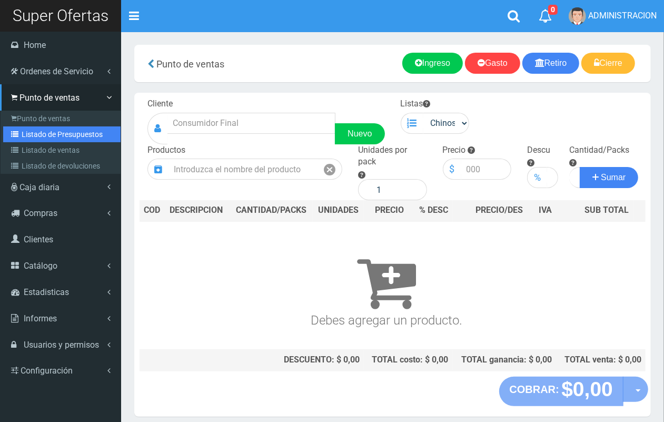
click at [18, 137] on icon at bounding box center [16, 134] width 11 height 7
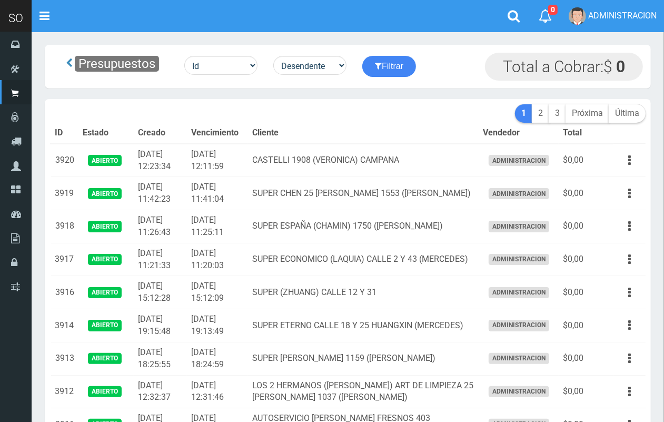
scroll to position [55, 0]
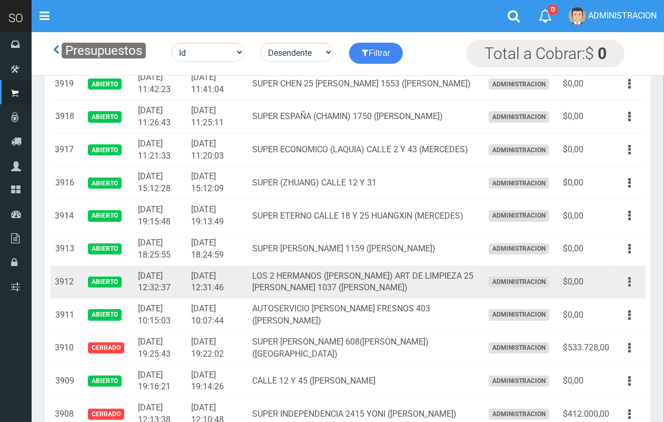
click at [625, 282] on button "button" at bounding box center [630, 282] width 24 height 18
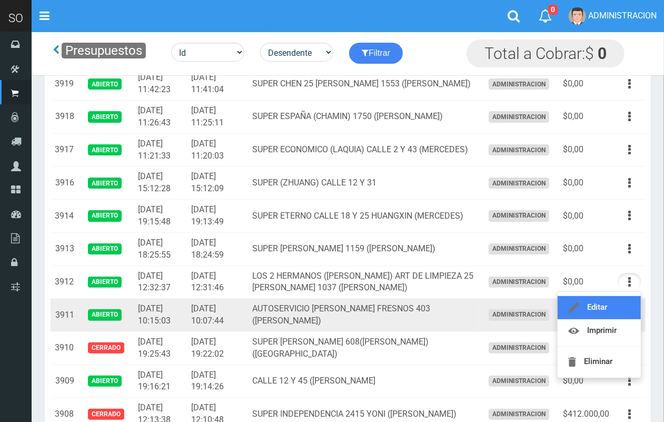
click at [622, 302] on link "Editar" at bounding box center [599, 307] width 83 height 23
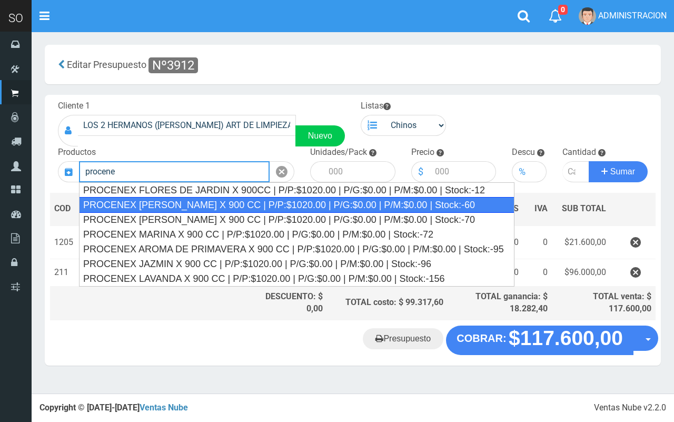
click at [208, 203] on div "PROCENEX [PERSON_NAME] X 900 CC | P/P:$1020.00 | P/G:$0.00 | P/M:$0.00 | Stock:…" at bounding box center [297, 205] width 436 height 16
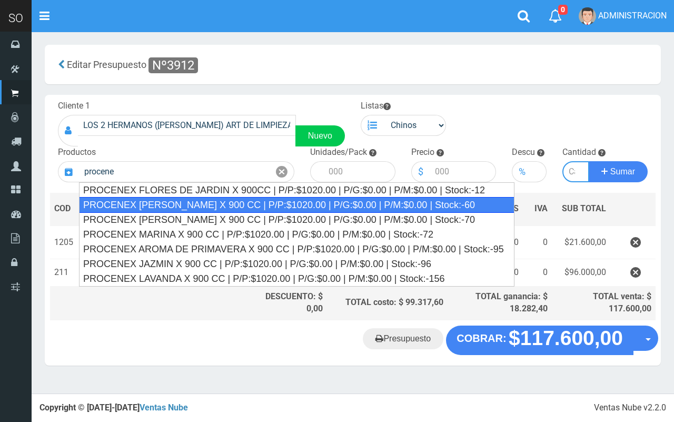
type input "PROCENEX [PERSON_NAME] X 900 CC | P/P:$1020.00 | P/G:$0.00 | P/M:$0.00 | Stock:…"
type input "12"
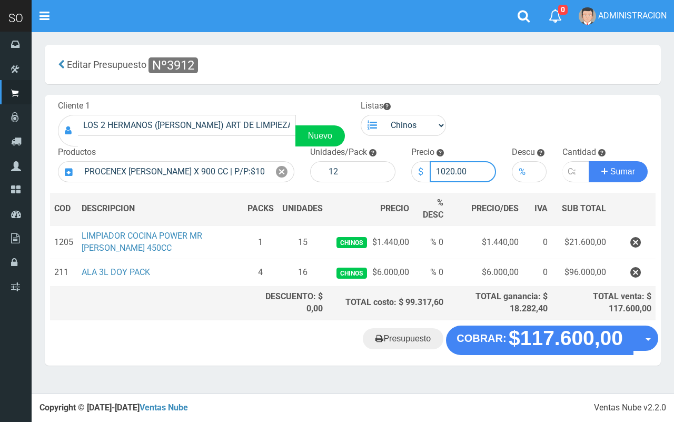
drag, startPoint x: 453, startPoint y: 175, endPoint x: 446, endPoint y: 173, distance: 7.7
click at [446, 173] on input "1020.00" at bounding box center [463, 171] width 67 height 21
type input "1080.00"
click at [569, 180] on input "number" at bounding box center [575, 171] width 27 height 21
type input "1"
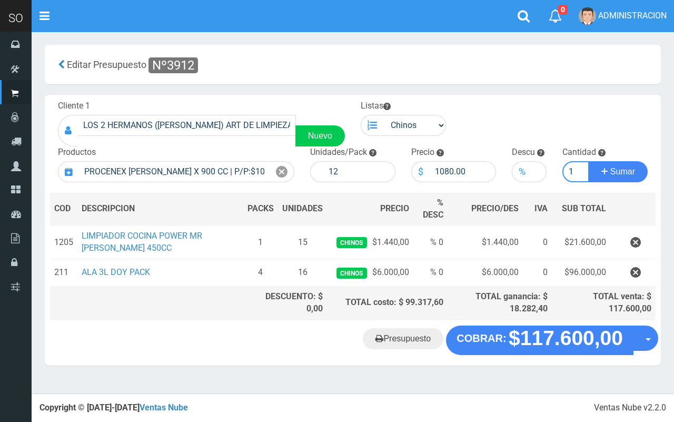
click at [589, 161] on button "Sumar" at bounding box center [618, 171] width 59 height 21
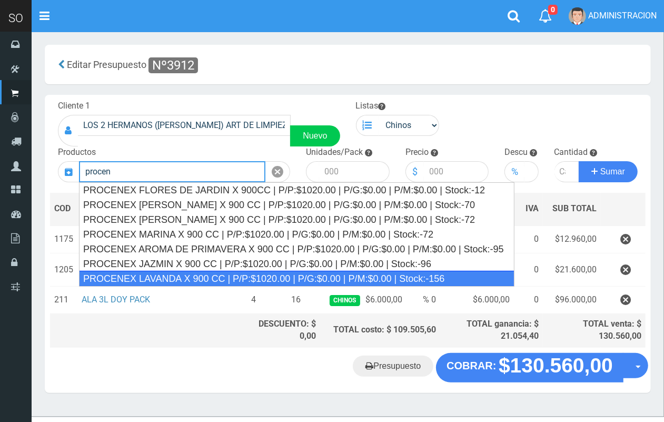
drag, startPoint x: 311, startPoint y: 276, endPoint x: 442, endPoint y: 170, distance: 168.9
click at [311, 277] on div "PROCENEX LAVANDA X 900 CC | P/P:$1020.00 | P/G:$0.00 | P/M:$0.00 | Stock:-156" at bounding box center [297, 279] width 436 height 16
type input "PROCENEX LAVANDA X 900 CC | P/P:$1020.00 | P/G:$0.00 | P/M:$0.00 | Stock:-156"
type input "12"
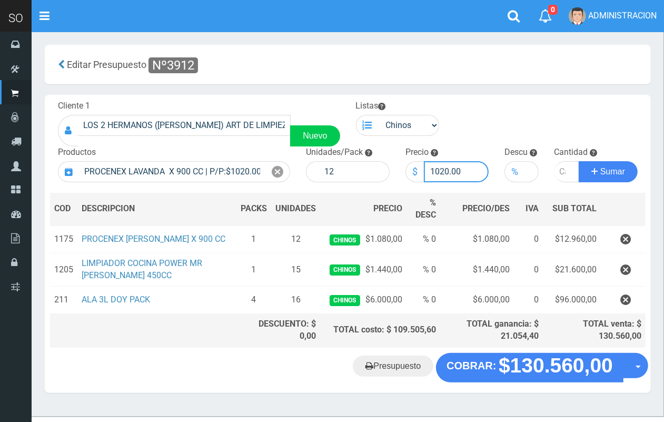
drag, startPoint x: 448, startPoint y: 170, endPoint x: 441, endPoint y: 170, distance: 6.9
click at [441, 170] on input "1020.00" at bounding box center [456, 171] width 65 height 21
type input "1080.00"
type input "1"
click at [564, 169] on input "1" at bounding box center [567, 171] width 25 height 21
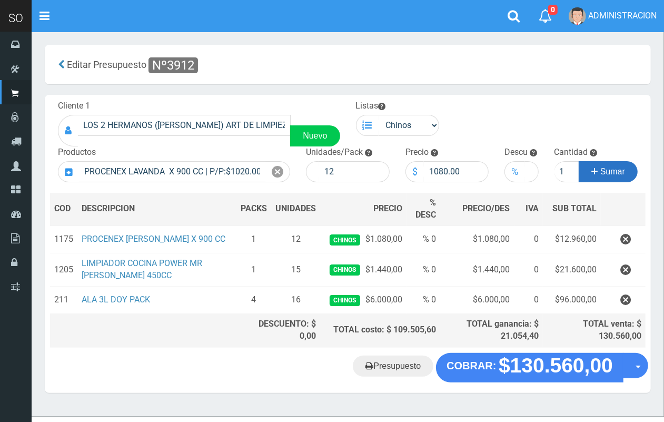
click at [600, 169] on span "Sumar" at bounding box center [612, 171] width 25 height 9
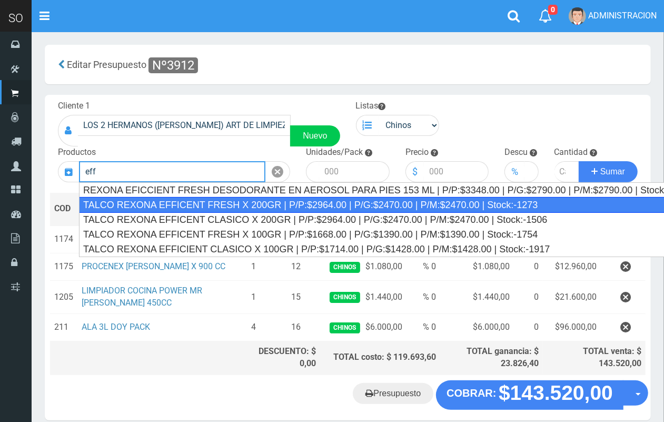
click at [201, 207] on div "TALCO REXONA EFFICENT FRESH X 200GR | P/P:$2964.00 | P/G:$2470.00 | P/M:$2470.0…" at bounding box center [385, 205] width 612 height 16
type input "TALCO REXONA EFFICENT FRESH X 200GR | P/P:$2964.00 | P/G:$2470.00 | P/M:$2470.0…"
type input "12"
type input "2964.00"
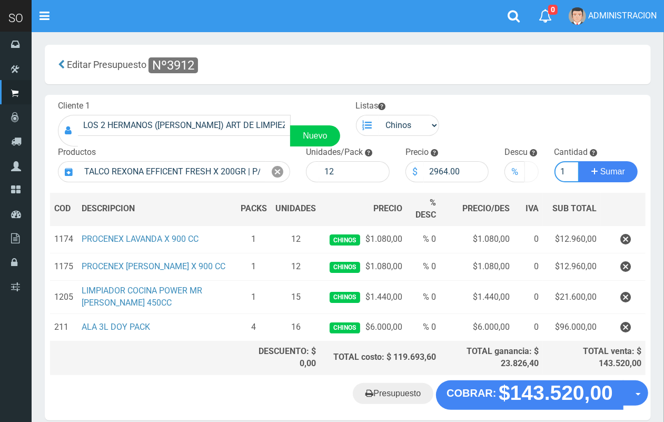
scroll to position [0, 1]
type input "1"
click at [579, 161] on button "Sumar" at bounding box center [608, 171] width 59 height 21
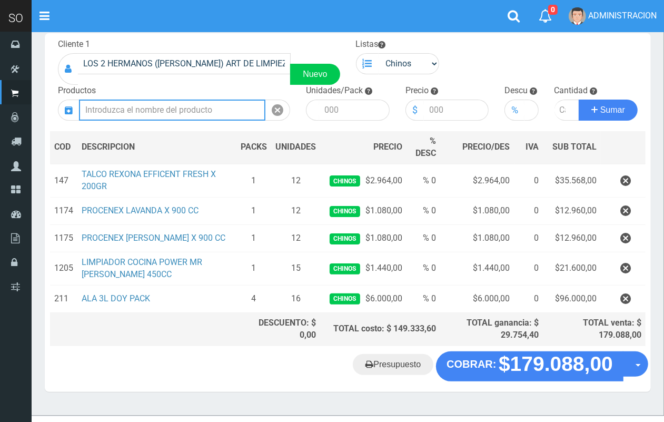
scroll to position [66, 0]
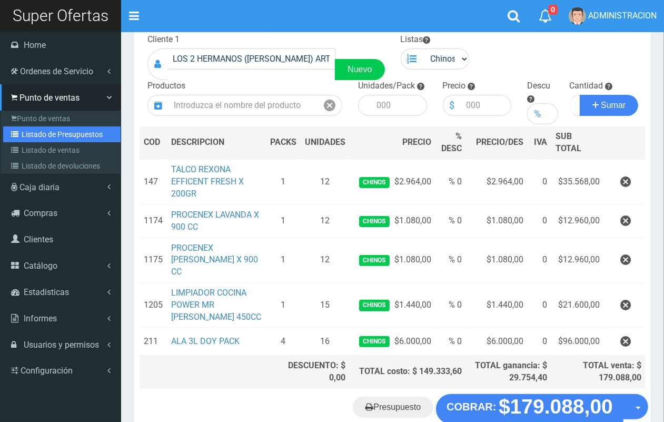
click at [35, 130] on link "Listado de Presupuestos" at bounding box center [61, 134] width 117 height 16
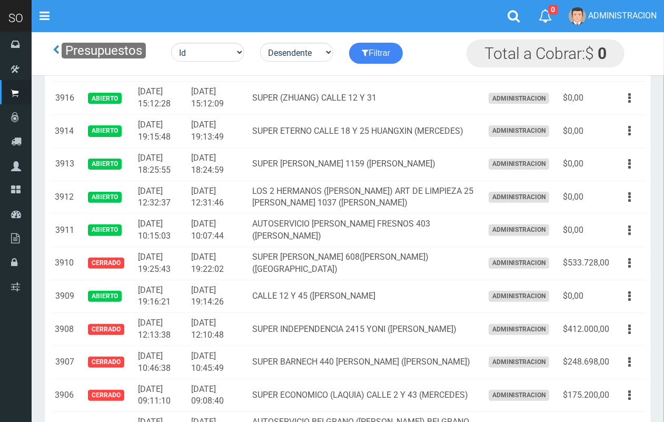
scroll to position [254, 0]
